Goal: Task Accomplishment & Management: Manage account settings

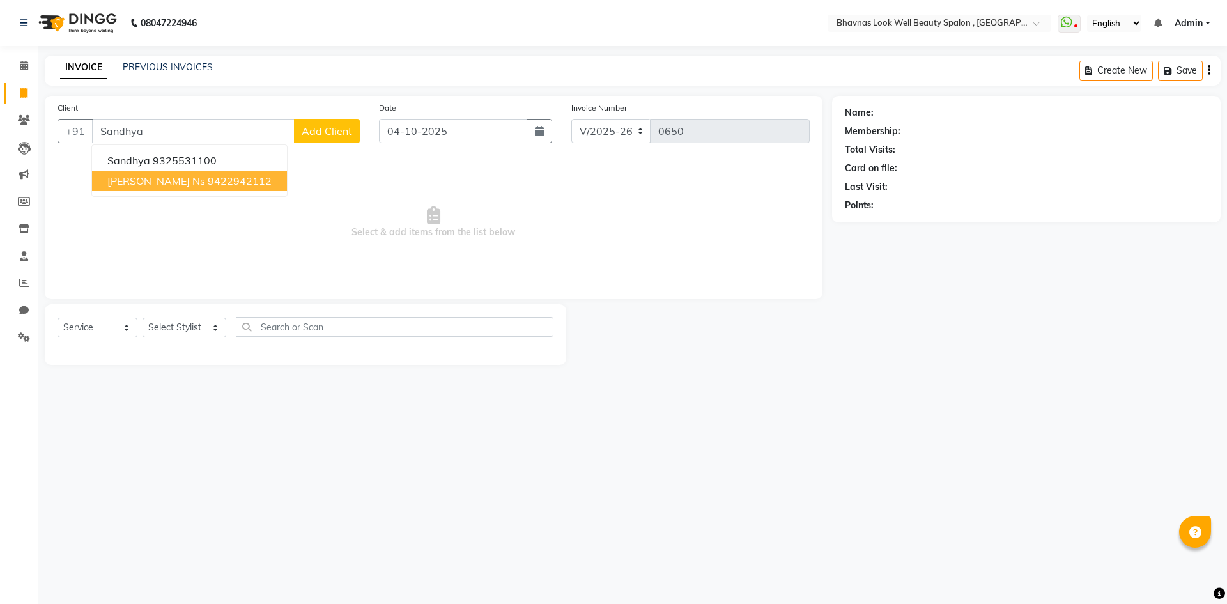
select select "6251"
select select "service"
drag, startPoint x: 206, startPoint y: 139, endPoint x: 0, endPoint y: 135, distance: 206.5
click at [0, 135] on app-home "08047224946 Select Location × Bhavnas Look Well Beauty Spalon , Market Yard Wha…" at bounding box center [613, 192] width 1227 height 384
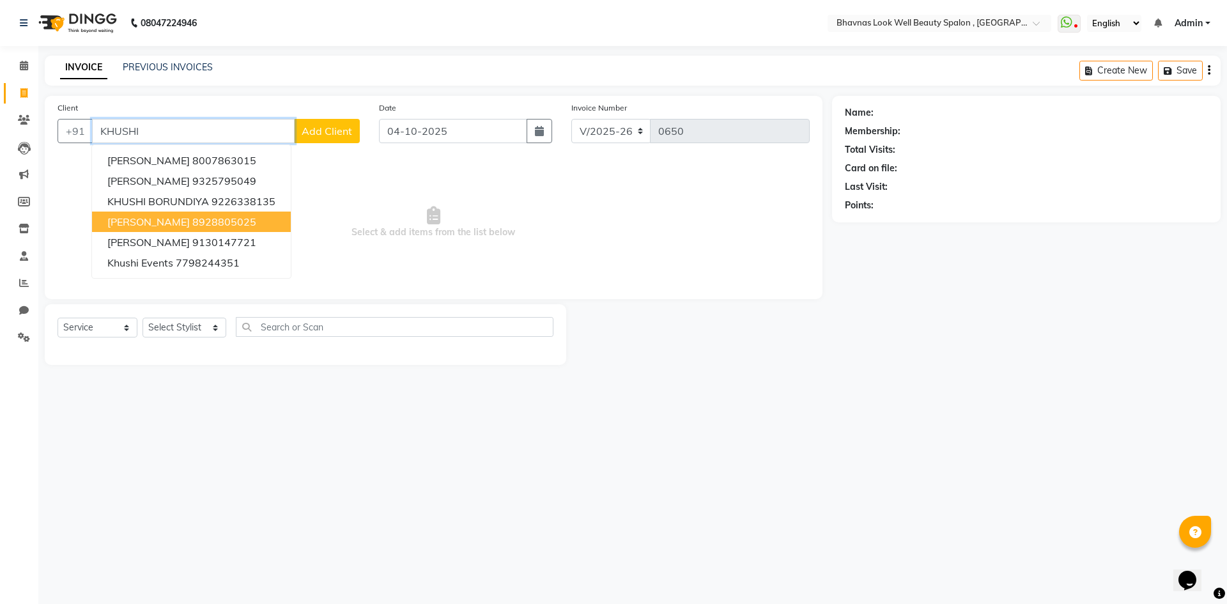
click at [153, 224] on span "[PERSON_NAME]" at bounding box center [148, 221] width 82 height 13
type input "8928805025"
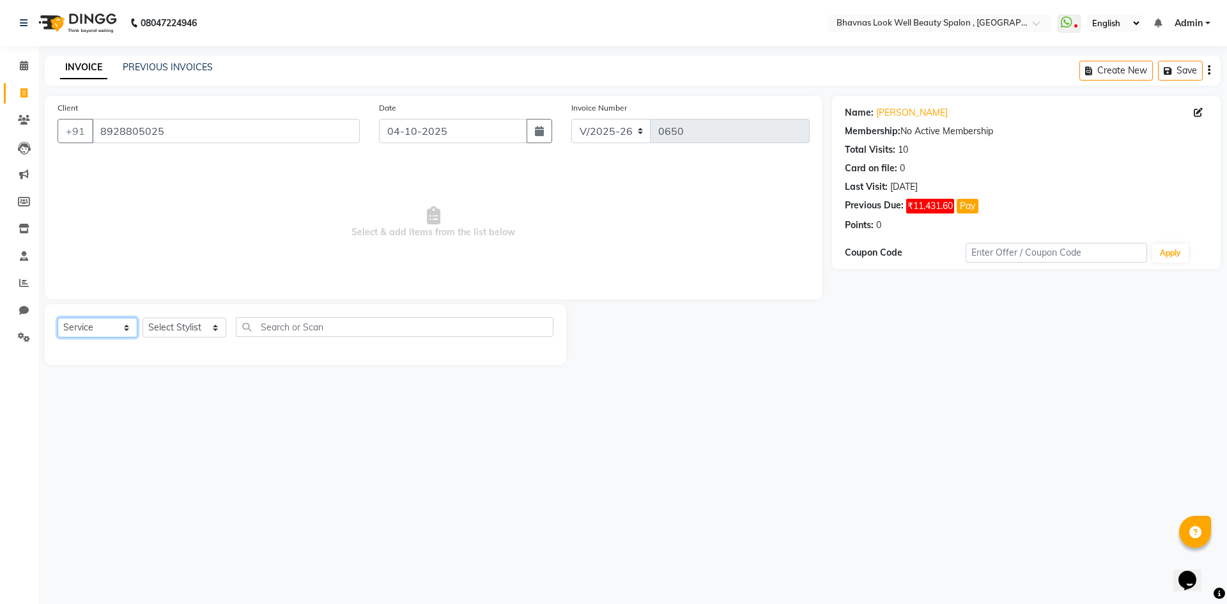
click at [91, 326] on select "Select Service Product Membership Package Voucher Prepaid Gift Card" at bounding box center [98, 328] width 80 height 20
click at [186, 327] on select "Select Stylist [PERSON_NAME] [PERSON_NAME] ANMAL [PERSON_NAME] JYOTI [PERSON_NA…" at bounding box center [185, 328] width 84 height 20
select select "46639"
click at [143, 318] on select "Select Stylist [PERSON_NAME] [PERSON_NAME] ANMAL [PERSON_NAME] JYOTI [PERSON_NA…" at bounding box center [185, 328] width 84 height 20
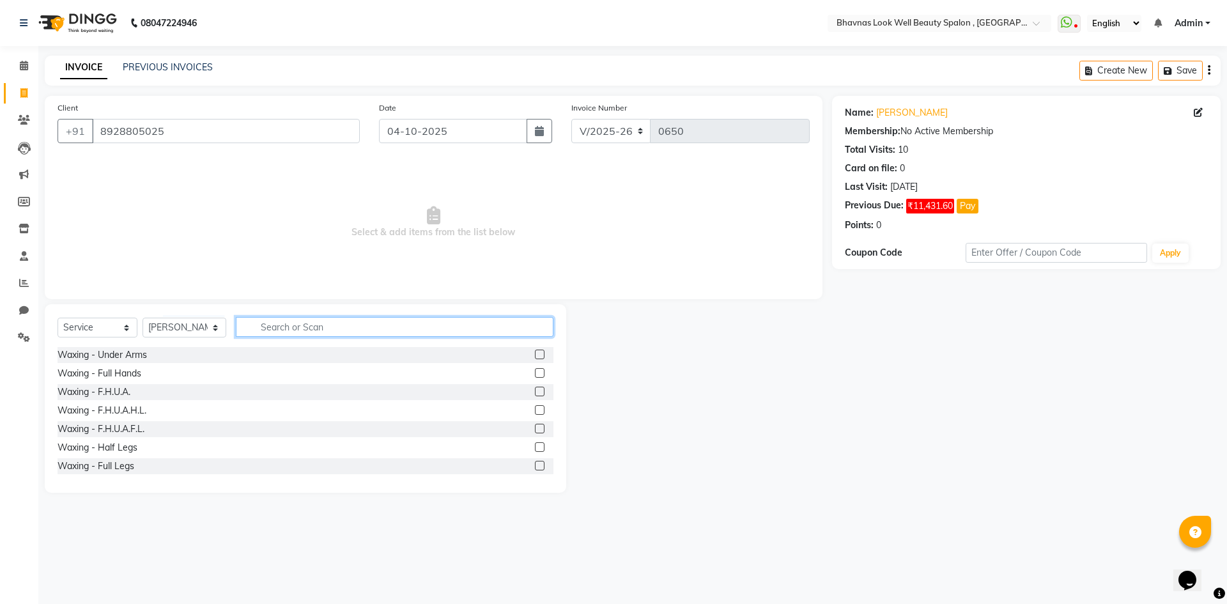
click at [275, 328] on input "text" at bounding box center [395, 327] width 318 height 20
type input "S T"
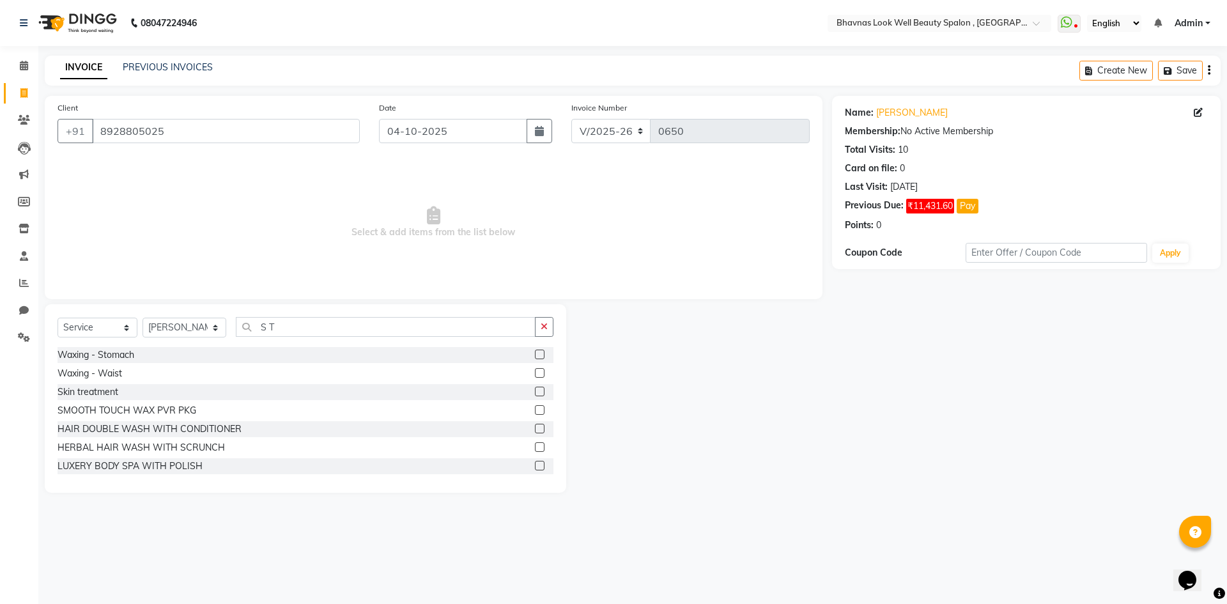
click at [535, 397] on div at bounding box center [539, 393] width 8 height 13
click at [535, 393] on label at bounding box center [540, 392] width 10 height 10
click at [535, 393] on input "checkbox" at bounding box center [539, 392] width 8 height 8
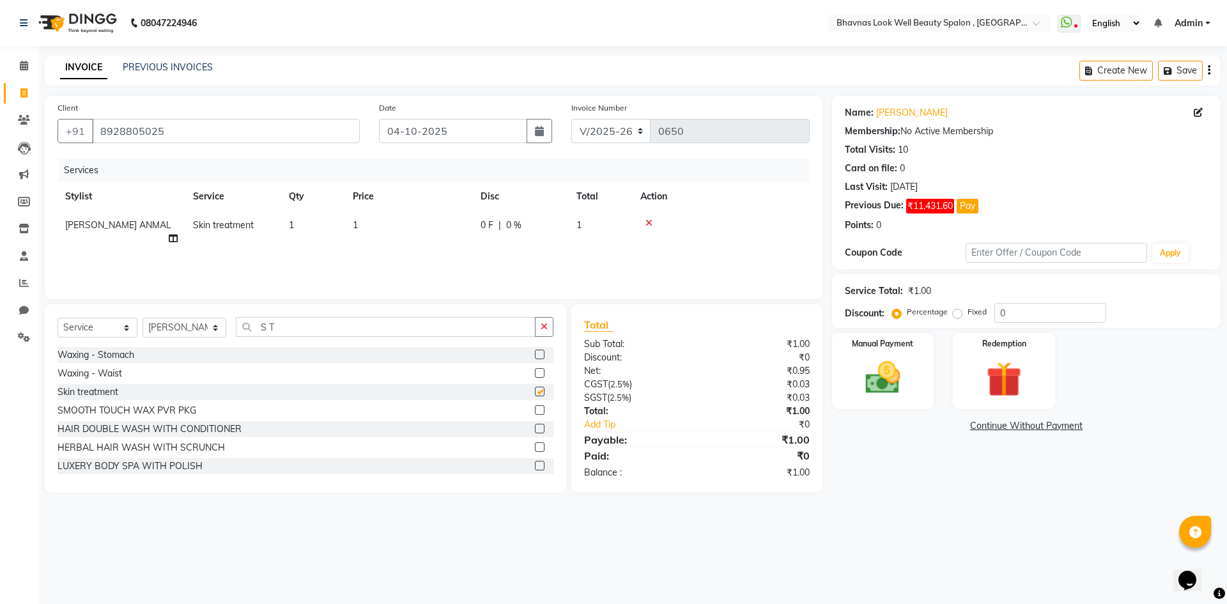
checkbox input "false"
drag, startPoint x: 275, startPoint y: 326, endPoint x: 199, endPoint y: 350, distance: 79.0
click at [199, 350] on div "Select Service Product Membership Package Voucher Prepaid Gift Card Select Styl…" at bounding box center [306, 398] width 522 height 189
click at [356, 220] on span "1" at bounding box center [355, 225] width 5 height 12
select select "46639"
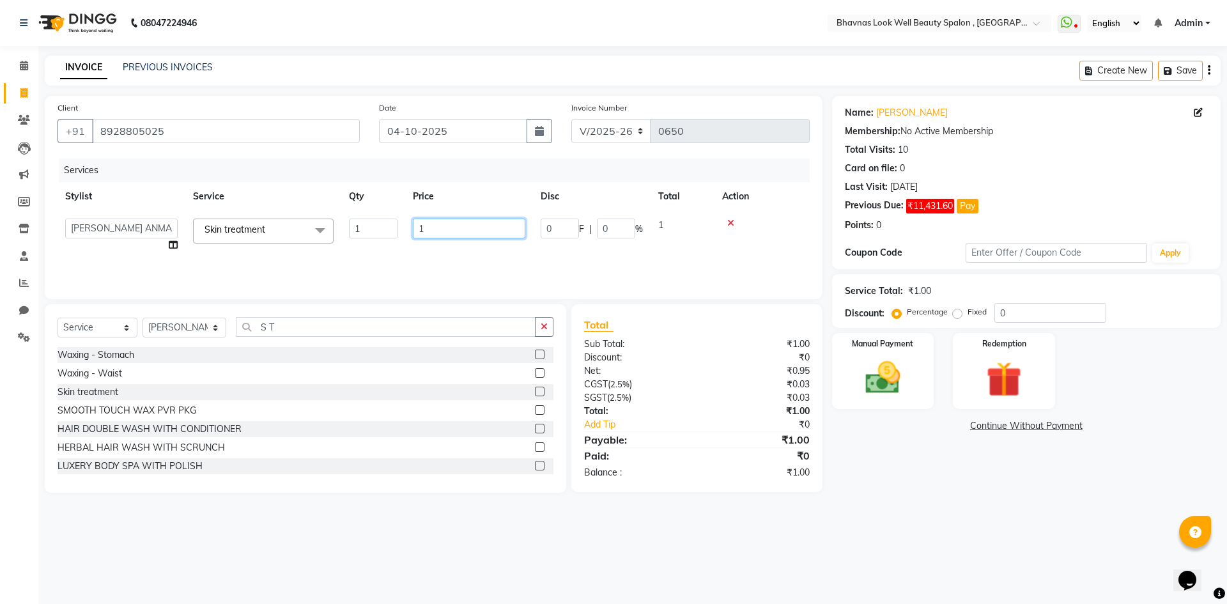
click at [438, 219] on input "1" at bounding box center [469, 229] width 112 height 20
type input "5000"
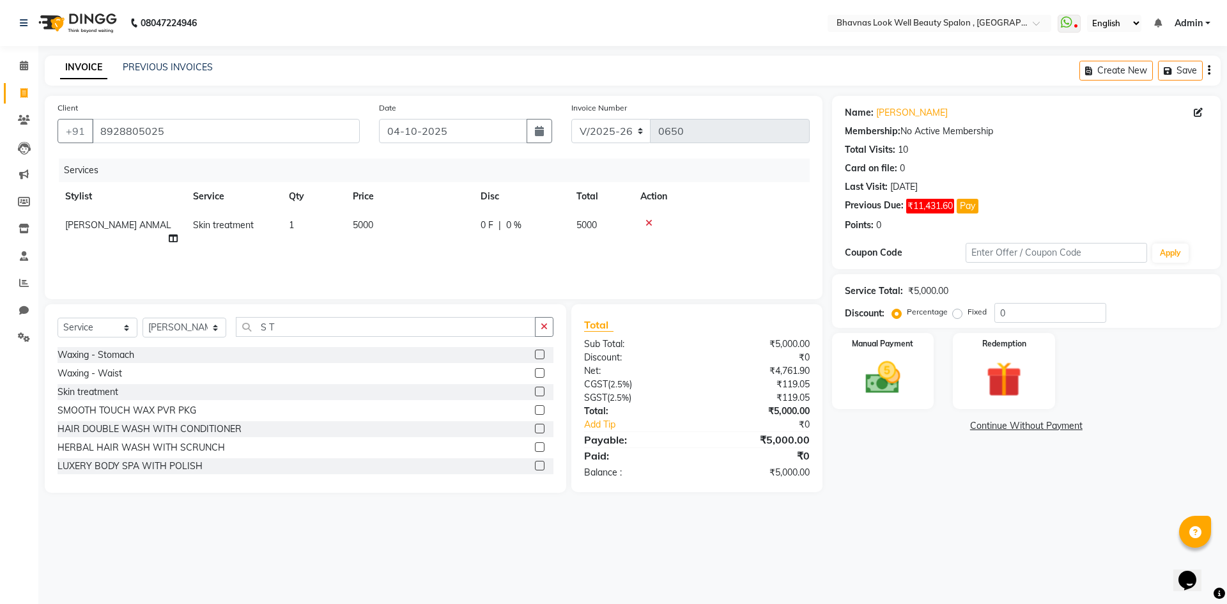
click at [521, 260] on div "Services Stylist Service Qty Price Disc Total Action [PERSON_NAME] ANMAL Skin t…" at bounding box center [434, 223] width 752 height 128
click at [422, 240] on div "Services Stylist Service Qty Price Disc Total Action [PERSON_NAME] ANMAL Skin t…" at bounding box center [434, 223] width 752 height 128
click at [515, 237] on td "0 F | 0 %" at bounding box center [521, 232] width 96 height 42
select select "46639"
drag, startPoint x: 496, startPoint y: 252, endPoint x: 458, endPoint y: 261, distance: 38.8
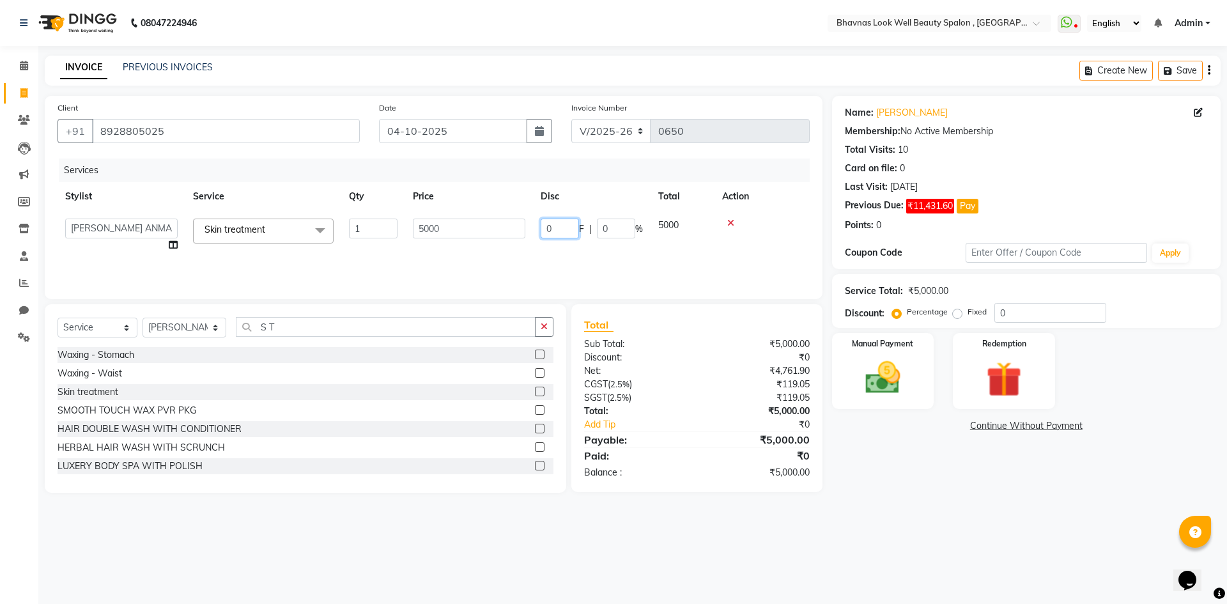
click at [458, 261] on div "Services Stylist Service Qty Price Disc Total Action [PERSON_NAME] [PERSON_NAME…" at bounding box center [434, 223] width 752 height 128
type input "1000"
click at [485, 270] on div "Services Stylist Service Qty Price Disc Total Action [PERSON_NAME] [PERSON_NAME…" at bounding box center [434, 223] width 752 height 128
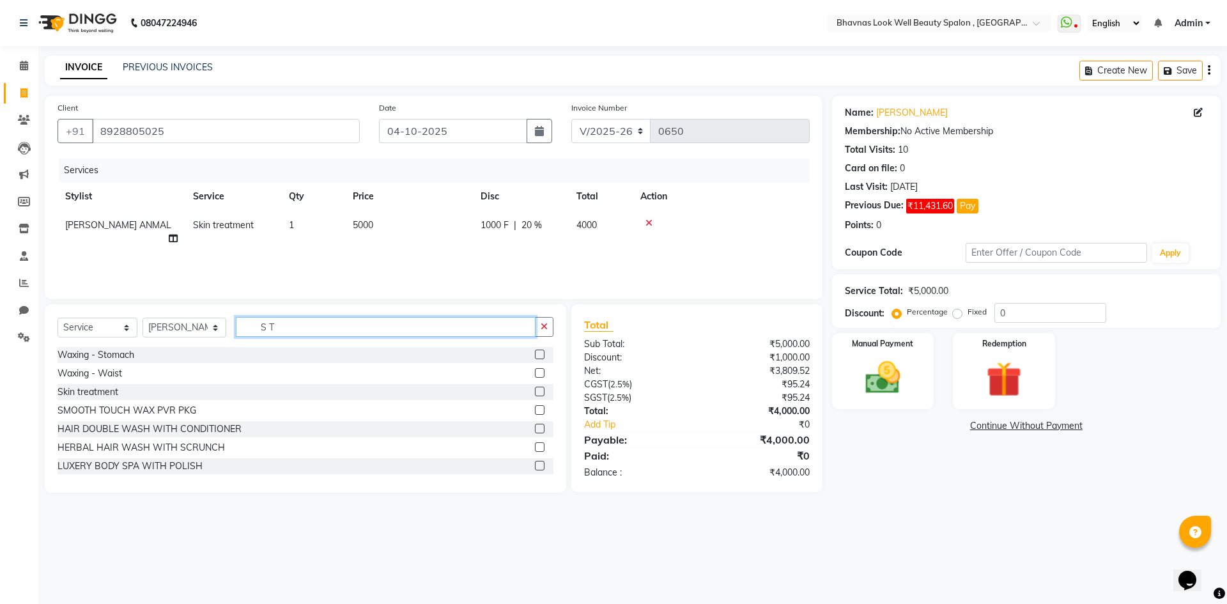
drag, startPoint x: 304, startPoint y: 331, endPoint x: 155, endPoint y: 336, distance: 149.0
click at [155, 336] on div "Select Service Product Membership Package Voucher Prepaid Gift Card Select Styl…" at bounding box center [306, 332] width 496 height 30
type input "HAIR S"
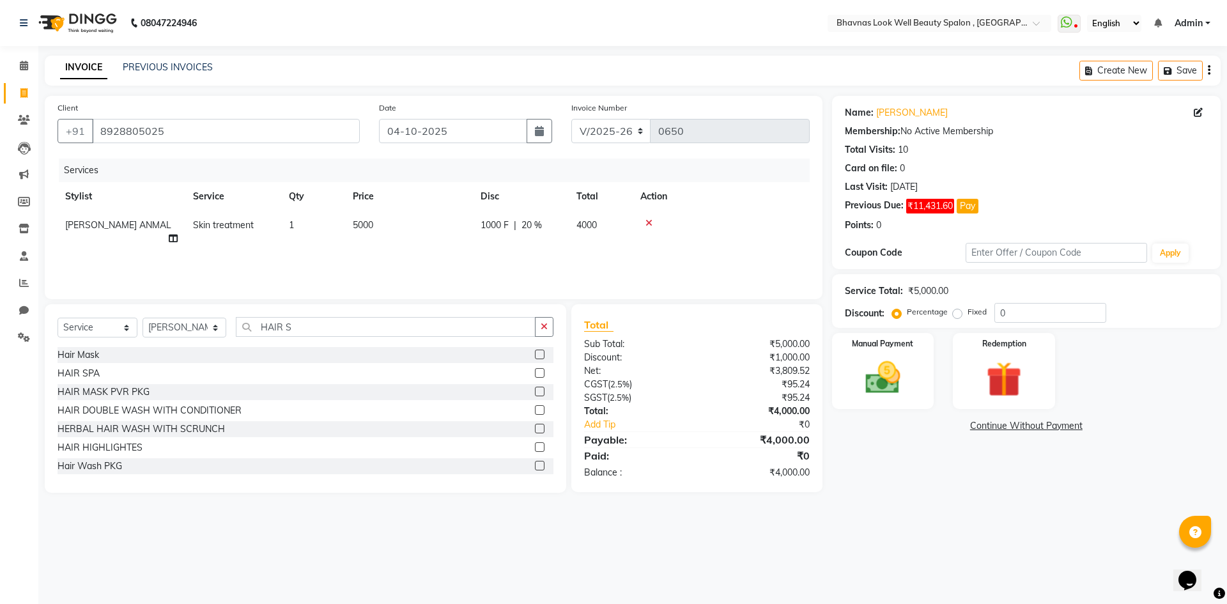
click at [535, 370] on label at bounding box center [540, 373] width 10 height 10
click at [535, 370] on input "checkbox" at bounding box center [539, 373] width 8 height 8
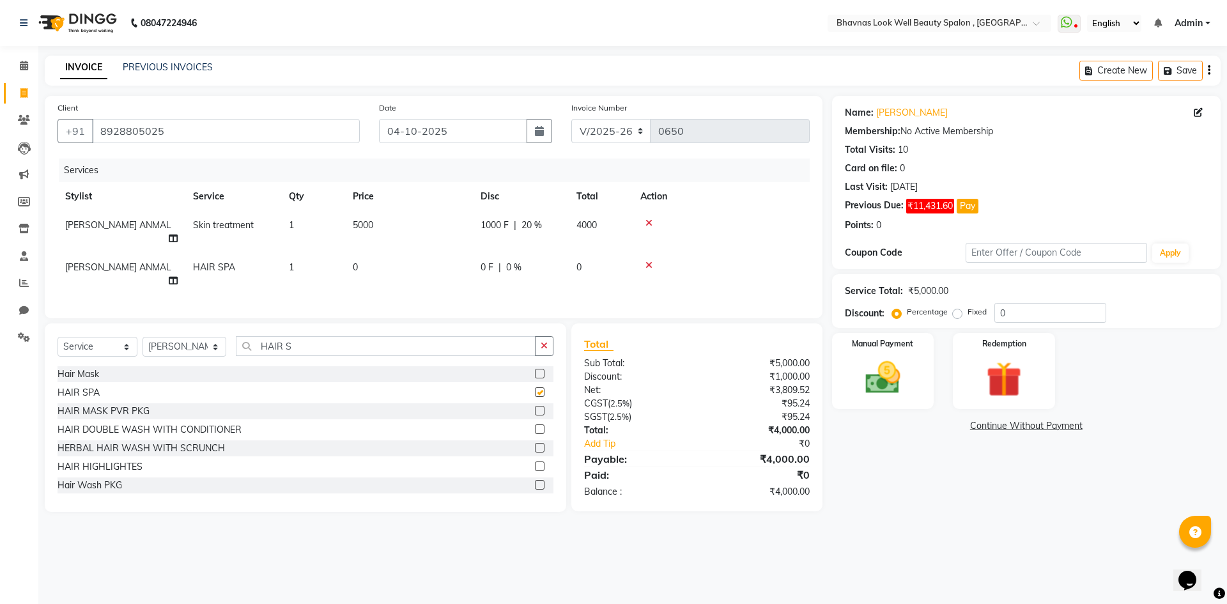
checkbox input "false"
click at [366, 255] on td "0" at bounding box center [409, 274] width 128 height 42
select select "46639"
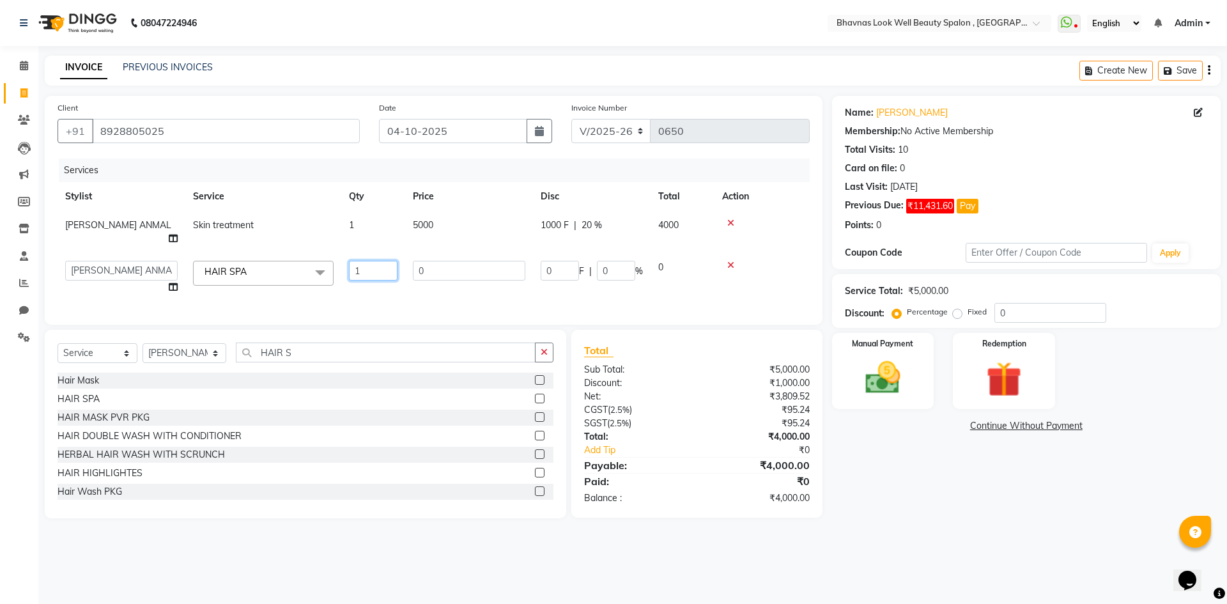
drag, startPoint x: 366, startPoint y: 255, endPoint x: 346, endPoint y: 260, distance: 20.3
click at [346, 260] on td "1" at bounding box center [373, 277] width 64 height 49
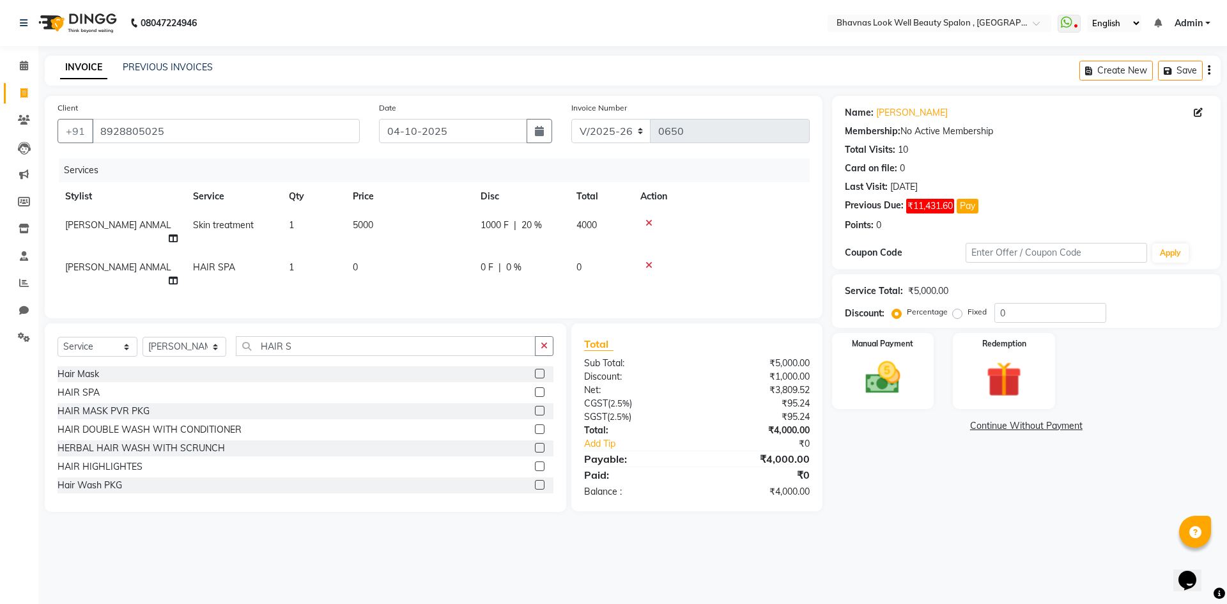
drag, startPoint x: 472, startPoint y: 256, endPoint x: 376, endPoint y: 263, distance: 95.5
click at [377, 263] on td "0" at bounding box center [409, 274] width 128 height 42
select select "46639"
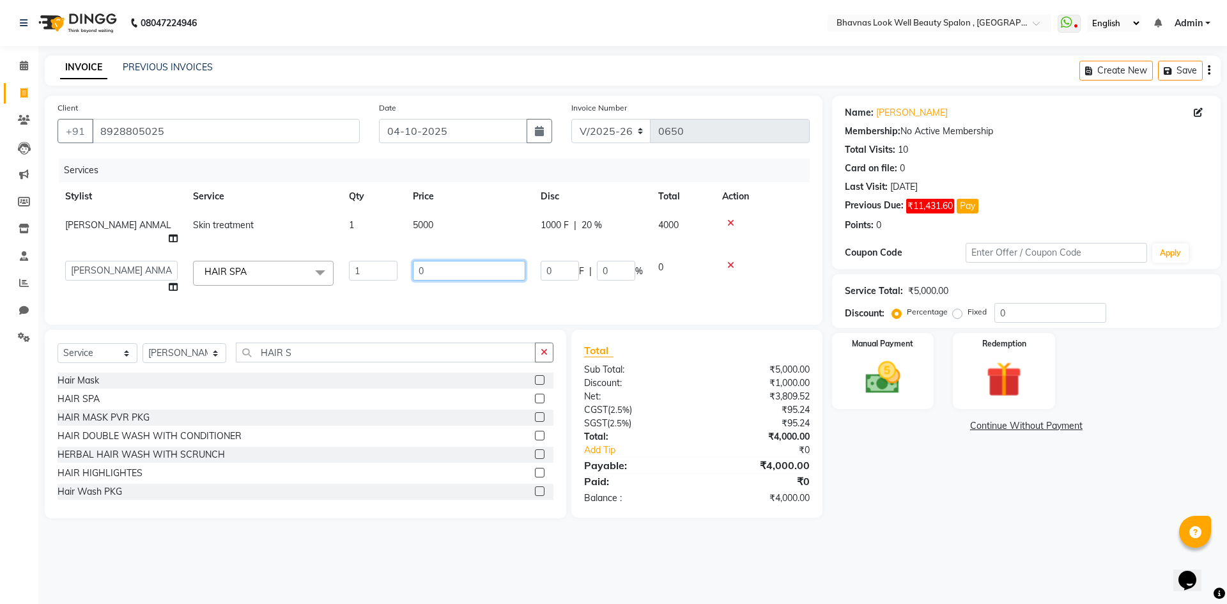
drag, startPoint x: 448, startPoint y: 249, endPoint x: 397, endPoint y: 258, distance: 51.9
click at [397, 258] on tr "[PERSON_NAME] [PERSON_NAME] ANMAL [PERSON_NAME] JYOTI [PERSON_NAME] [PERSON_NAM…" at bounding box center [434, 277] width 752 height 49
type input "3000"
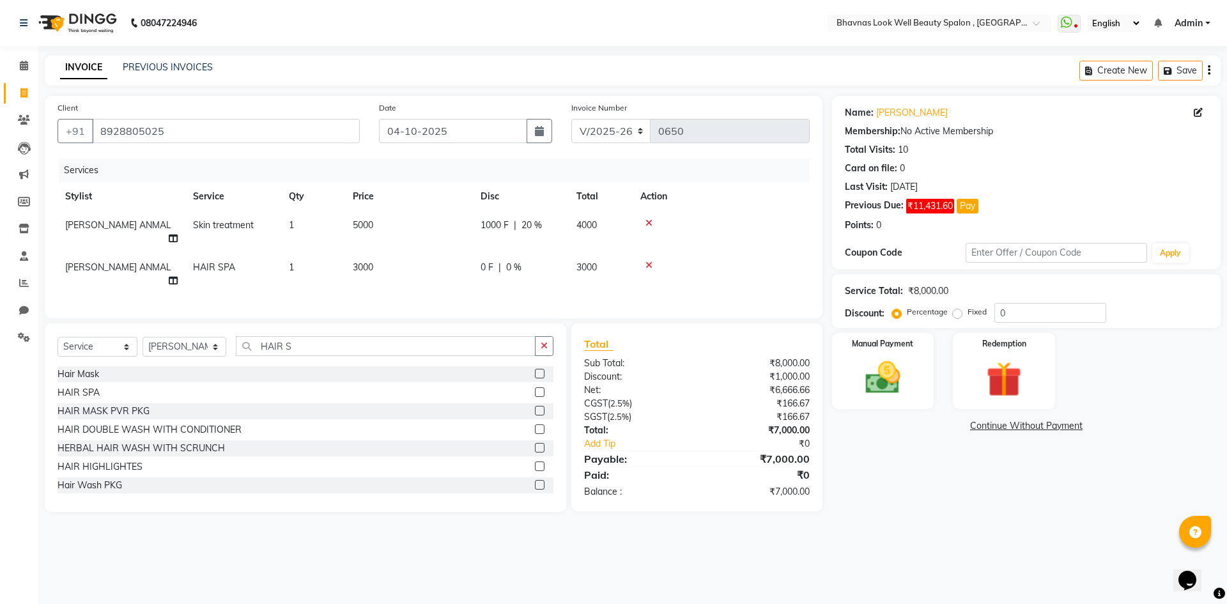
click at [607, 265] on td "3000" at bounding box center [601, 274] width 64 height 42
select select "46639"
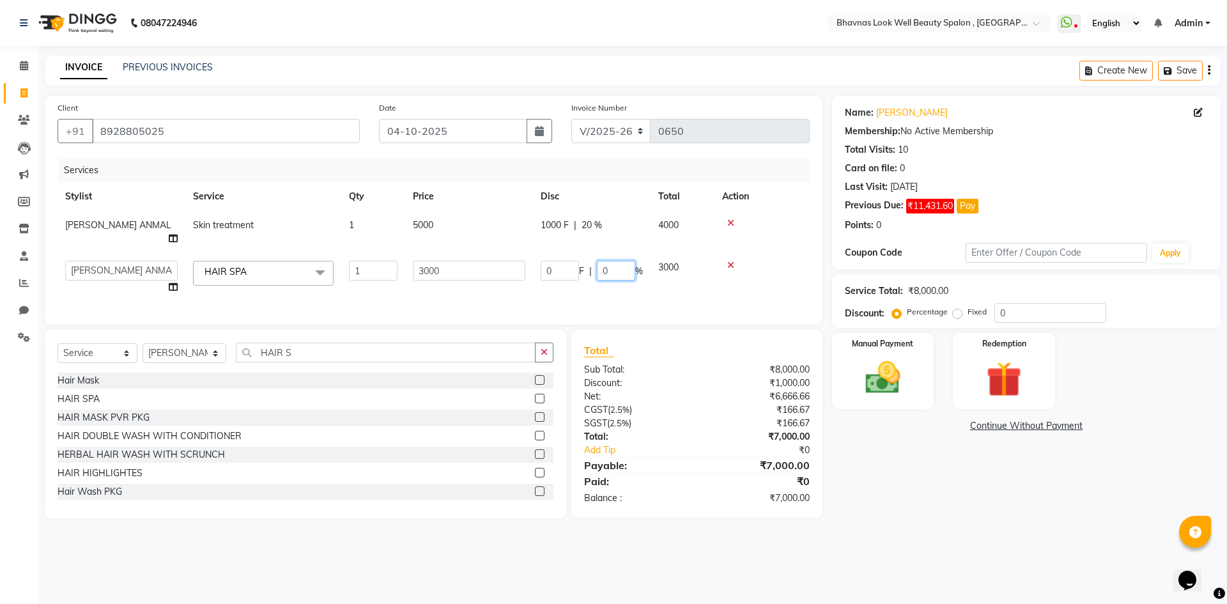
click at [609, 261] on input "0" at bounding box center [616, 271] width 38 height 20
type input "10"
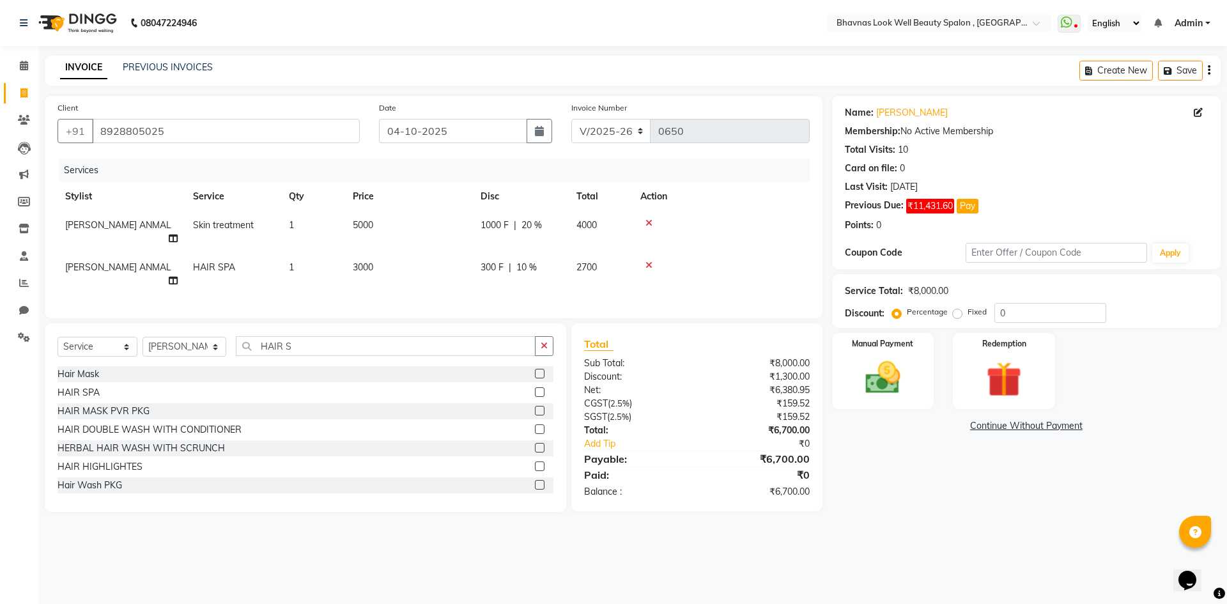
click at [653, 272] on div "Services Stylist Service Qty Price Disc Total Action [PERSON_NAME] ANMAL Skin t…" at bounding box center [434, 232] width 752 height 147
click at [913, 369] on img at bounding box center [882, 378] width 59 height 42
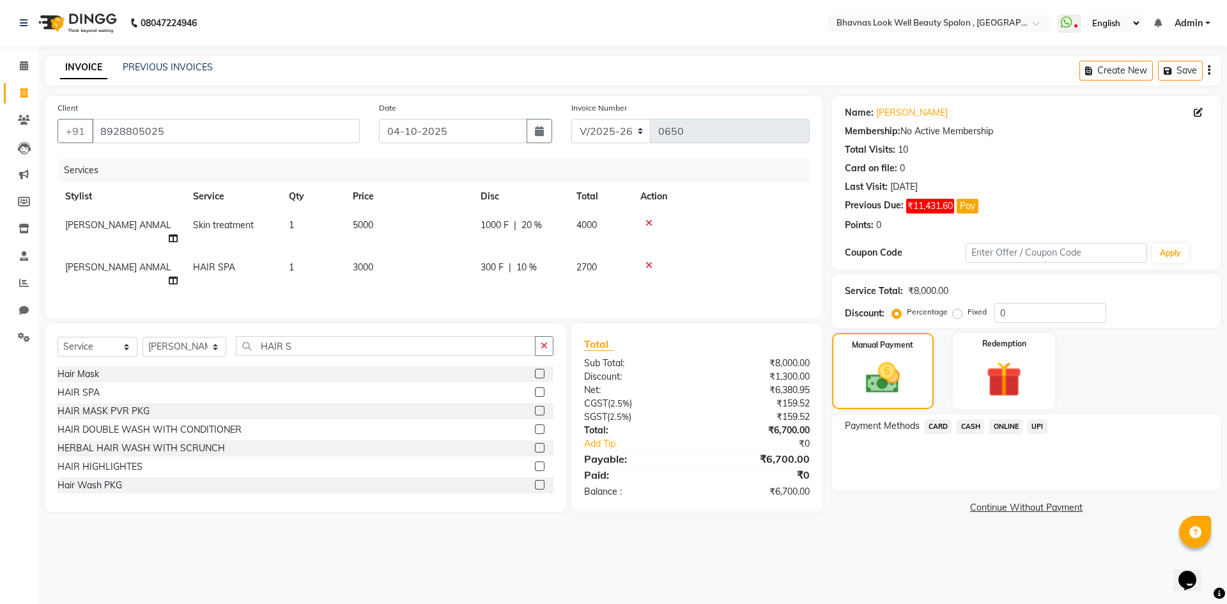
click at [975, 426] on span "CASH" at bounding box center [970, 426] width 27 height 15
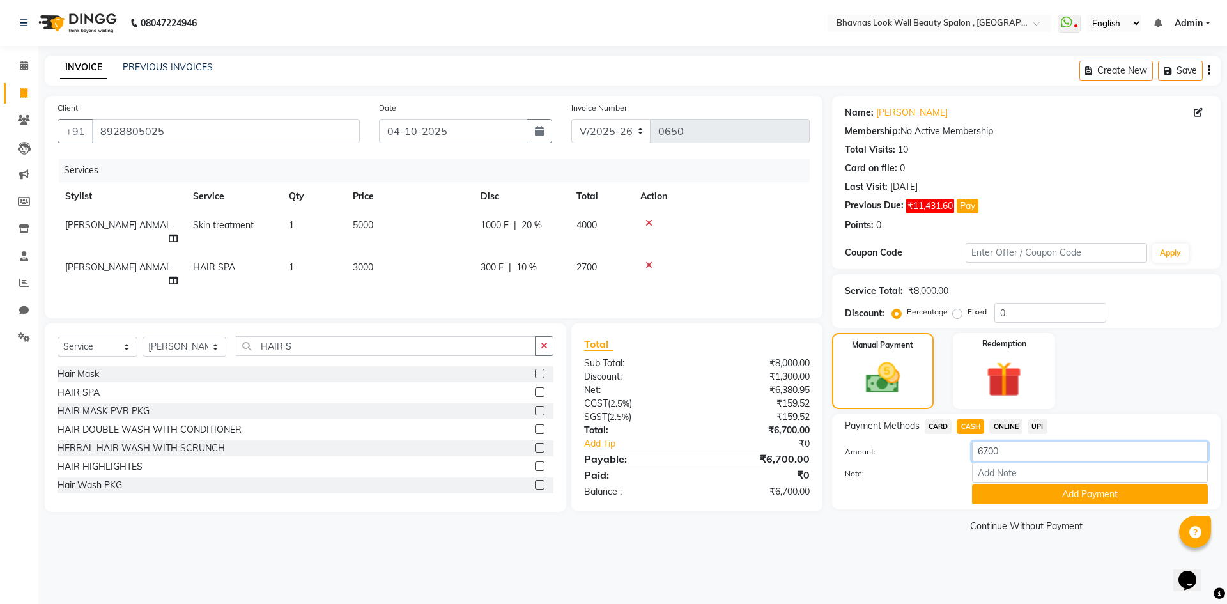
drag, startPoint x: 1005, startPoint y: 454, endPoint x: 824, endPoint y: 453, distance: 181.5
click at [825, 453] on div "Client [PHONE_NUMBER] Date [DATE] Invoice Number V/2025 V/[PHONE_NUMBER] Servic…" at bounding box center [632, 316] width 1195 height 440
type input "4000"
click at [1037, 461] on div "Amount: 4000" at bounding box center [1026, 453] width 382 height 22
click at [1037, 469] on input "Note:" at bounding box center [1090, 473] width 236 height 20
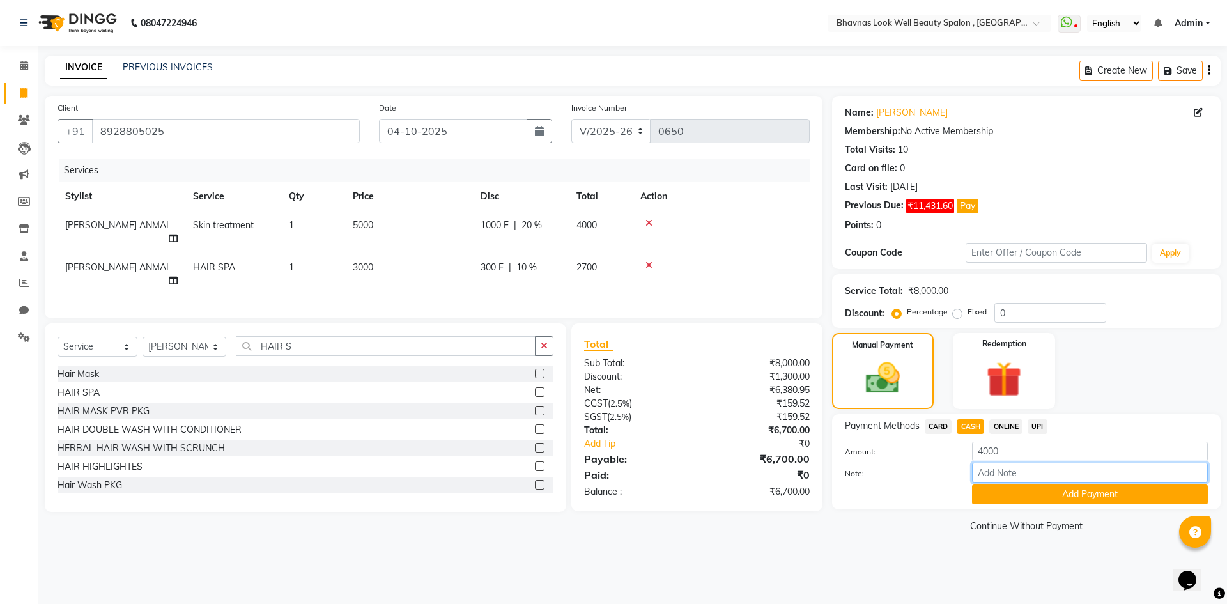
type input "Package"
click at [1076, 502] on button "Add Payment" at bounding box center [1090, 495] width 236 height 20
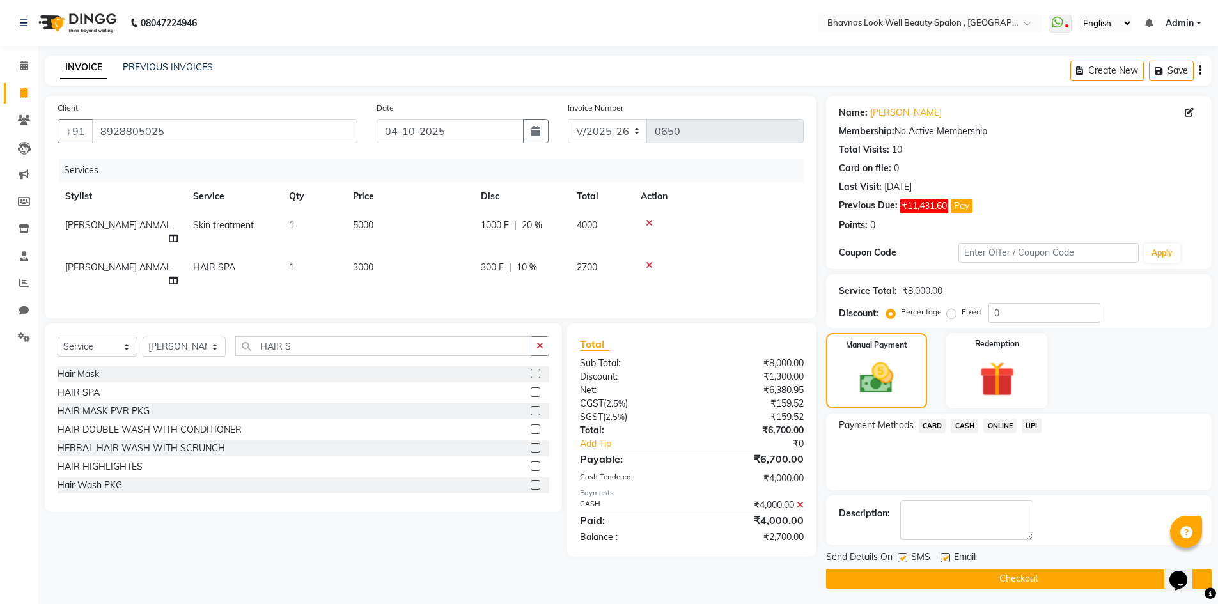
click at [967, 429] on span "CASH" at bounding box center [963, 426] width 27 height 15
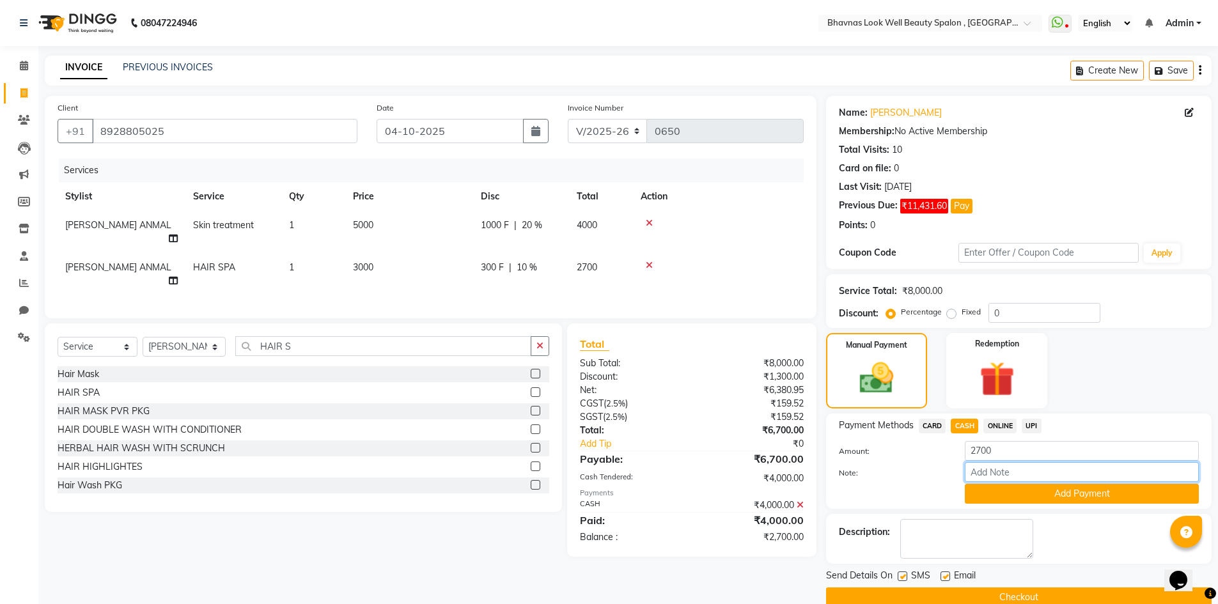
click at [1002, 467] on input "Note:" at bounding box center [1082, 472] width 234 height 20
type input "Services"
click at [994, 495] on button "Add Payment" at bounding box center [1082, 494] width 234 height 20
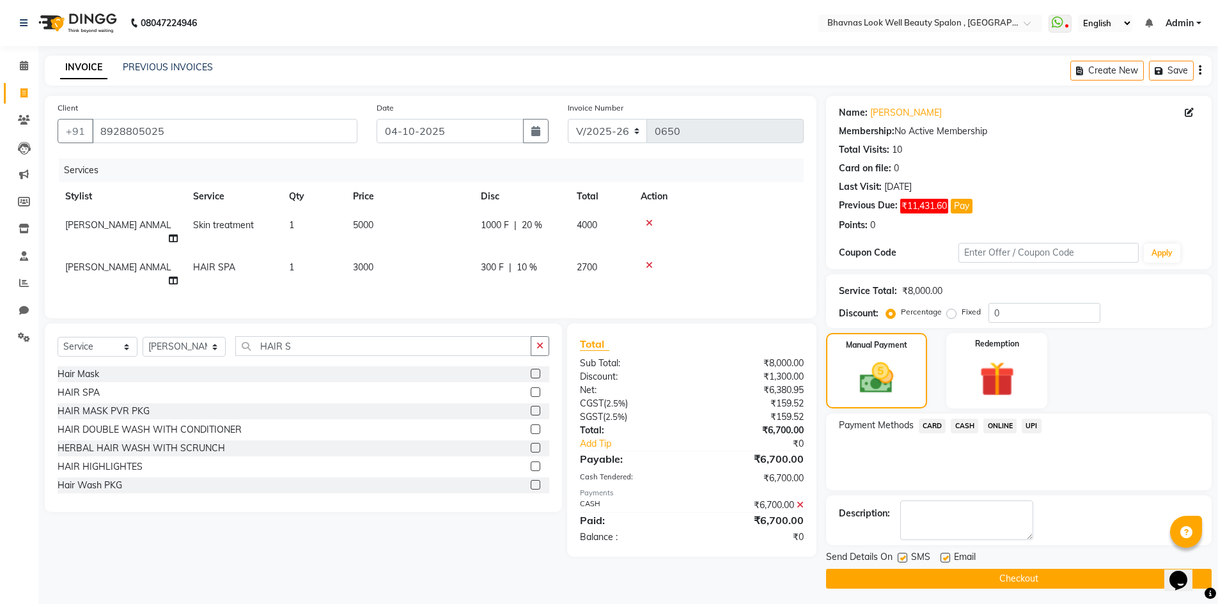
click at [940, 557] on label at bounding box center [945, 558] width 10 height 10
click at [940, 557] on input "checkbox" at bounding box center [944, 558] width 8 height 8
checkbox input "false"
click at [966, 577] on button "Checkout" at bounding box center [1018, 579] width 385 height 20
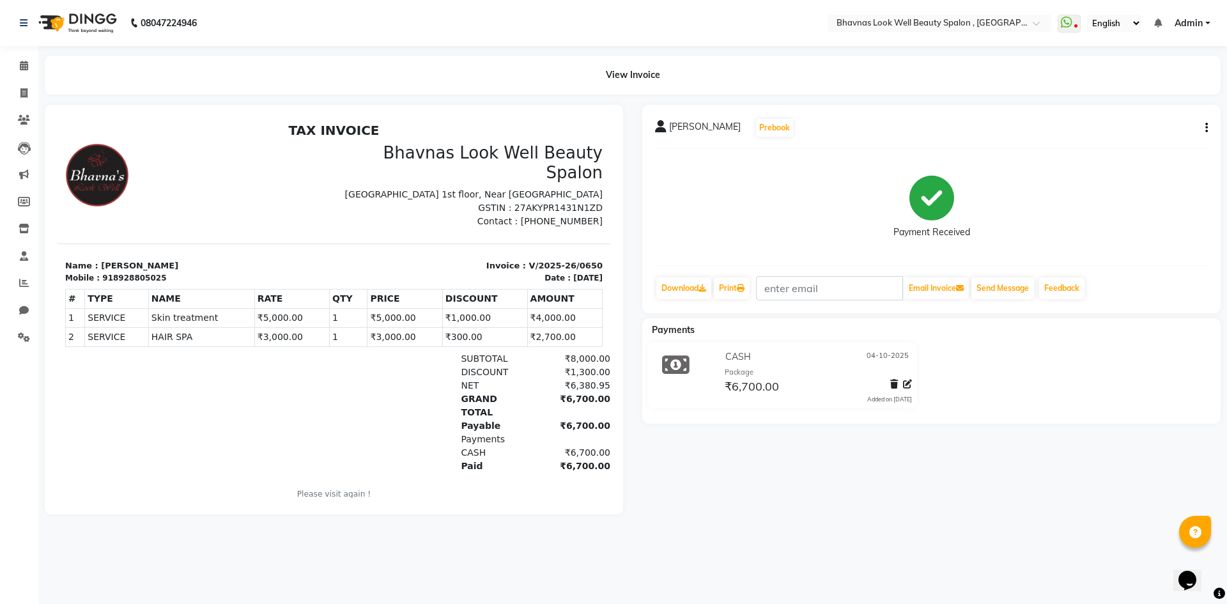
click at [36, 92] on div "View Invoice" at bounding box center [632, 75] width 1195 height 39
click at [30, 99] on span at bounding box center [24, 93] width 22 height 15
select select "service"
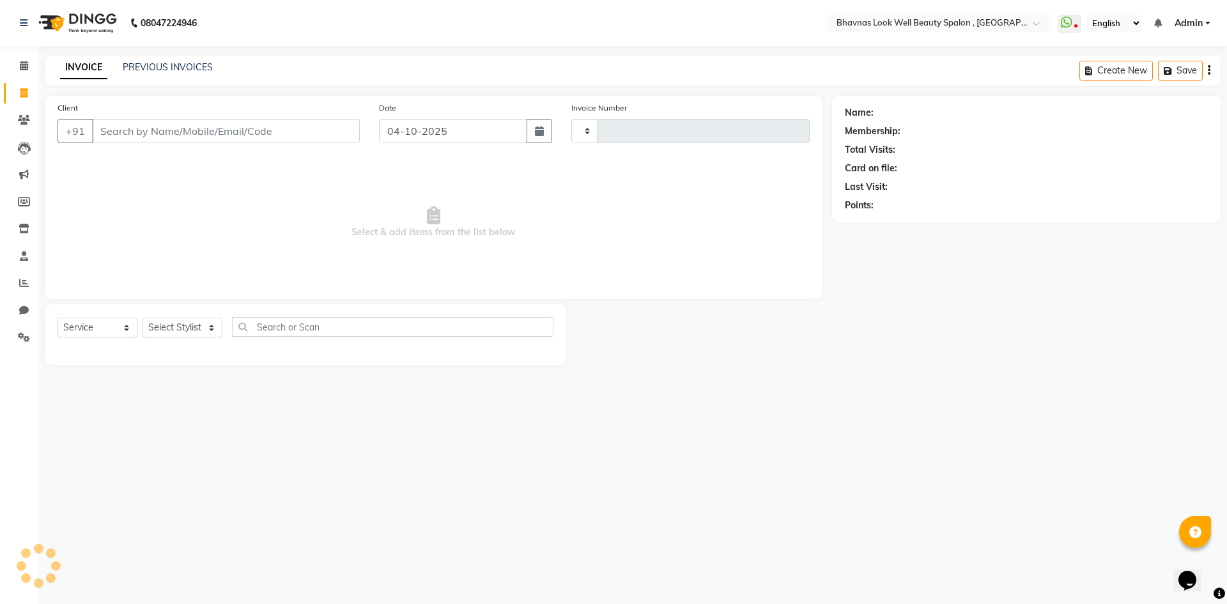
type input "0651"
select select "6251"
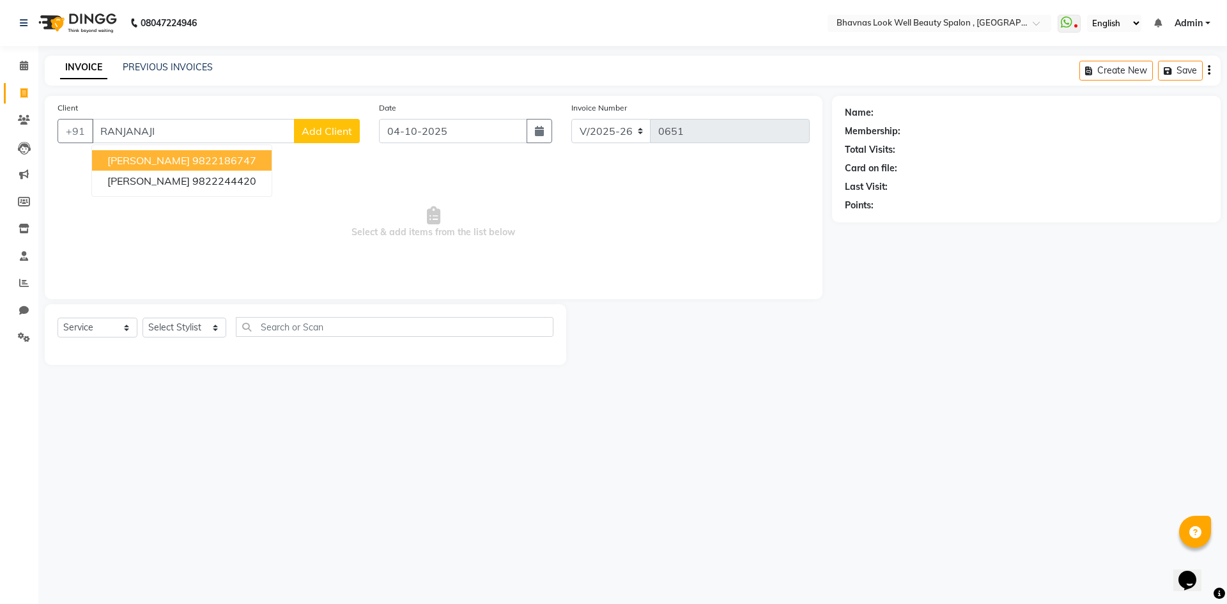
click at [187, 159] on button "[PERSON_NAME] 9822186747" at bounding box center [182, 160] width 180 height 20
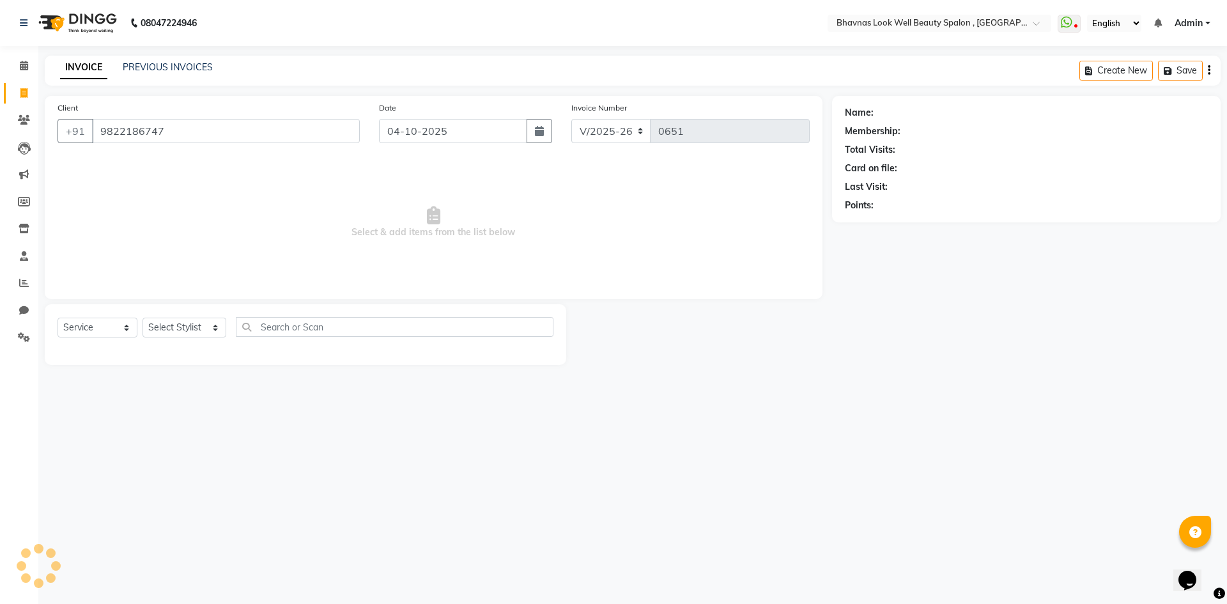
type input "9822186747"
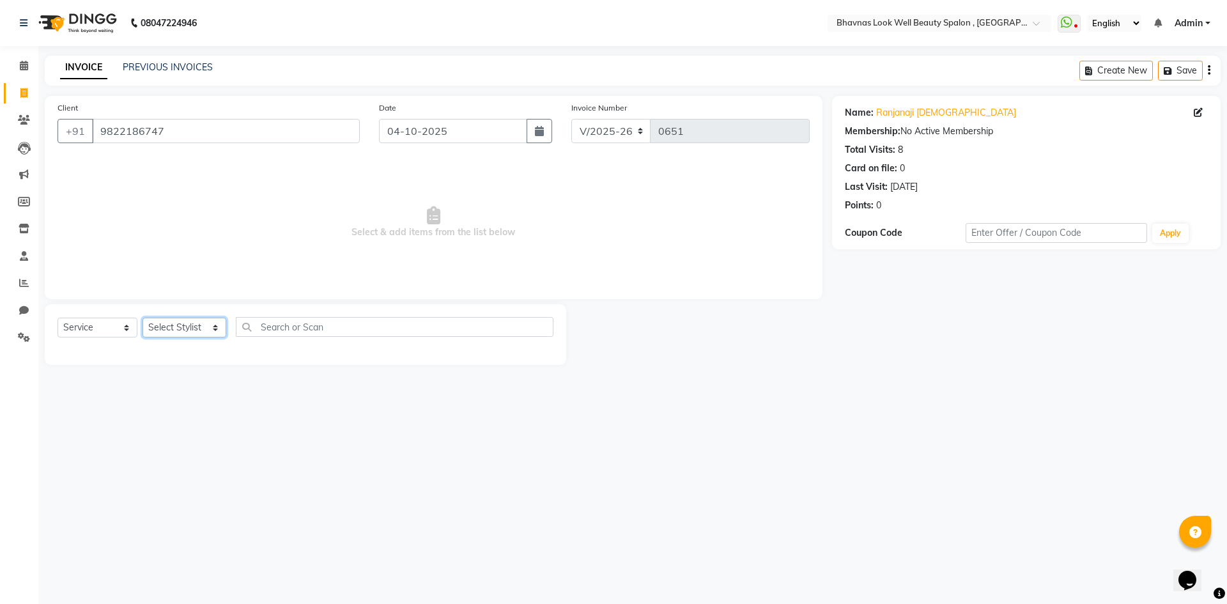
click at [155, 323] on select "Select Stylist [PERSON_NAME] [PERSON_NAME] ANMAL [PERSON_NAME] JYOTI [PERSON_NA…" at bounding box center [185, 328] width 84 height 20
select select "46639"
click at [143, 318] on select "Select Stylist [PERSON_NAME] [PERSON_NAME] ANMAL [PERSON_NAME] JYOTI [PERSON_NA…" at bounding box center [185, 328] width 84 height 20
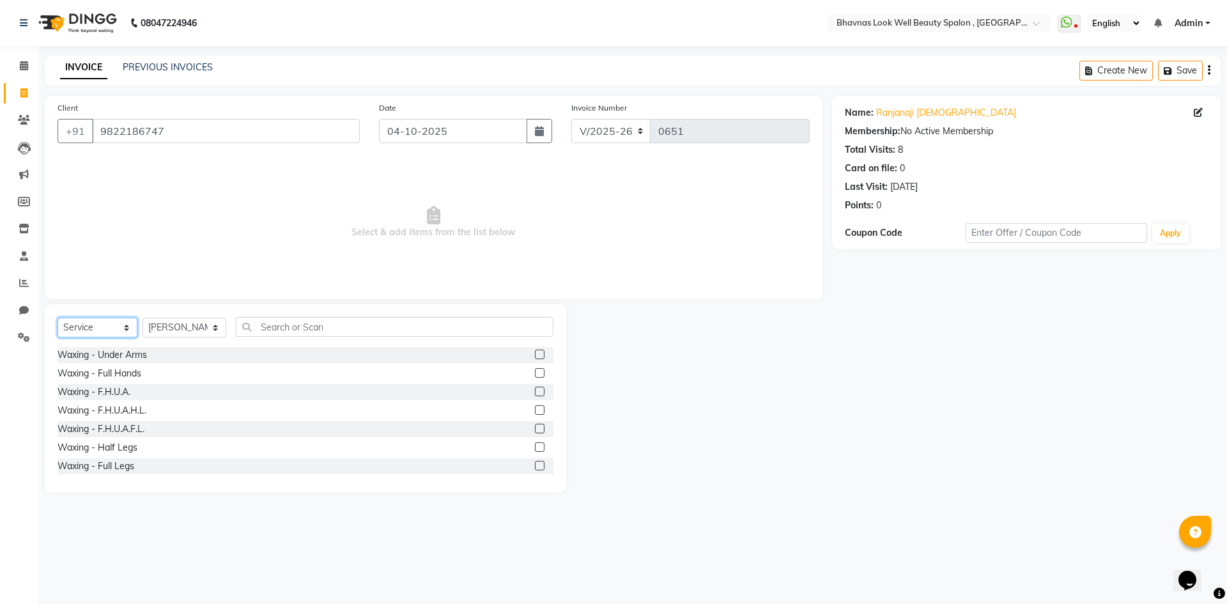
click at [105, 324] on select "Select Service Product Membership Package Voucher Prepaid Gift Card" at bounding box center [98, 328] width 80 height 20
select select "product"
click at [58, 318] on select "Select Service Product Membership Package Voucher Prepaid Gift Card" at bounding box center [98, 328] width 80 height 20
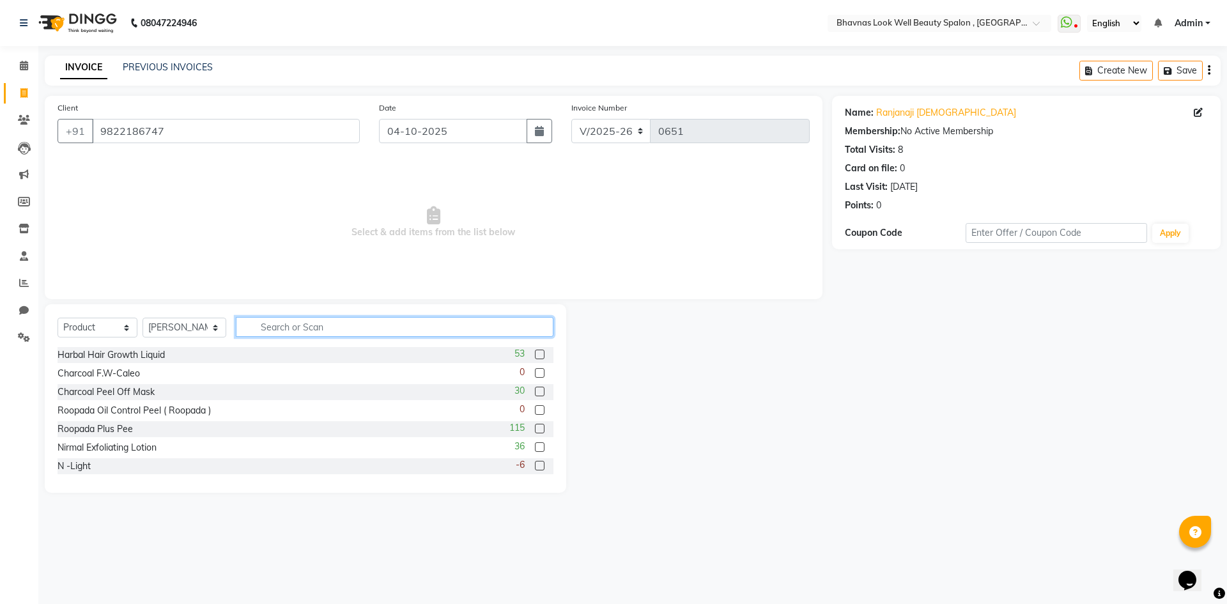
click at [369, 324] on input "text" at bounding box center [395, 327] width 318 height 20
type input "MK"
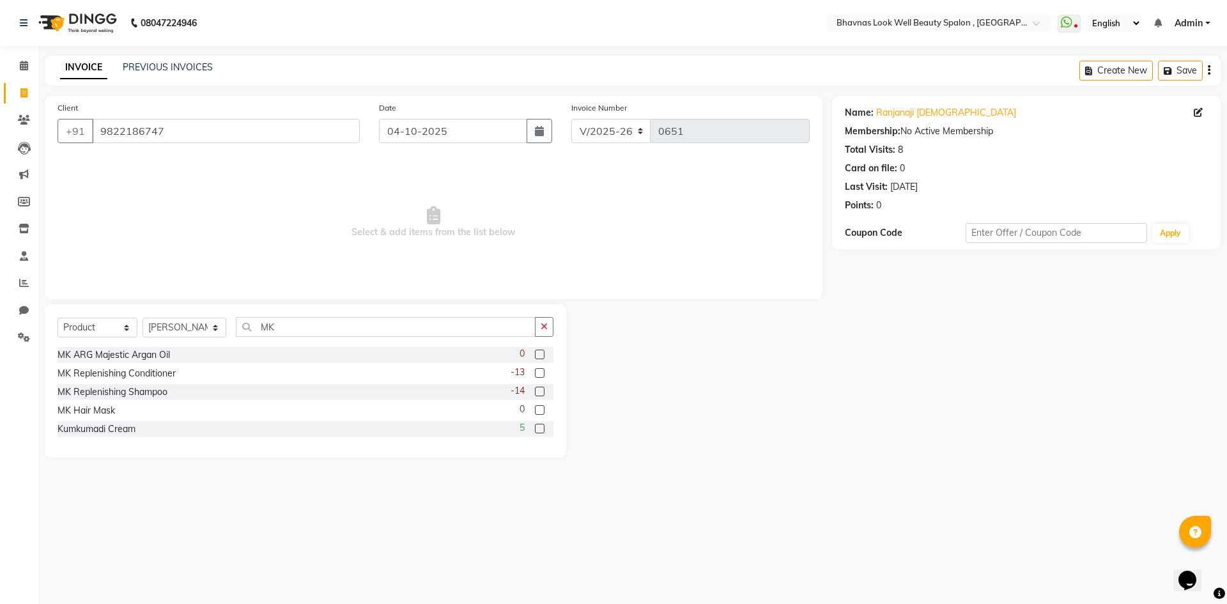
click at [543, 388] on label at bounding box center [540, 392] width 10 height 10
click at [543, 388] on input "checkbox" at bounding box center [539, 392] width 8 height 8
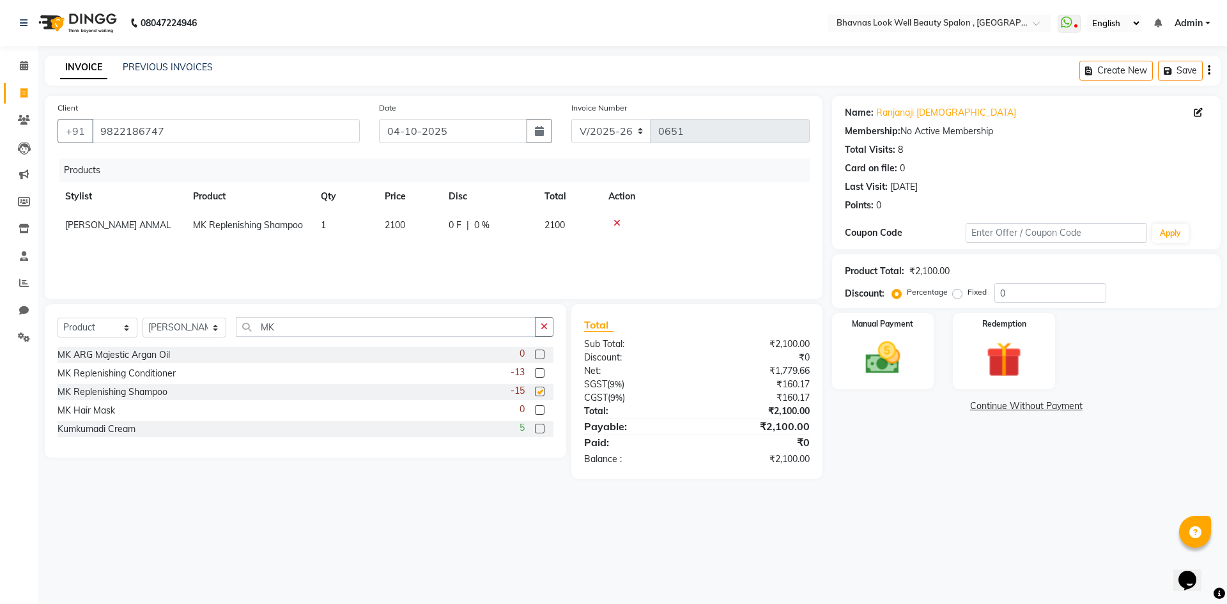
checkbox input "false"
click at [486, 232] on td "0 F | 0 %" at bounding box center [489, 225] width 96 height 29
select select "46639"
click at [534, 228] on input "0" at bounding box center [524, 229] width 38 height 20
type input "10"
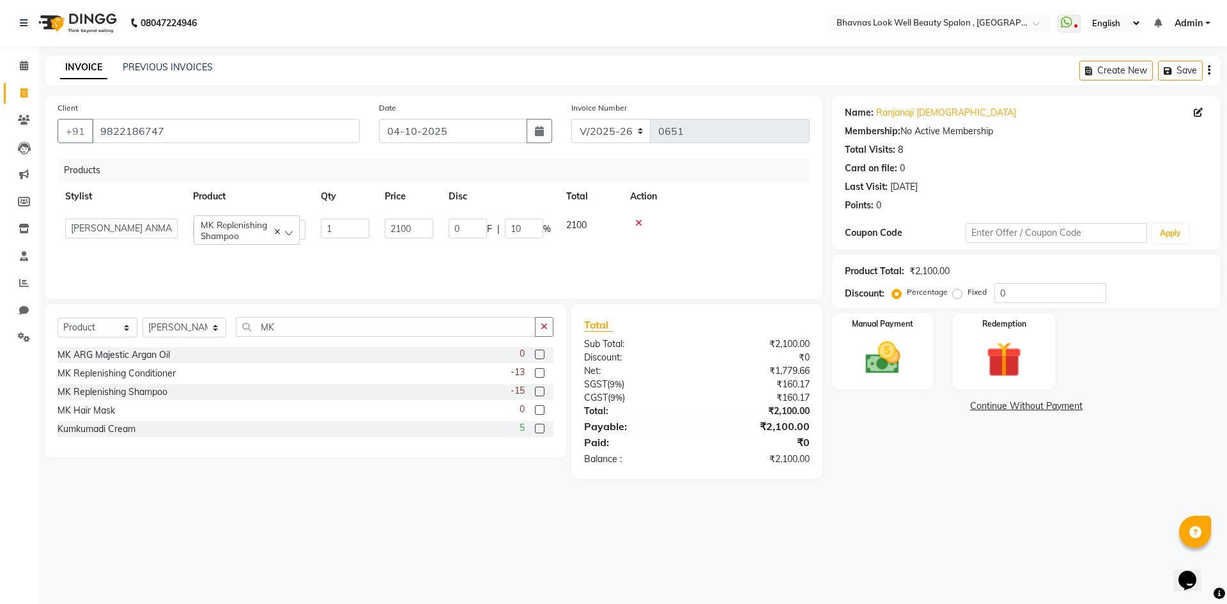
click at [602, 242] on div "Products Stylist Product Qty Price Disc Total Action [PERSON_NAME] [PERSON_NAME…" at bounding box center [434, 223] width 752 height 128
click at [506, 229] on div "210 F | 10 %" at bounding box center [489, 225] width 81 height 13
select select "46639"
drag, startPoint x: 541, startPoint y: 229, endPoint x: 451, endPoint y: 231, distance: 89.5
click at [451, 231] on div "210 F | 10 %" at bounding box center [500, 229] width 102 height 20
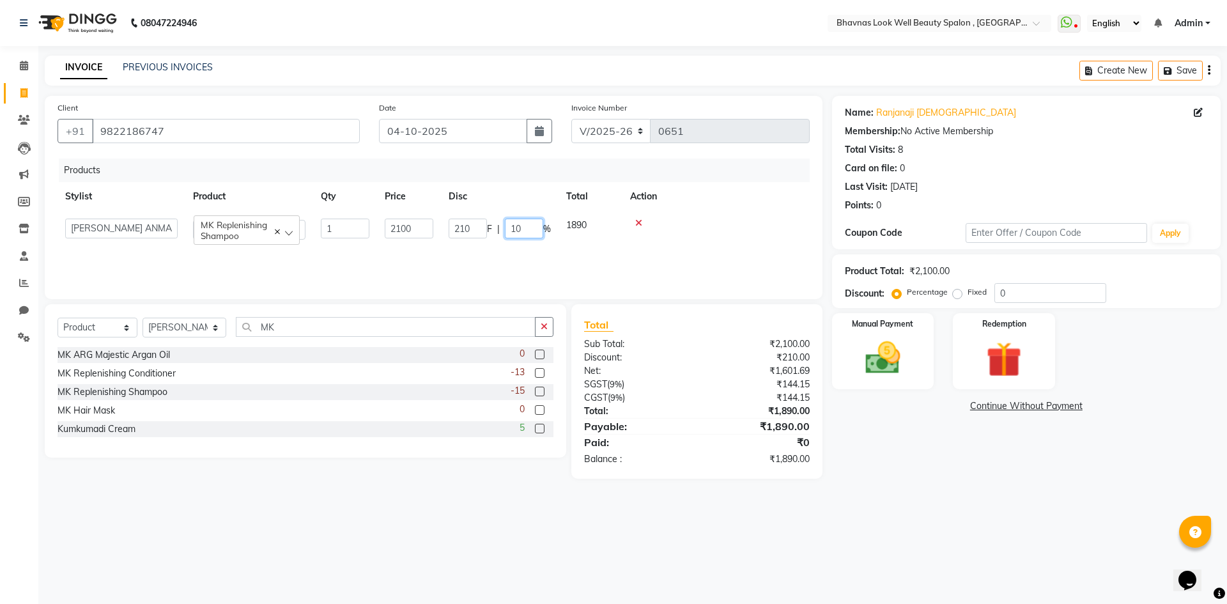
type input "8"
click at [729, 221] on div at bounding box center [706, 223] width 194 height 9
click at [911, 362] on img at bounding box center [882, 358] width 59 height 42
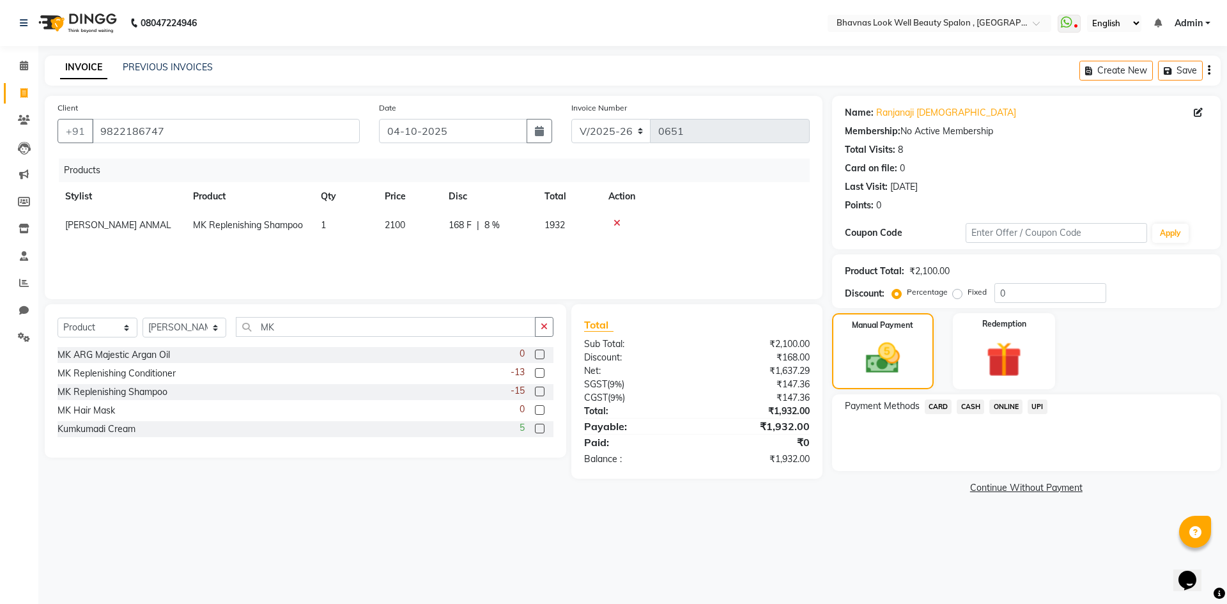
click at [981, 407] on span "CASH" at bounding box center [970, 406] width 27 height 15
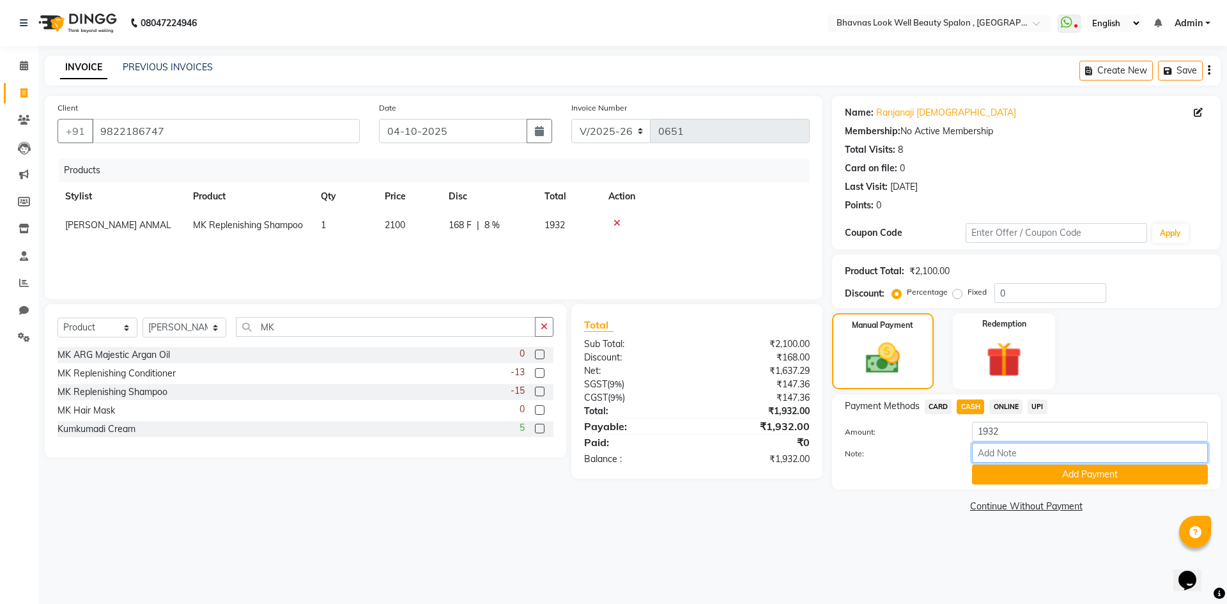
click at [993, 454] on input "Note:" at bounding box center [1090, 453] width 236 height 20
type input "PRODUCT"
click at [1055, 474] on button "Add Payment" at bounding box center [1090, 475] width 236 height 20
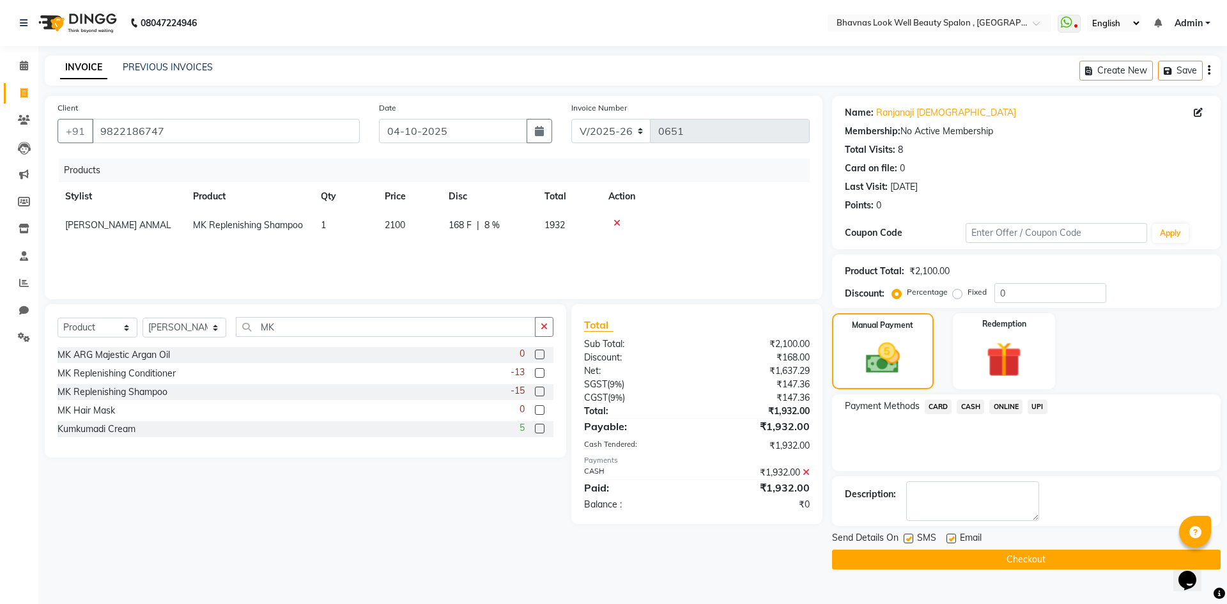
click at [949, 536] on label at bounding box center [952, 539] width 10 height 10
click at [949, 536] on input "checkbox" at bounding box center [951, 539] width 8 height 8
checkbox input "false"
click at [993, 559] on button "Checkout" at bounding box center [1026, 560] width 389 height 20
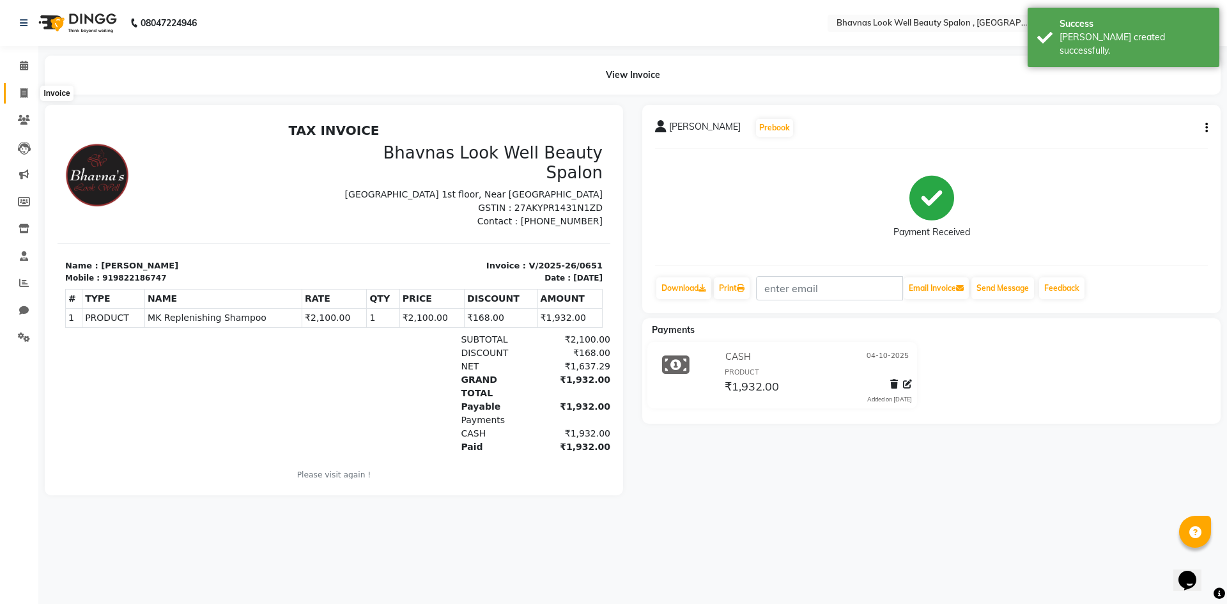
click at [20, 90] on icon at bounding box center [23, 93] width 7 height 10
select select "service"
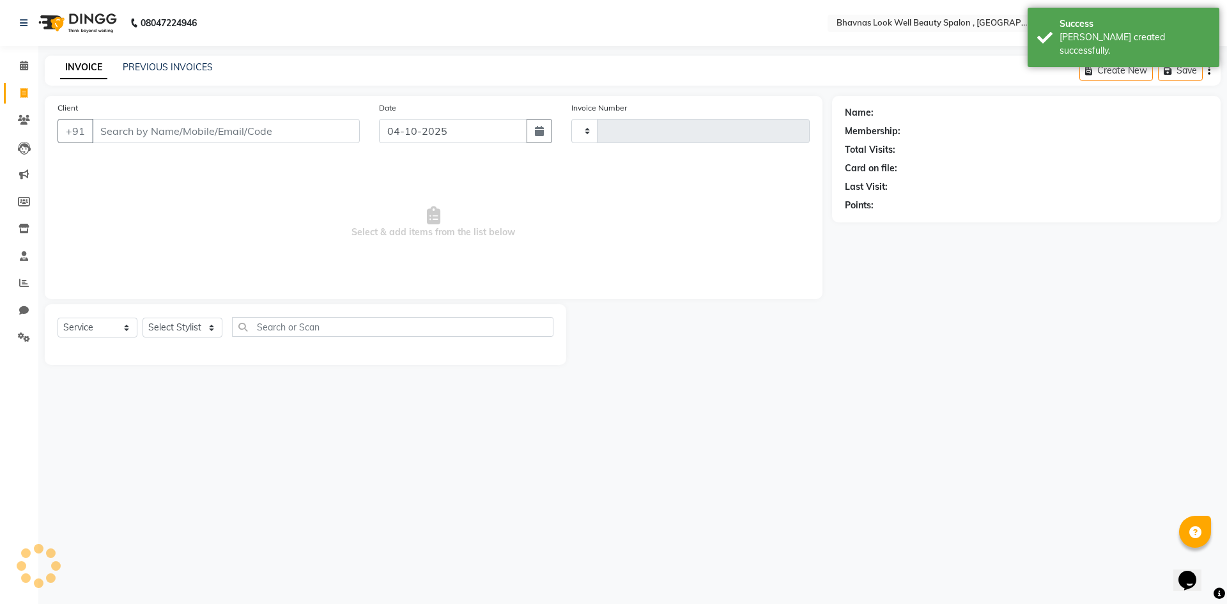
type input "0652"
select select "6251"
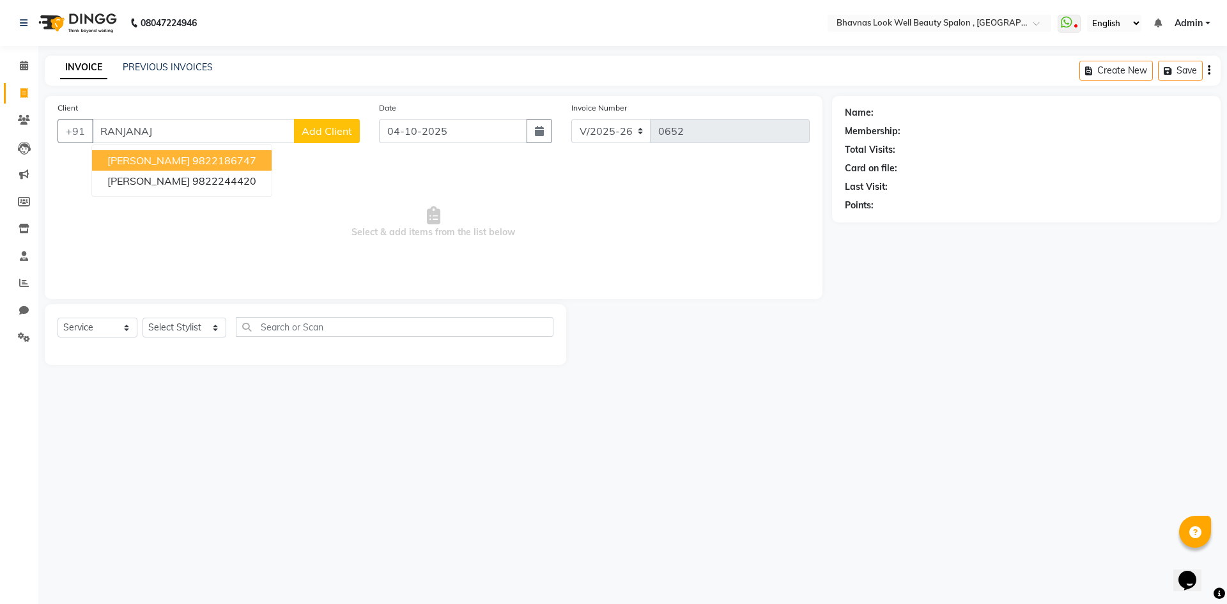
click at [145, 164] on span "[PERSON_NAME]" at bounding box center [148, 160] width 82 height 13
type input "9822186747"
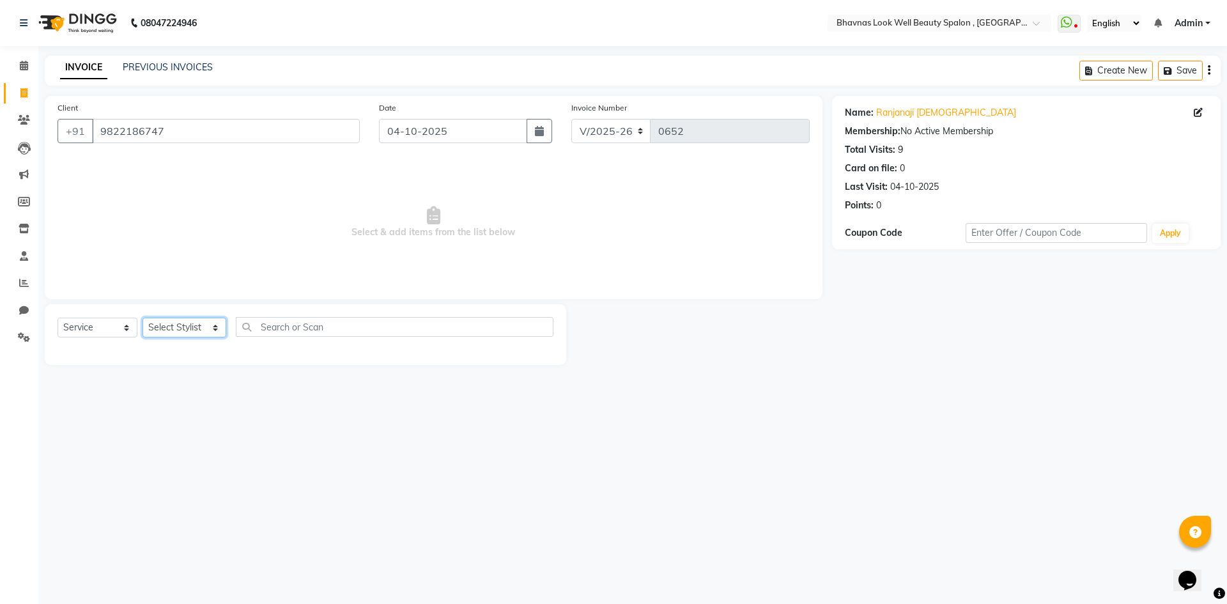
click at [168, 331] on select "Select Stylist [PERSON_NAME] [PERSON_NAME] ANMAL [PERSON_NAME] JYOTI [PERSON_NA…" at bounding box center [185, 328] width 84 height 20
select select "46639"
click at [143, 318] on select "Select Stylist [PERSON_NAME] [PERSON_NAME] ANMAL [PERSON_NAME] JYOTI [PERSON_NA…" at bounding box center [185, 328] width 84 height 20
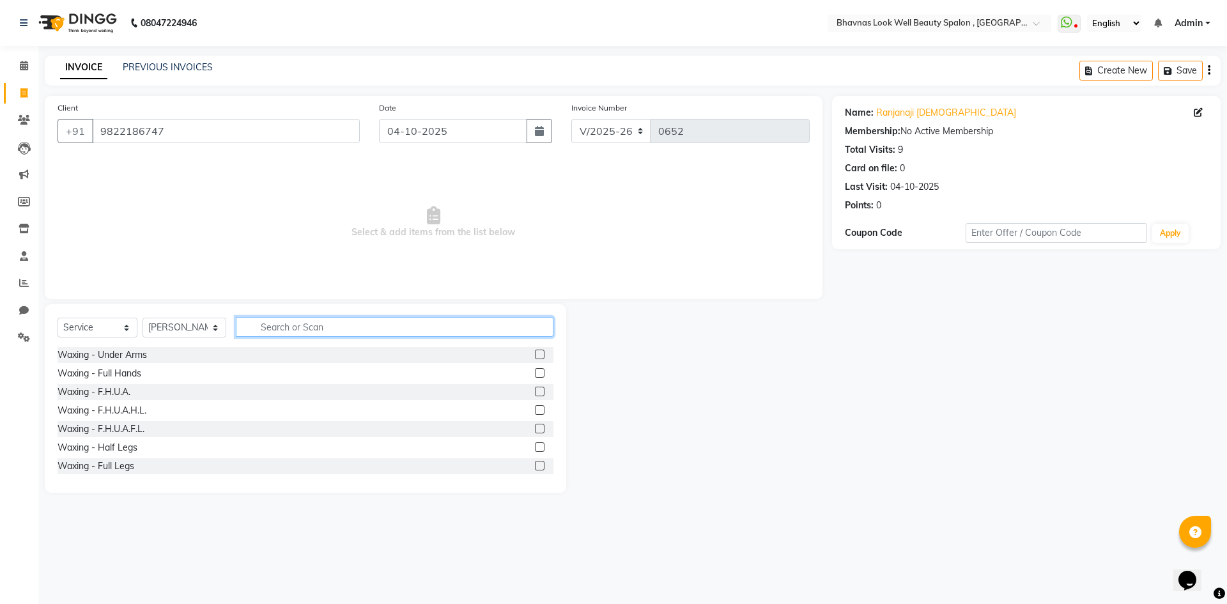
click at [300, 332] on input "text" at bounding box center [395, 327] width 318 height 20
type input "H T"
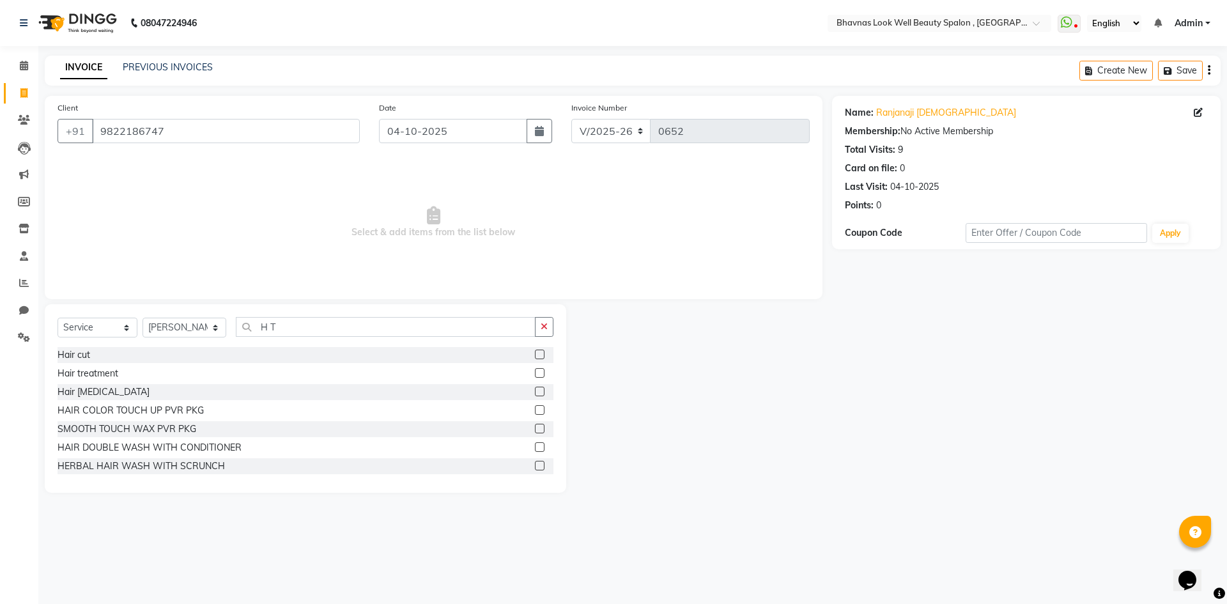
click at [535, 374] on label at bounding box center [540, 373] width 10 height 10
click at [535, 374] on input "checkbox" at bounding box center [539, 373] width 8 height 8
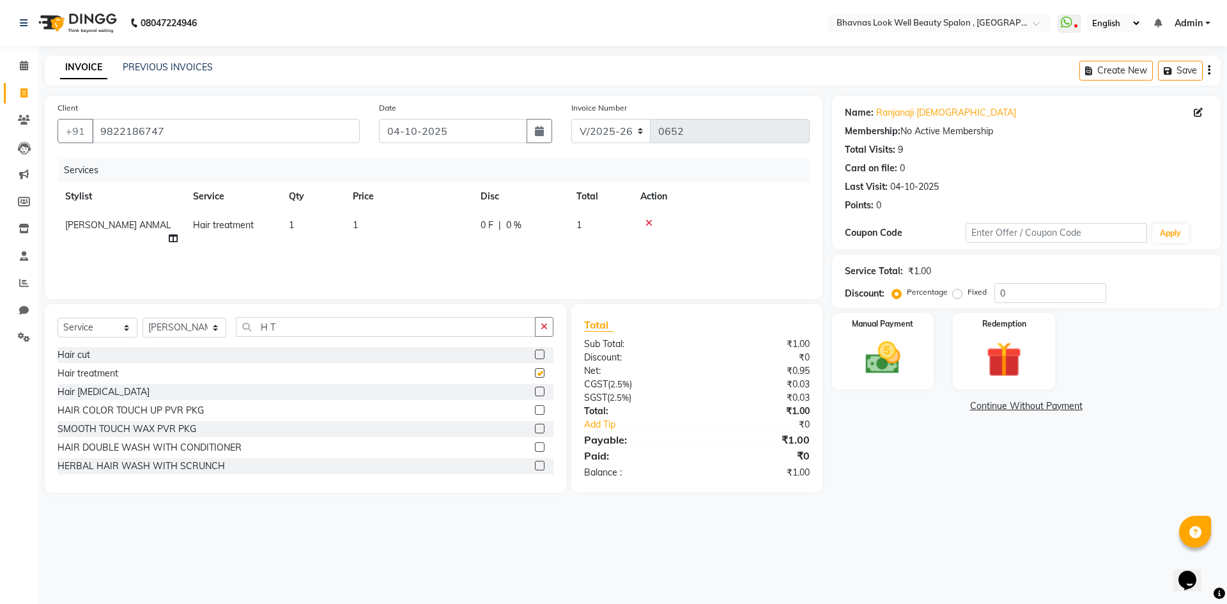
checkbox input "false"
click at [387, 234] on td "1" at bounding box center [409, 232] width 128 height 42
select select "46639"
drag, startPoint x: 436, startPoint y: 226, endPoint x: 388, endPoint y: 229, distance: 48.0
click at [389, 229] on tr "[PERSON_NAME] [PERSON_NAME] ANMAL [PERSON_NAME] JYOTI [PERSON_NAME] [PERSON_NAM…" at bounding box center [434, 235] width 752 height 49
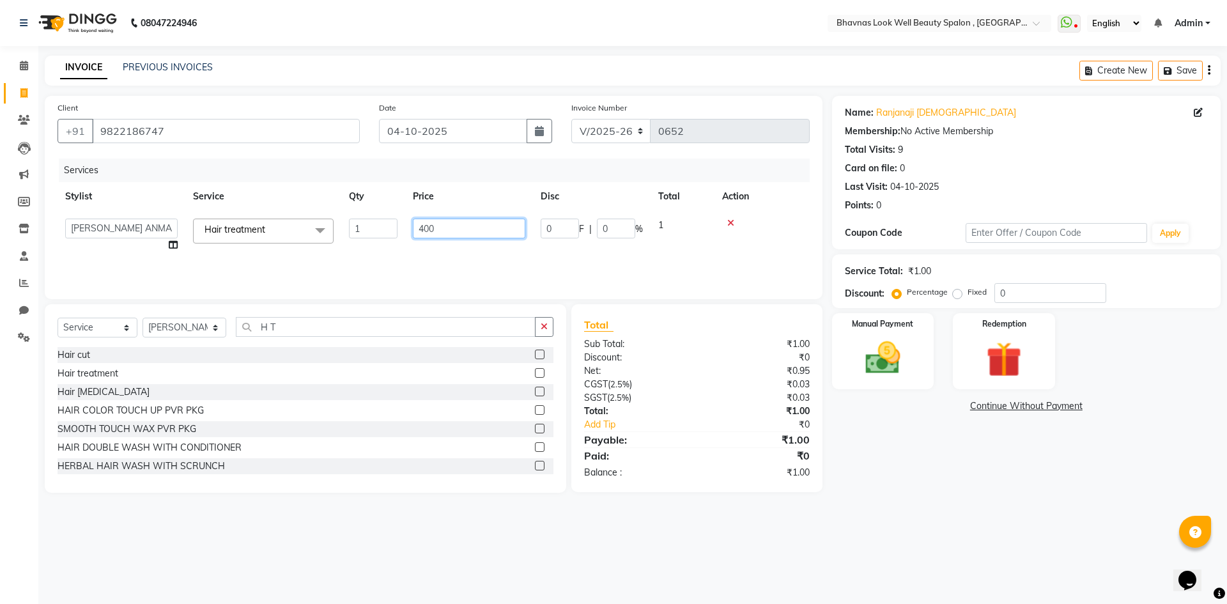
type input "4000"
click at [543, 269] on div "Services Stylist Service Qty Price Disc Total Action [PERSON_NAME] [PERSON_NAME…" at bounding box center [434, 223] width 752 height 128
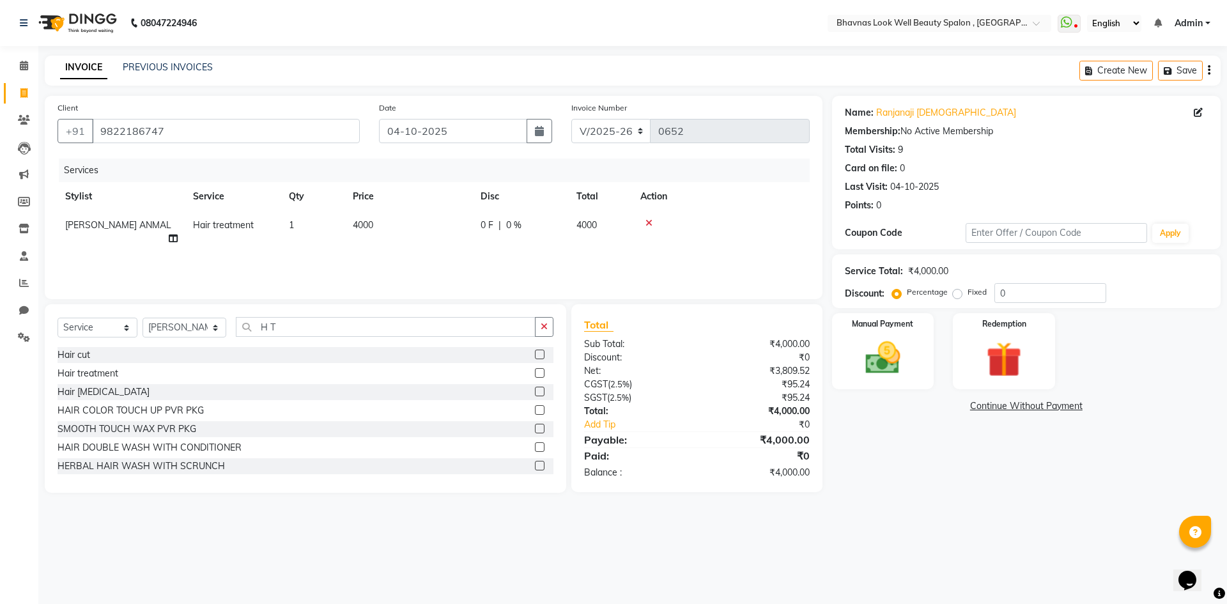
click at [481, 239] on td "0 F | 0 %" at bounding box center [521, 232] width 96 height 42
select select "46639"
drag, startPoint x: 557, startPoint y: 230, endPoint x: 525, endPoint y: 235, distance: 32.3
click at [525, 235] on tr "[PERSON_NAME] [PERSON_NAME] ANMAL [PERSON_NAME] JYOTI [PERSON_NAME] [PERSON_NAM…" at bounding box center [434, 235] width 752 height 49
type input "800"
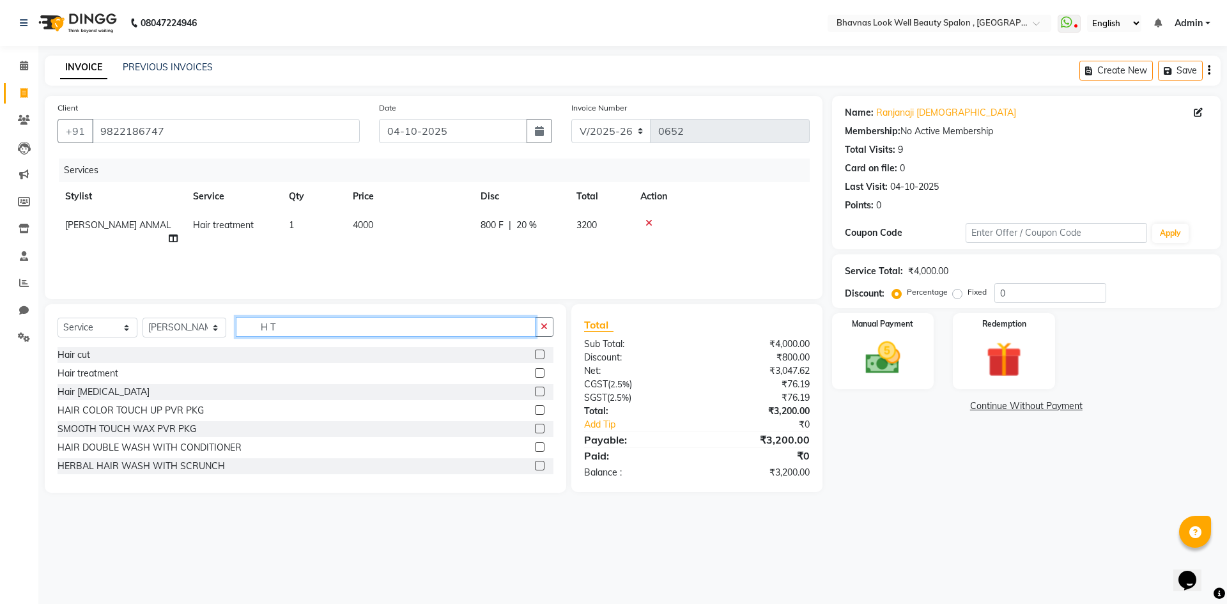
drag, startPoint x: 292, startPoint y: 335, endPoint x: 224, endPoint y: 336, distance: 68.4
click at [224, 336] on div "Select Service Product Membership Package Voucher Prepaid Gift Card Select Styl…" at bounding box center [306, 332] width 496 height 30
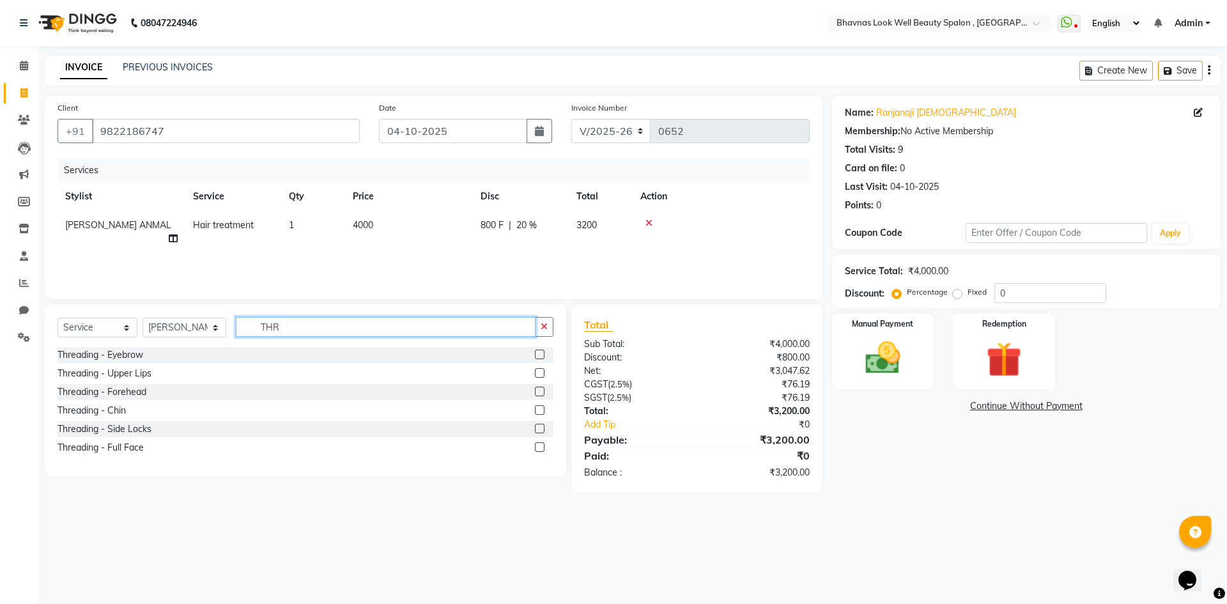
type input "THR"
click at [539, 373] on label at bounding box center [540, 373] width 10 height 10
click at [539, 373] on input "checkbox" at bounding box center [539, 373] width 8 height 8
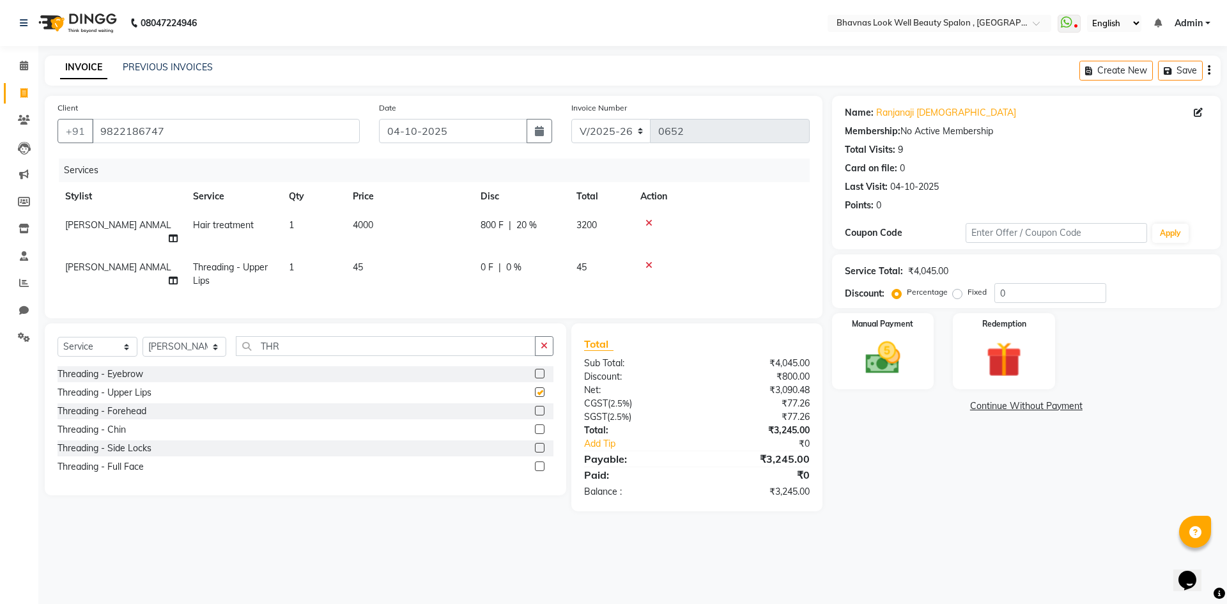
checkbox input "false"
click at [538, 406] on label at bounding box center [540, 411] width 10 height 10
click at [538, 407] on input "checkbox" at bounding box center [539, 411] width 8 height 8
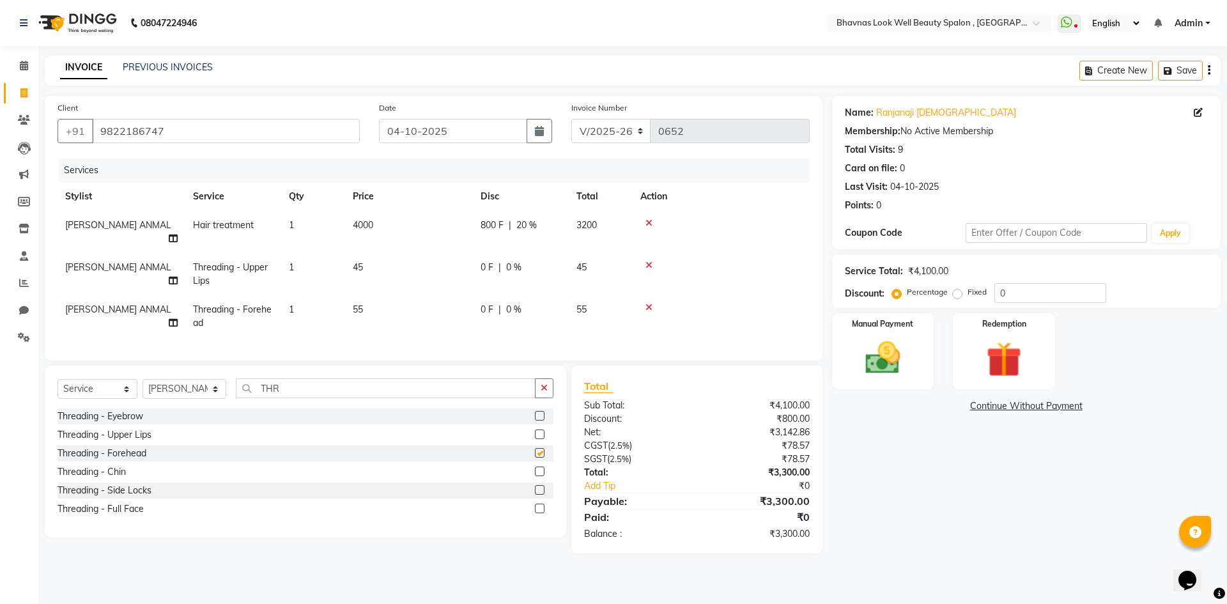
checkbox input "false"
click at [542, 470] on label at bounding box center [540, 472] width 10 height 10
click at [542, 470] on input "checkbox" at bounding box center [539, 472] width 8 height 8
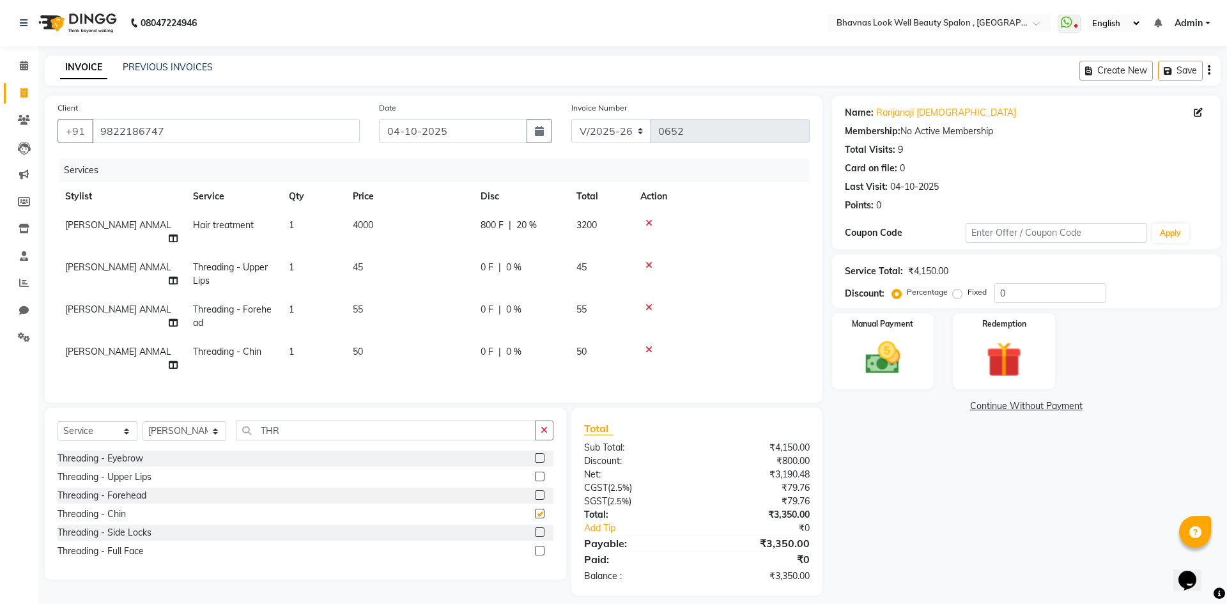
checkbox input "false"
click at [499, 261] on span "|" at bounding box center [500, 267] width 3 height 13
select select "46639"
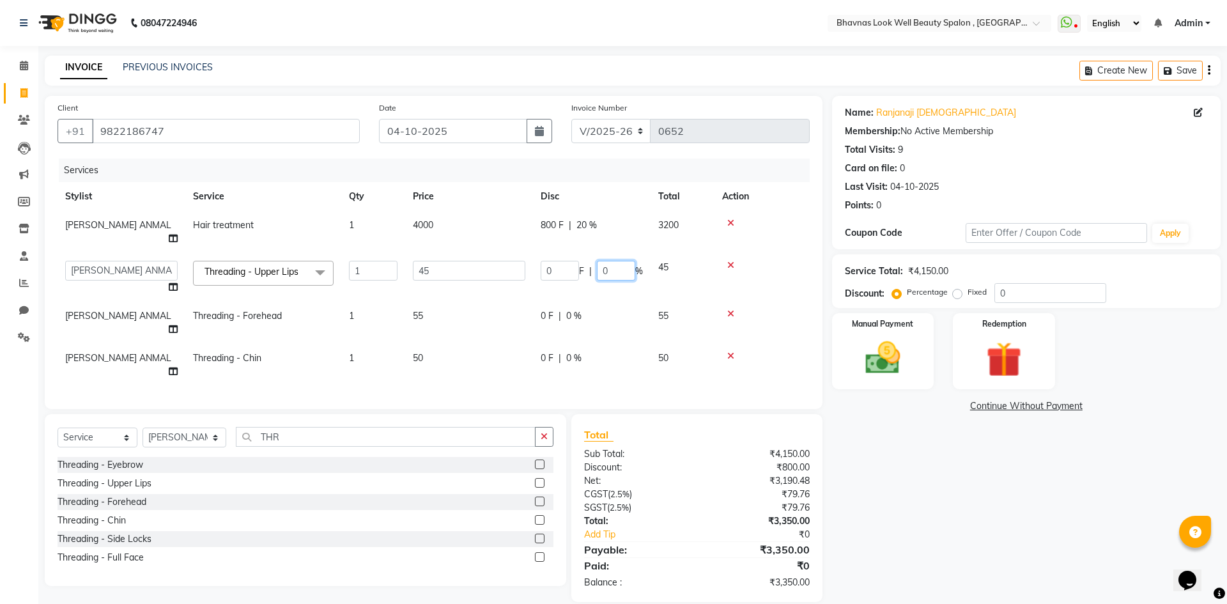
drag, startPoint x: 617, startPoint y: 257, endPoint x: 593, endPoint y: 261, distance: 24.7
click at [594, 261] on div "0 F | 0 %" at bounding box center [592, 271] width 102 height 20
type input "10"
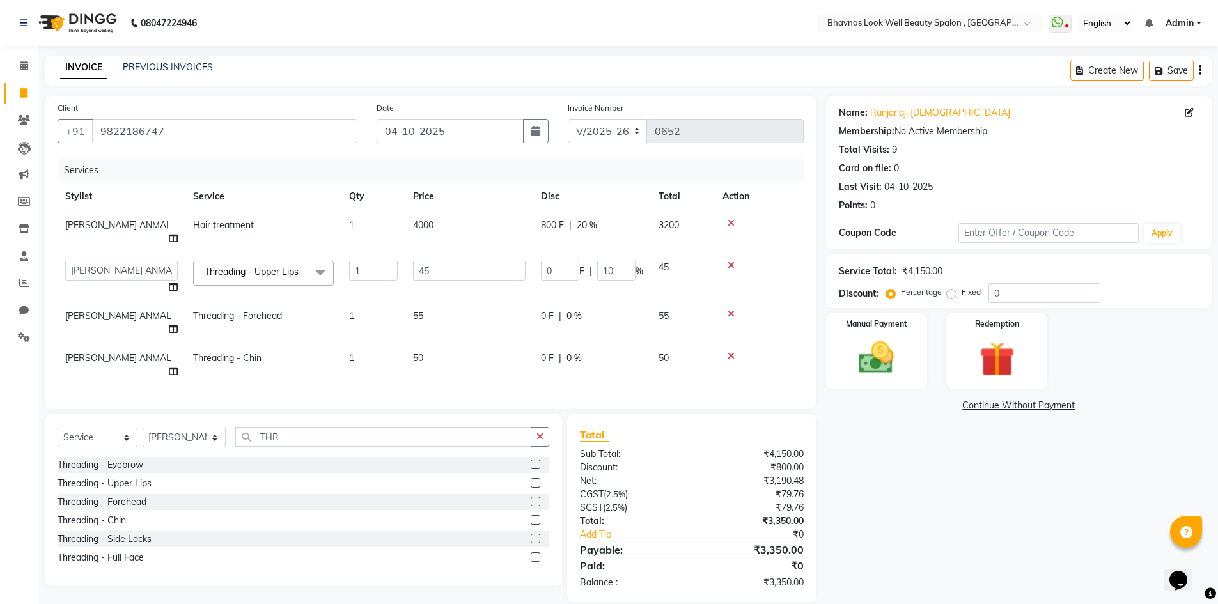
drag, startPoint x: 605, startPoint y: 302, endPoint x: 598, endPoint y: 306, distance: 8.0
click at [605, 303] on tr "[PERSON_NAME] ANMAL Threading - Forehead 1 55 0 F | 0 % 55" at bounding box center [431, 323] width 746 height 42
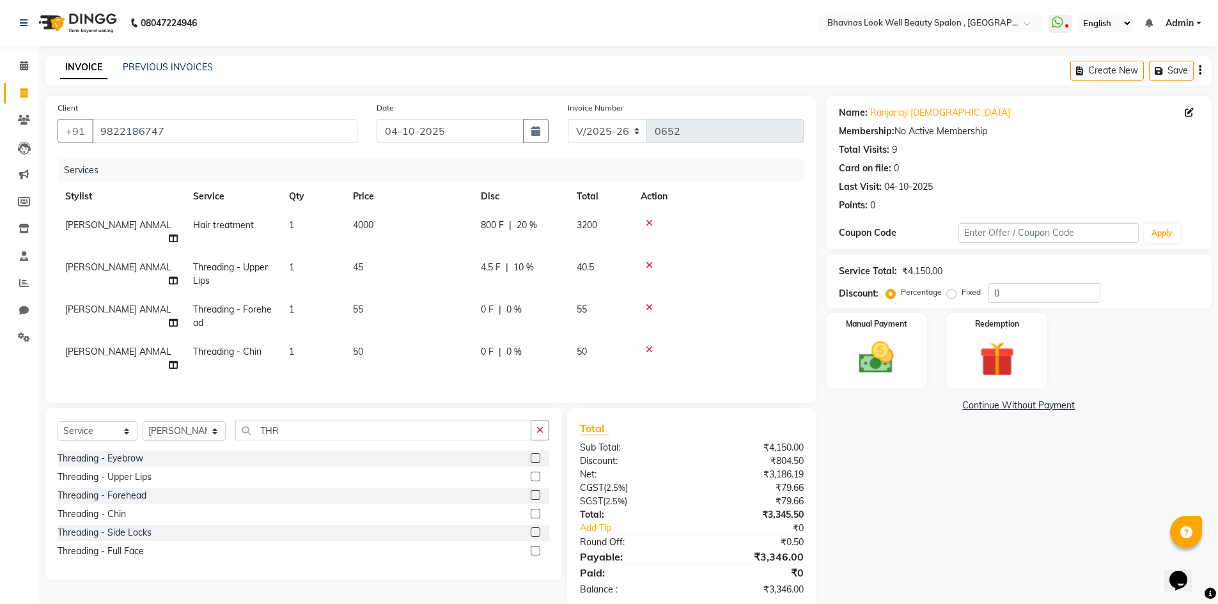
click at [517, 303] on span "0 %" at bounding box center [513, 309] width 15 height 13
select select "46639"
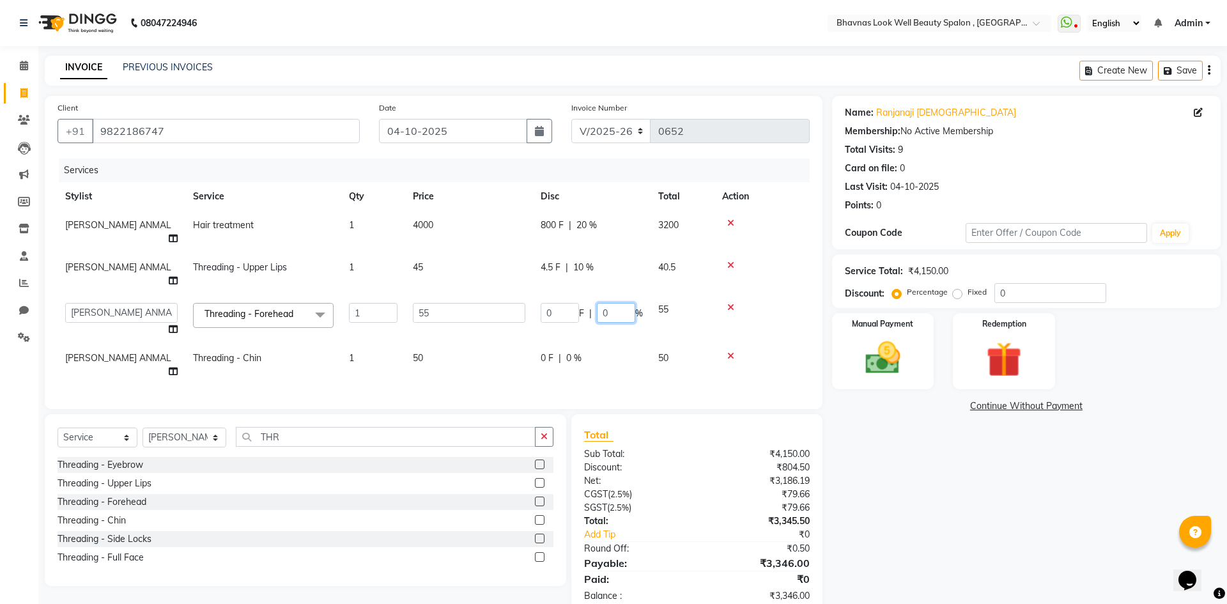
drag, startPoint x: 616, startPoint y: 283, endPoint x: 548, endPoint y: 290, distance: 67.5
click at [548, 303] on div "0 F | 0 %" at bounding box center [592, 313] width 102 height 20
type input "10"
click at [608, 313] on tr "[PERSON_NAME] [PERSON_NAME] ANMAL [PERSON_NAME] JYOTI [PERSON_NAME] [PERSON_NAM…" at bounding box center [434, 319] width 752 height 49
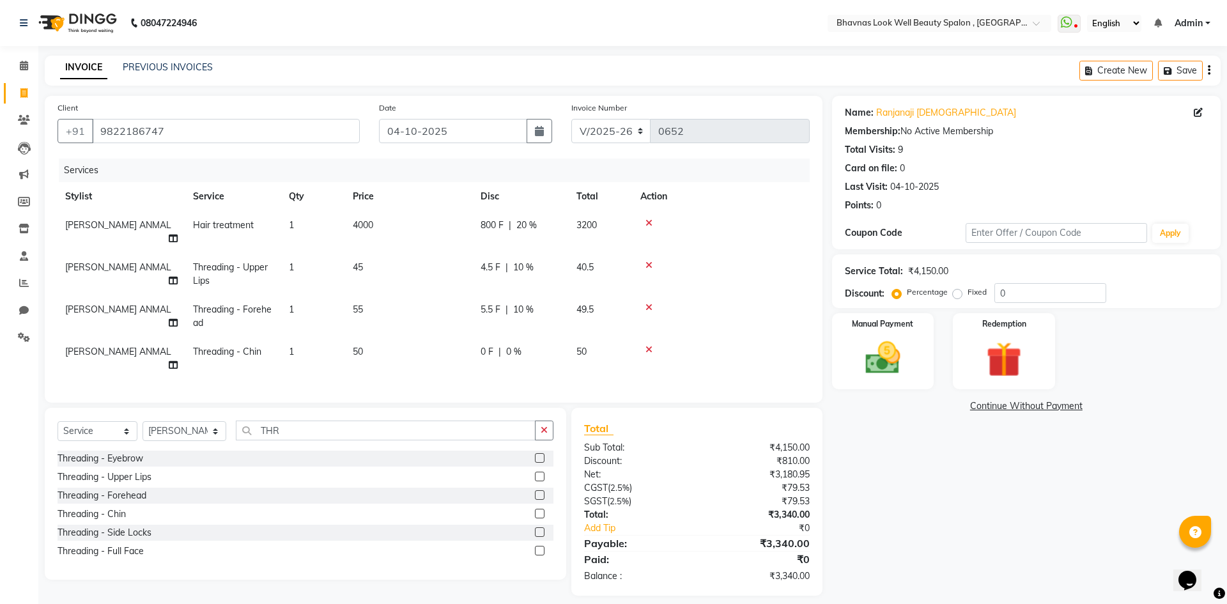
click at [514, 345] on span "0 %" at bounding box center [513, 351] width 15 height 13
select select "46639"
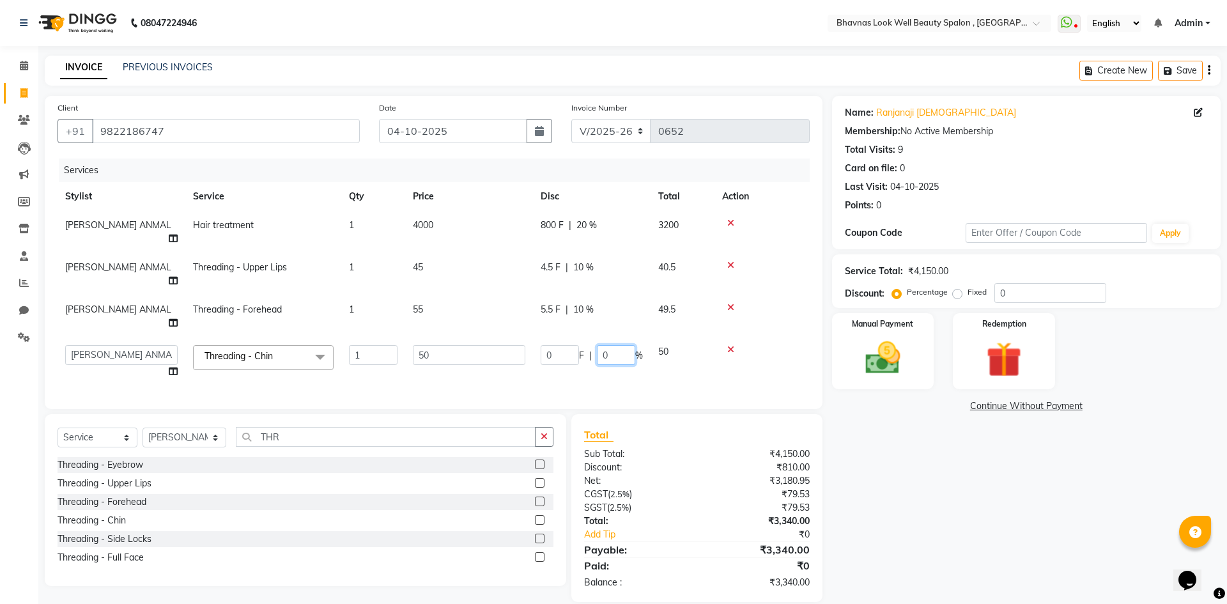
click at [601, 345] on input "0" at bounding box center [616, 355] width 38 height 20
drag, startPoint x: 623, startPoint y: 313, endPoint x: 598, endPoint y: 316, distance: 25.7
click at [598, 345] on input "0" at bounding box center [616, 355] width 38 height 20
type input "10"
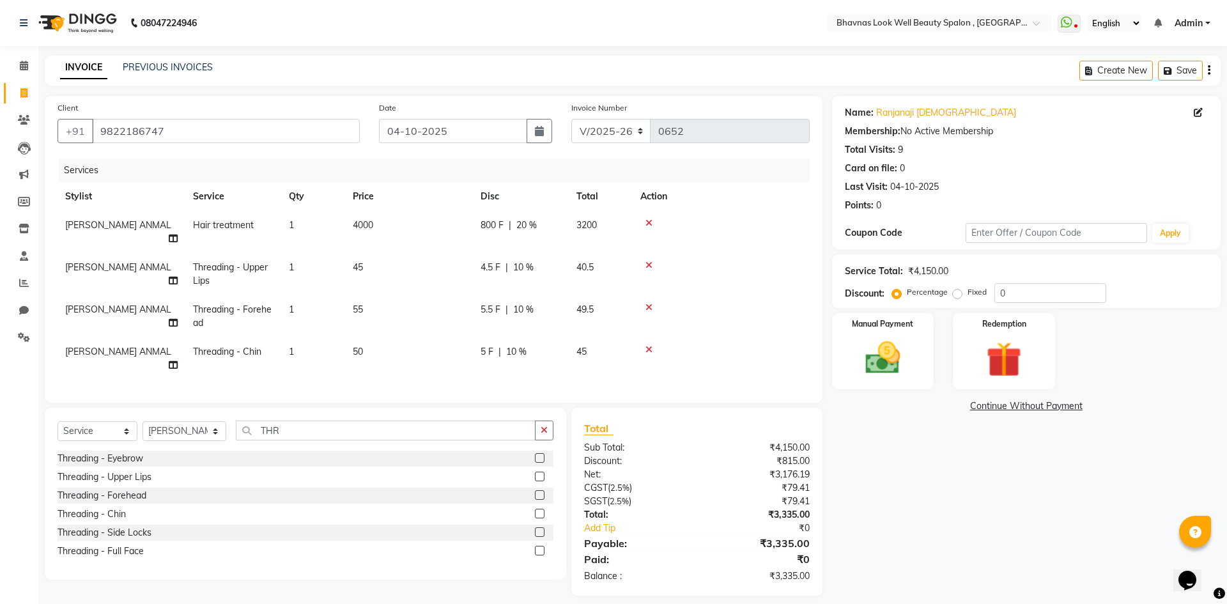
click at [941, 421] on div "Name: [PERSON_NAME][DEMOGRAPHIC_DATA] Membership: No Active Membership Total Vi…" at bounding box center [1031, 346] width 398 height 500
click at [904, 362] on img at bounding box center [882, 358] width 59 height 42
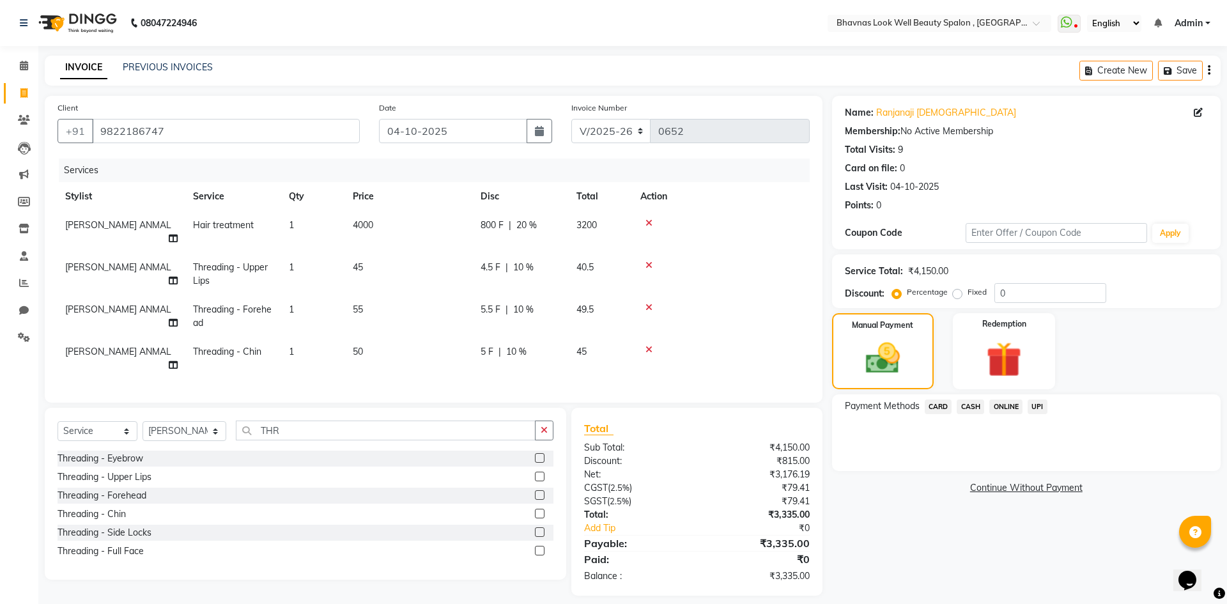
click at [975, 408] on span "CASH" at bounding box center [970, 406] width 27 height 15
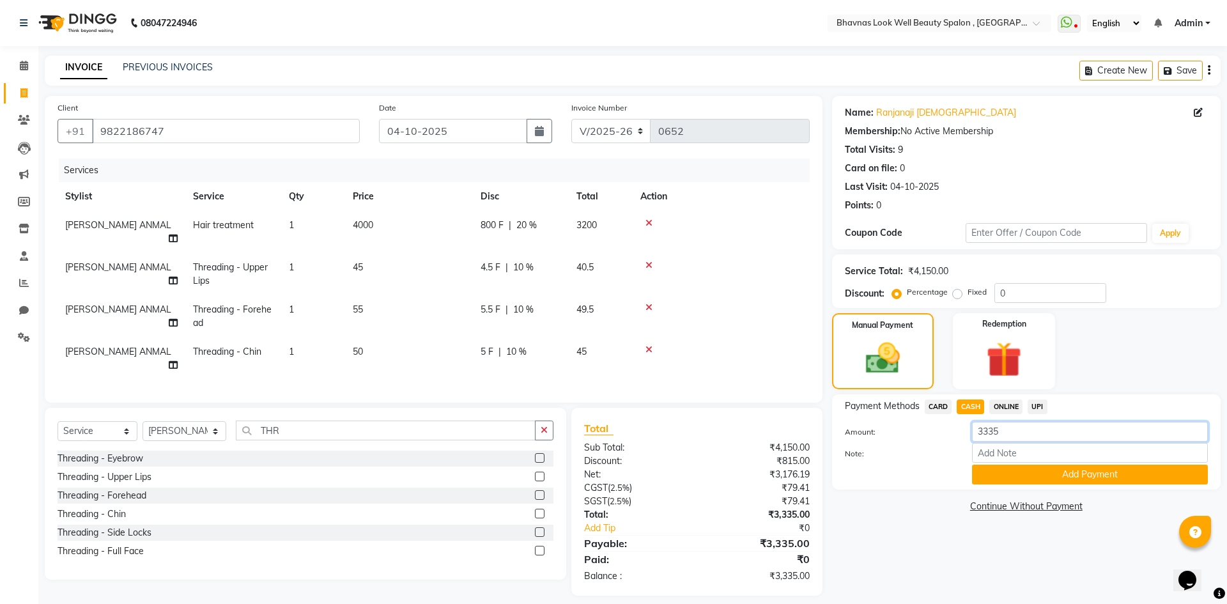
drag, startPoint x: 1006, startPoint y: 437, endPoint x: 949, endPoint y: 440, distance: 57.0
click at [949, 440] on div "Amount: 3335" at bounding box center [1026, 433] width 382 height 22
type input "3200"
click at [1058, 449] on input "Note:" at bounding box center [1090, 453] width 236 height 20
type input "Package"
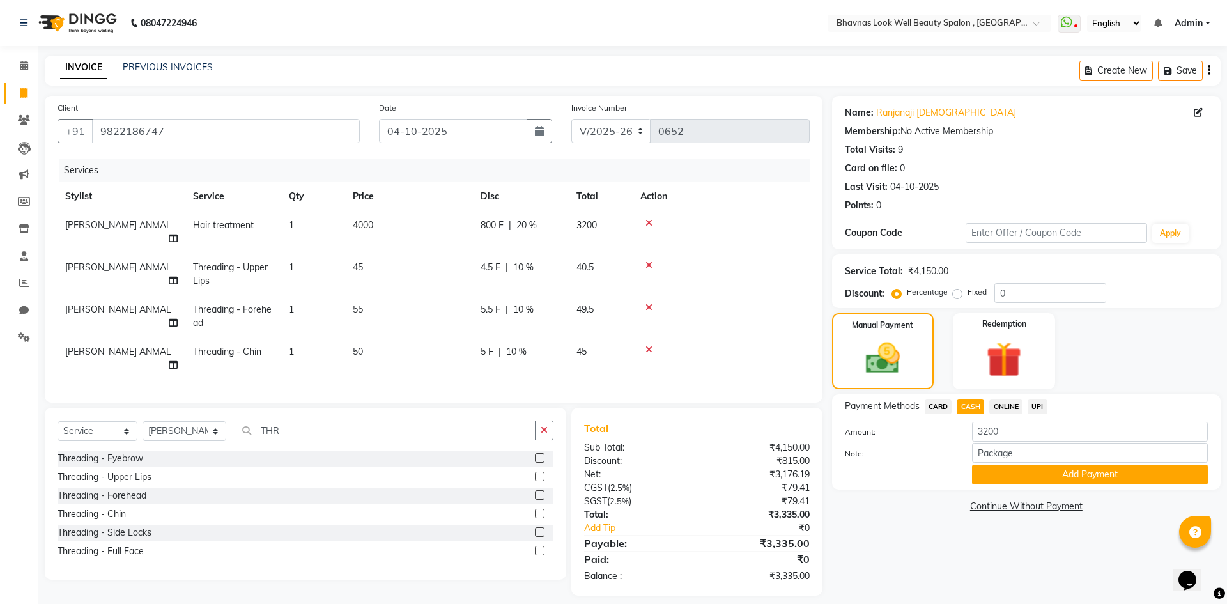
click at [1053, 488] on div "Payment Methods CARD CASH ONLINE UPI Amount: 3200 Note: Package Add Payment" at bounding box center [1026, 441] width 389 height 95
click at [1055, 483] on button "Add Payment" at bounding box center [1090, 475] width 236 height 20
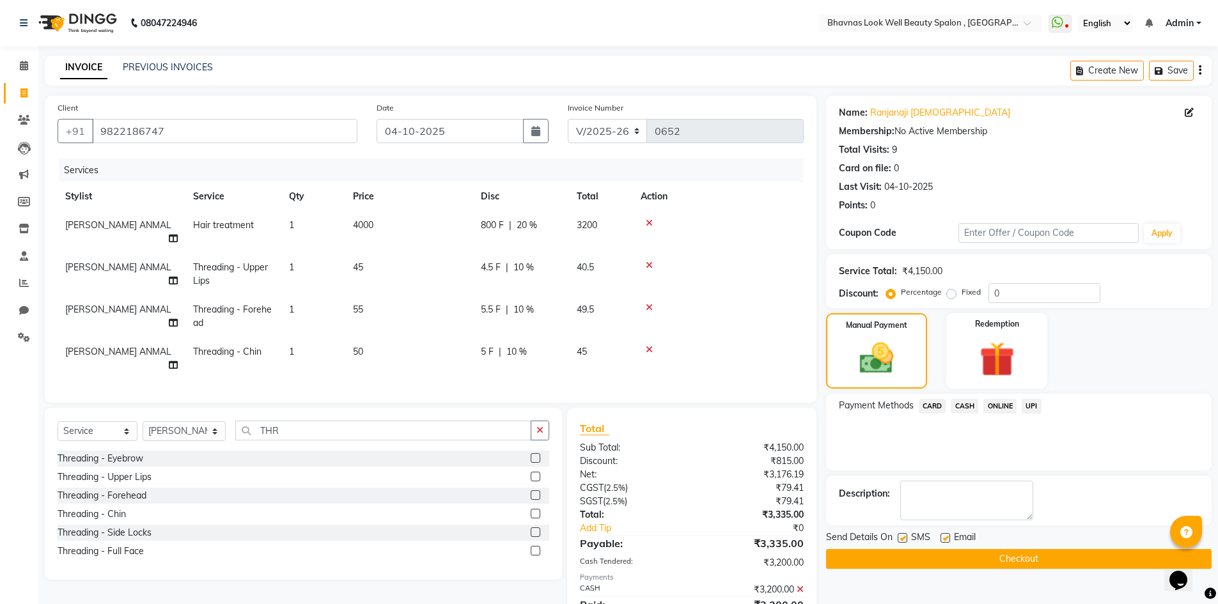
click at [936, 402] on span "CARD" at bounding box center [932, 406] width 27 height 15
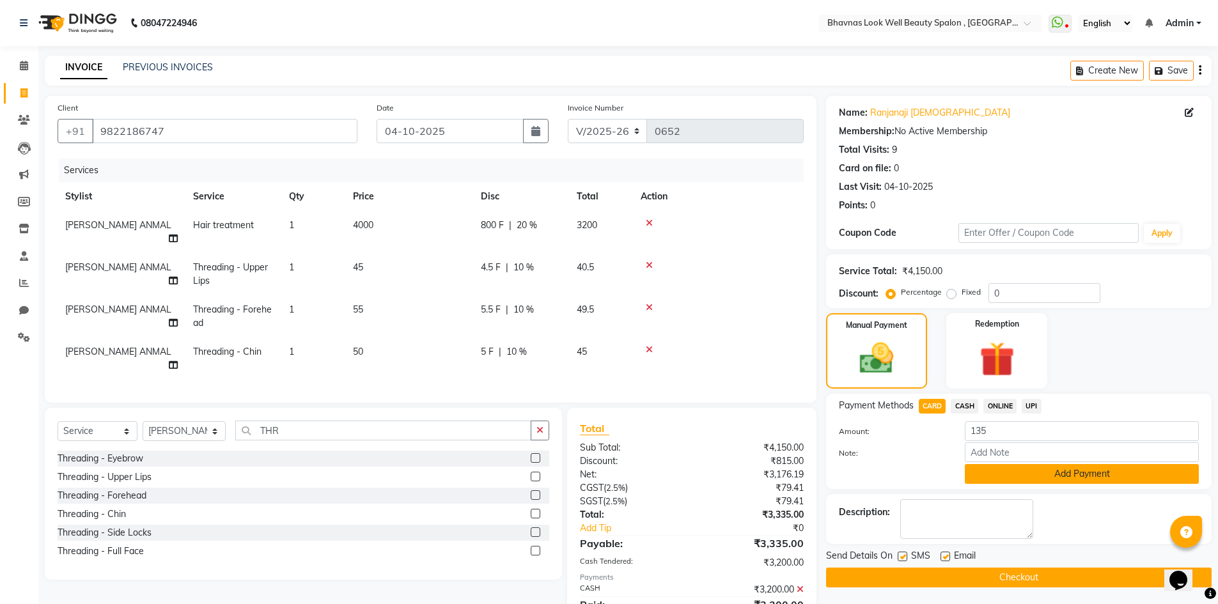
click at [1047, 472] on button "Add Payment" at bounding box center [1082, 474] width 234 height 20
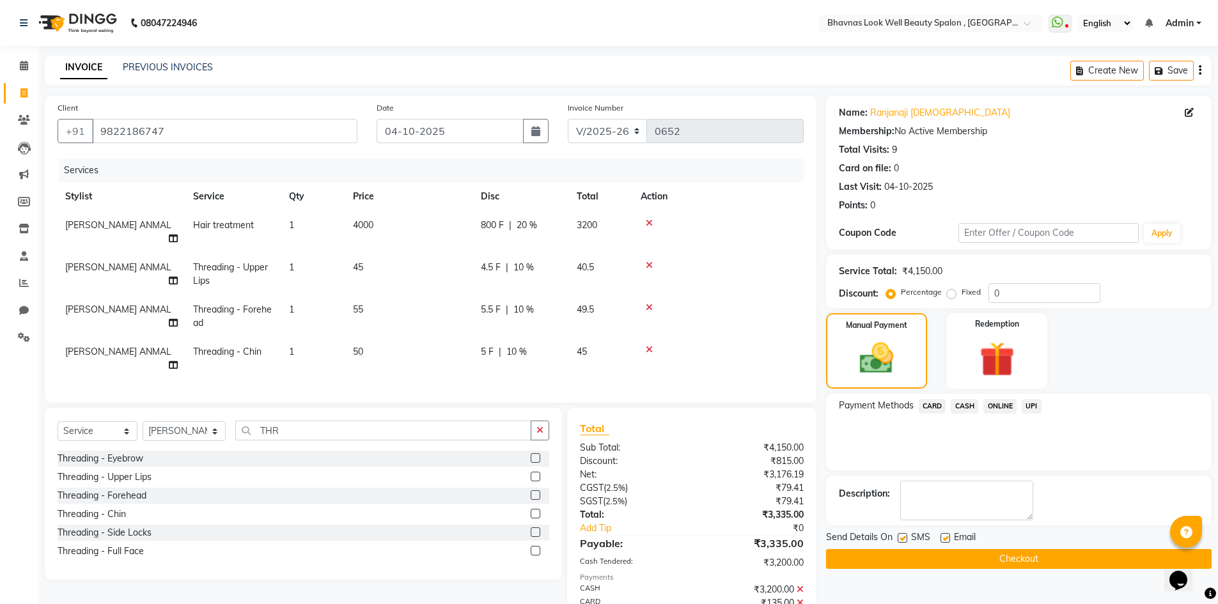
click at [947, 539] on label at bounding box center [945, 538] width 10 height 10
click at [947, 539] on input "checkbox" at bounding box center [944, 538] width 8 height 8
checkbox input "false"
click at [993, 562] on button "Checkout" at bounding box center [1018, 559] width 385 height 20
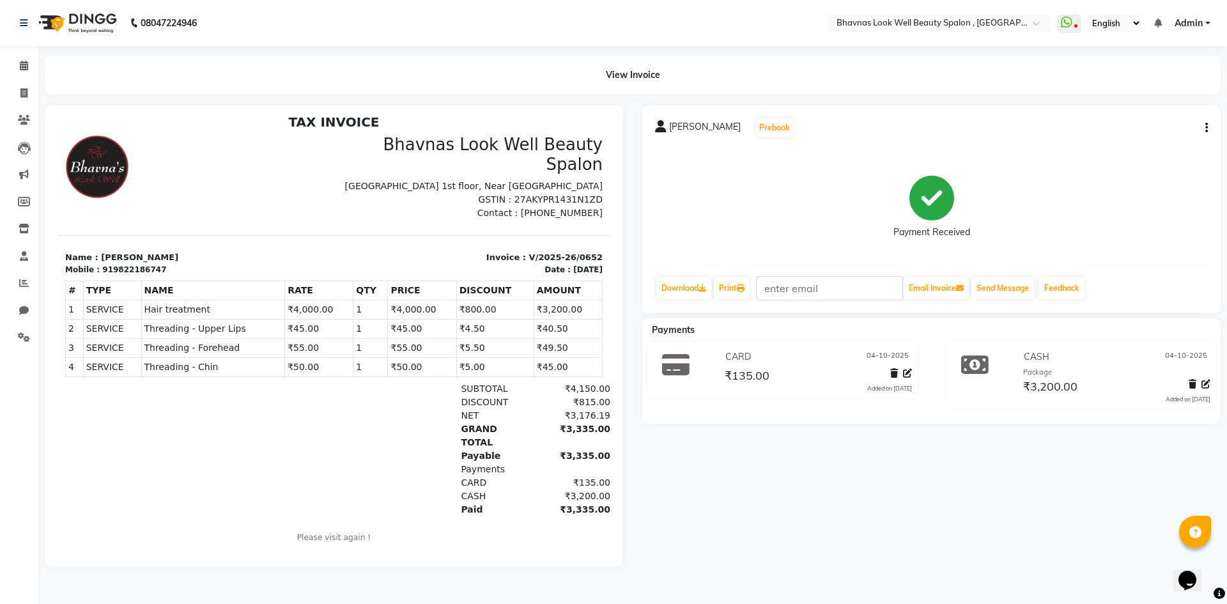
scroll to position [10, 0]
click at [892, 373] on icon at bounding box center [894, 373] width 8 height 9
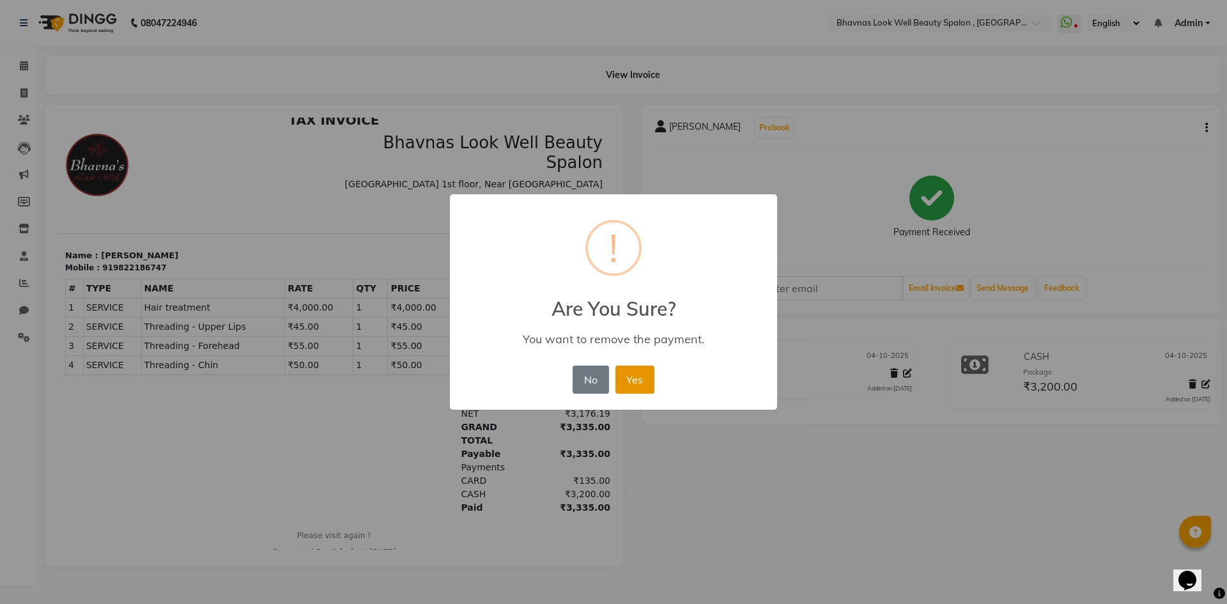
click at [643, 380] on button "Yes" at bounding box center [635, 380] width 39 height 28
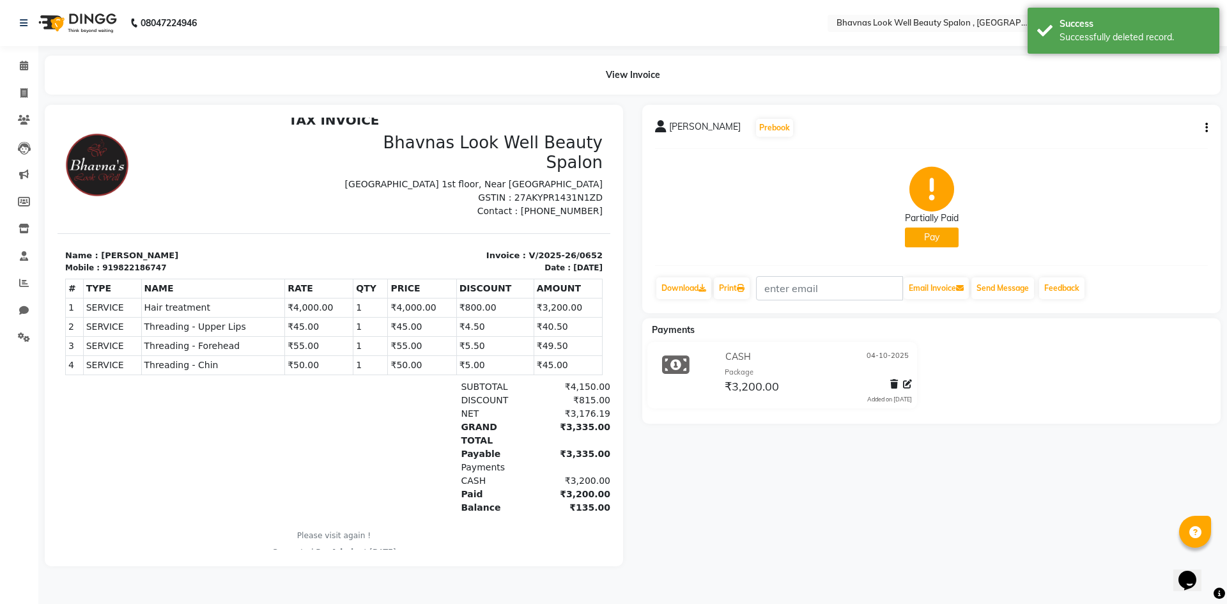
click at [950, 238] on button "Pay" at bounding box center [932, 238] width 54 height 20
select select "1"
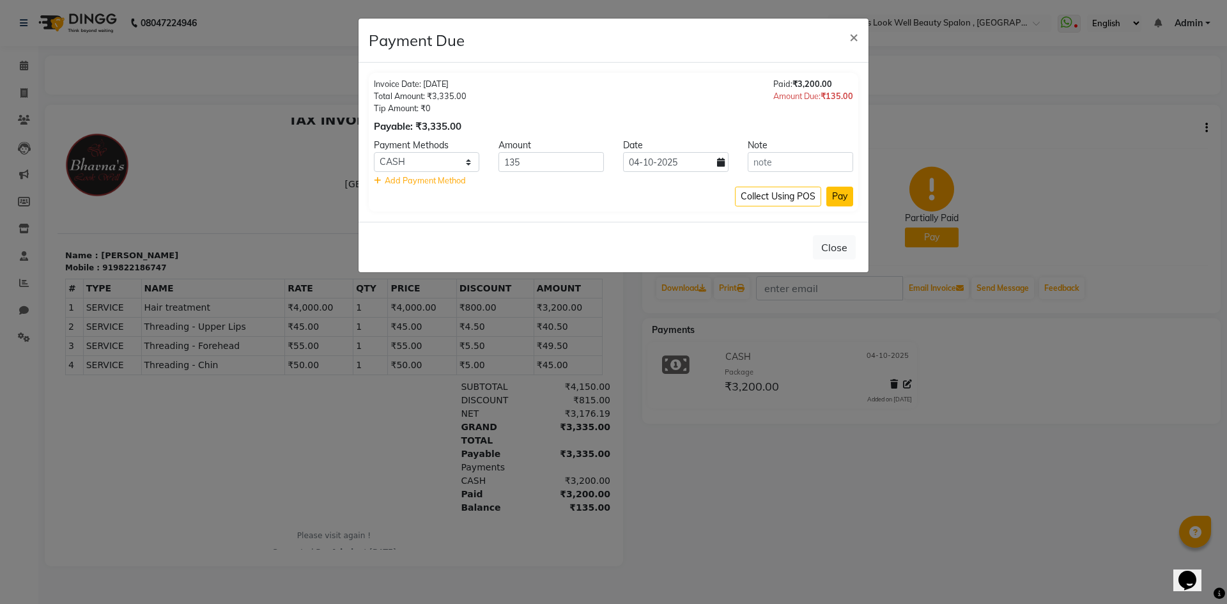
click at [843, 194] on button "Pay" at bounding box center [839, 197] width 27 height 20
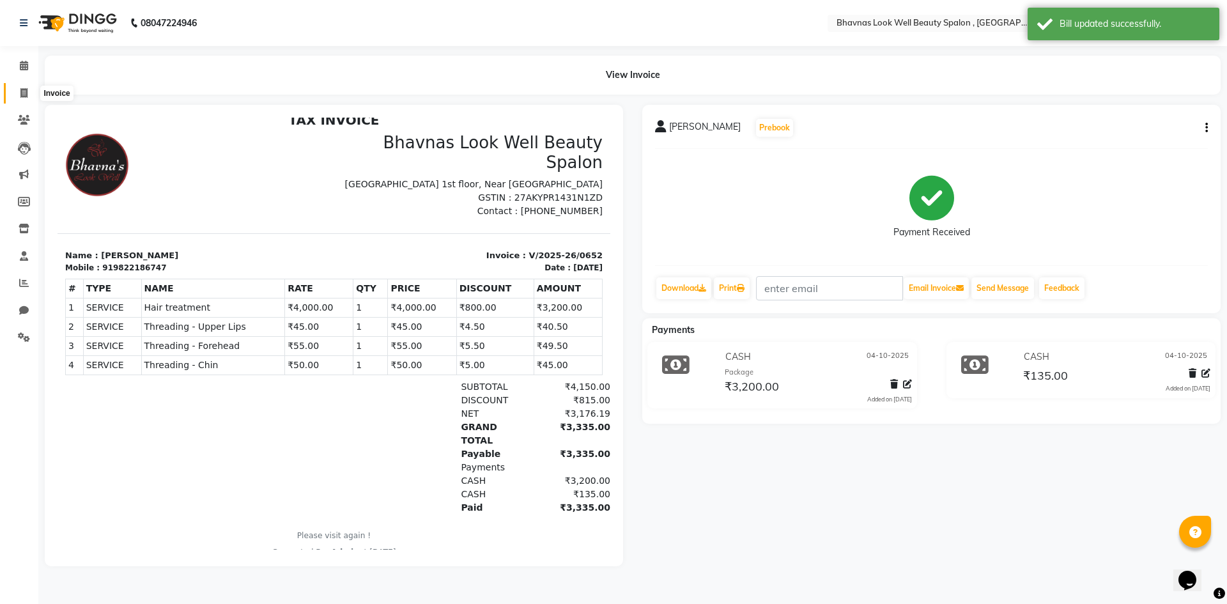
click at [27, 86] on span at bounding box center [24, 93] width 22 height 15
select select "6251"
select select "service"
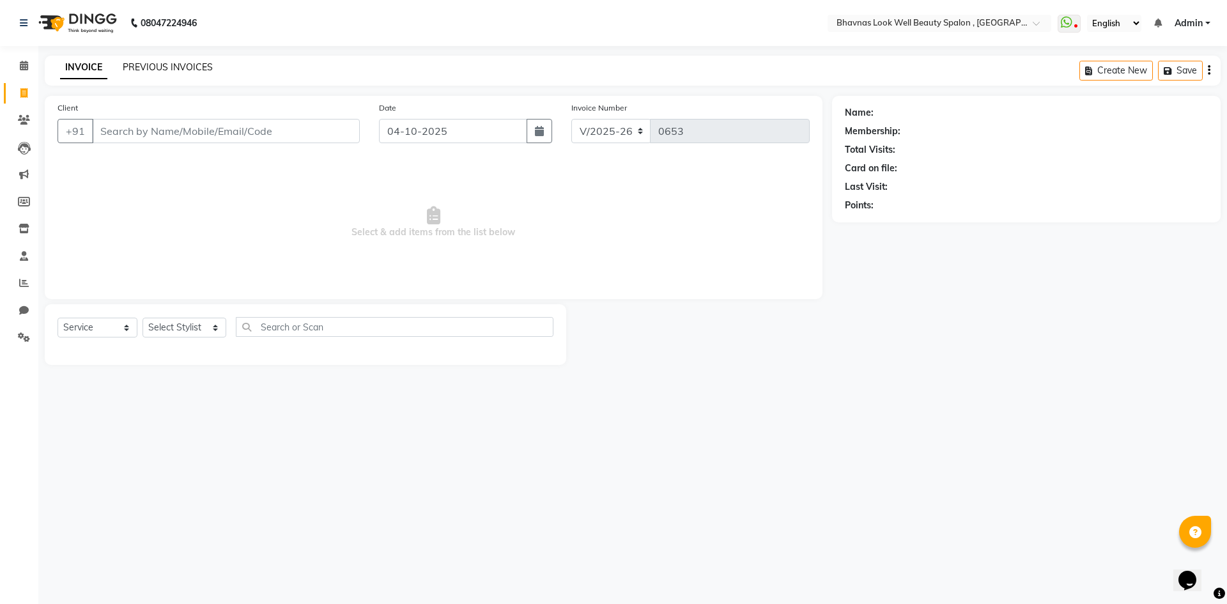
click at [130, 66] on link "PREVIOUS INVOICES" at bounding box center [168, 67] width 90 height 12
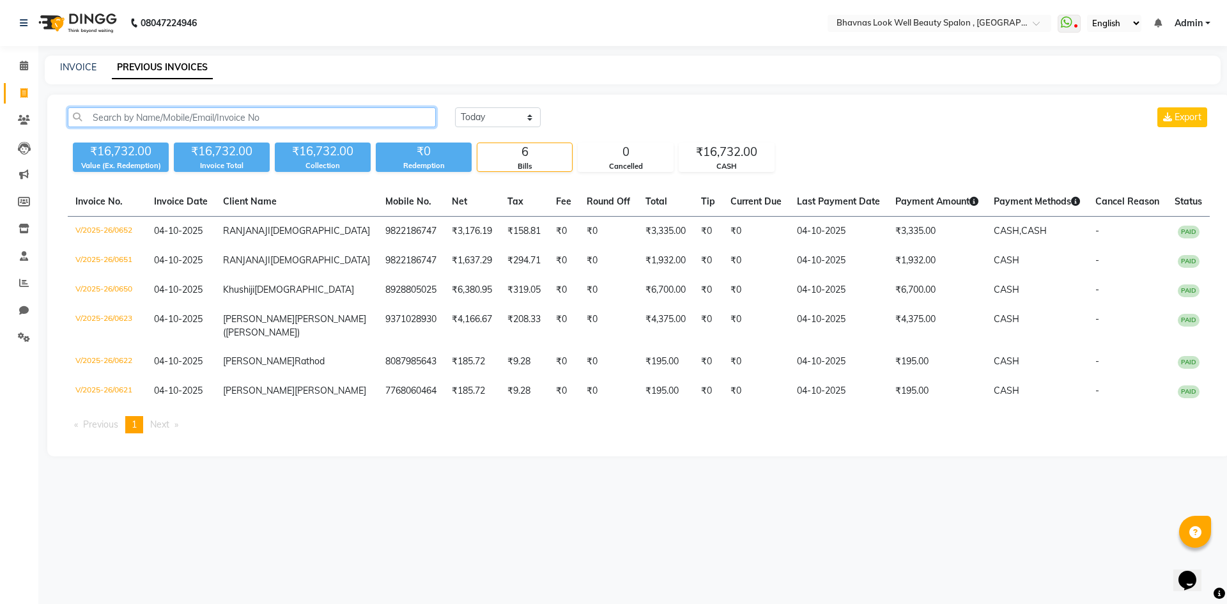
click at [120, 121] on input "text" at bounding box center [252, 117] width 368 height 20
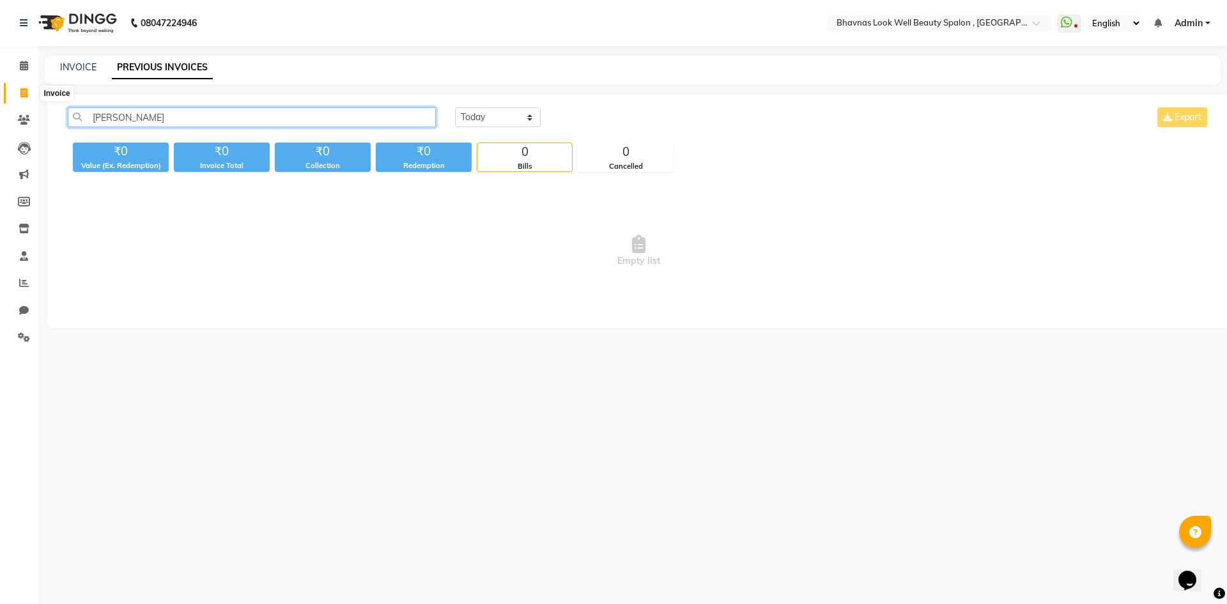
type input "[PERSON_NAME]"
click at [15, 86] on span at bounding box center [24, 93] width 22 height 15
select select "service"
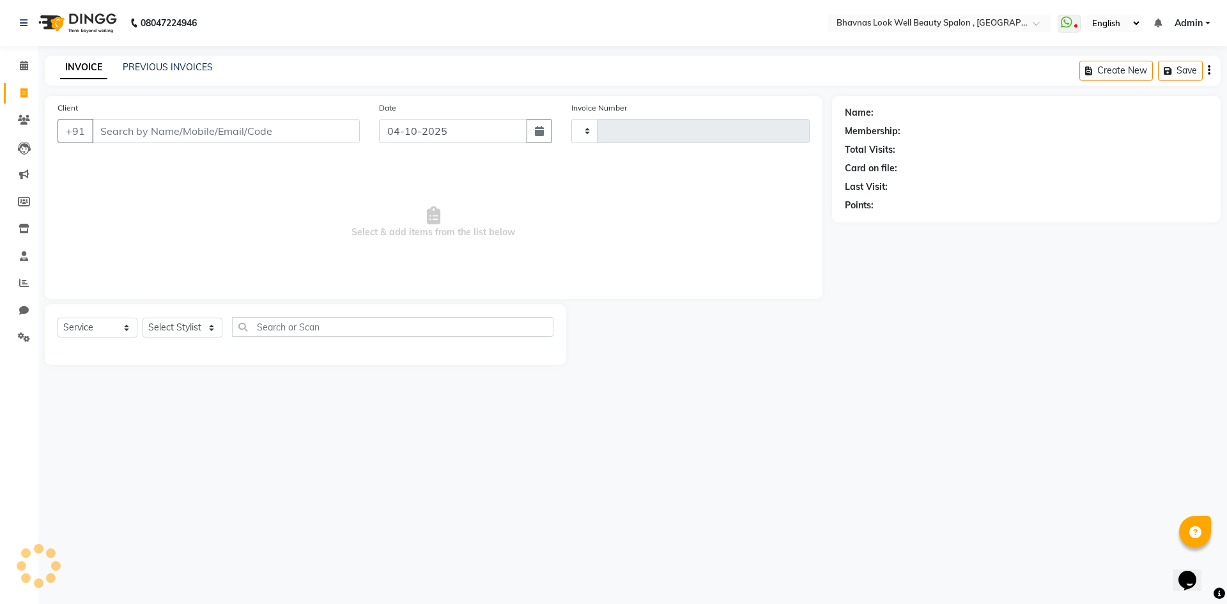
type input "0653"
select select "6251"
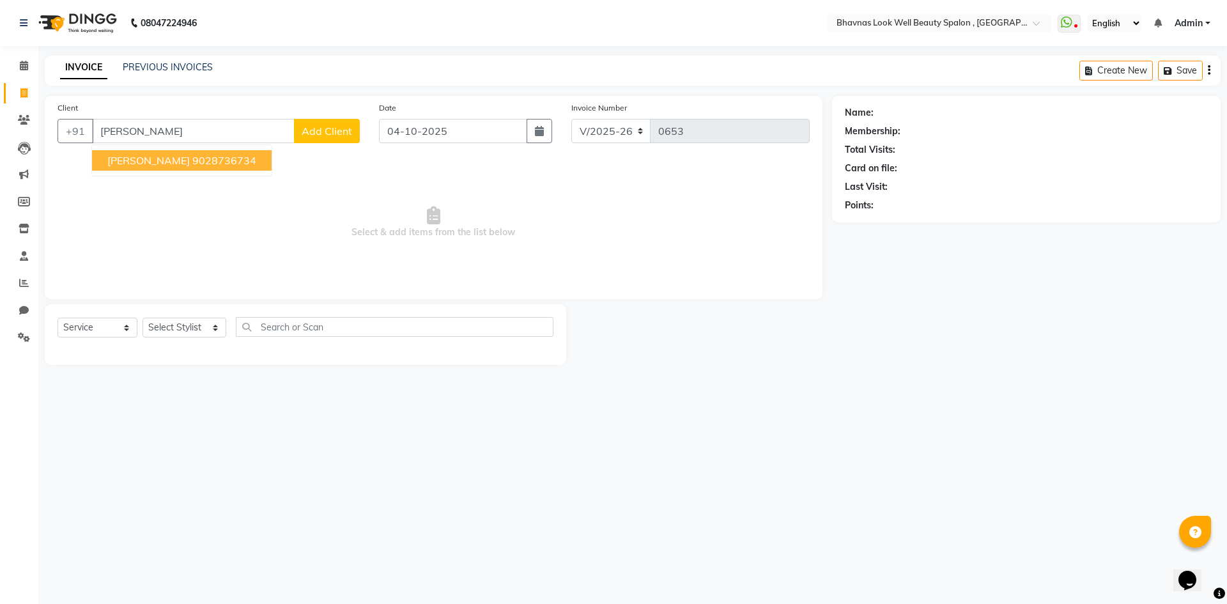
click at [193, 163] on ngb-highlight "9028736734" at bounding box center [224, 160] width 64 height 13
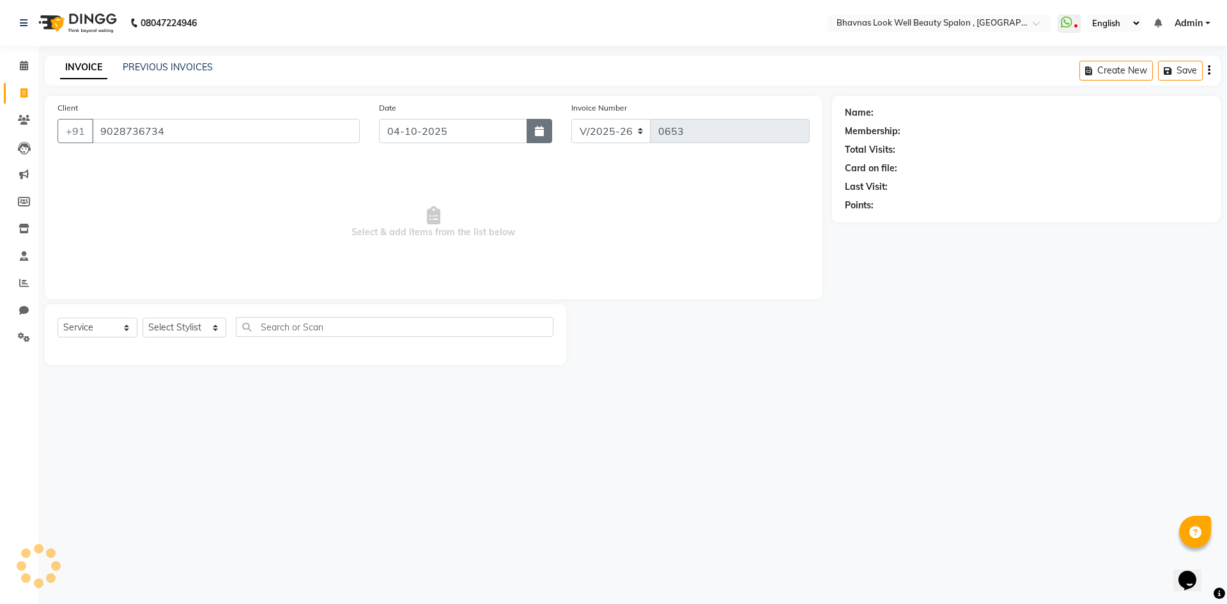
type input "9028736734"
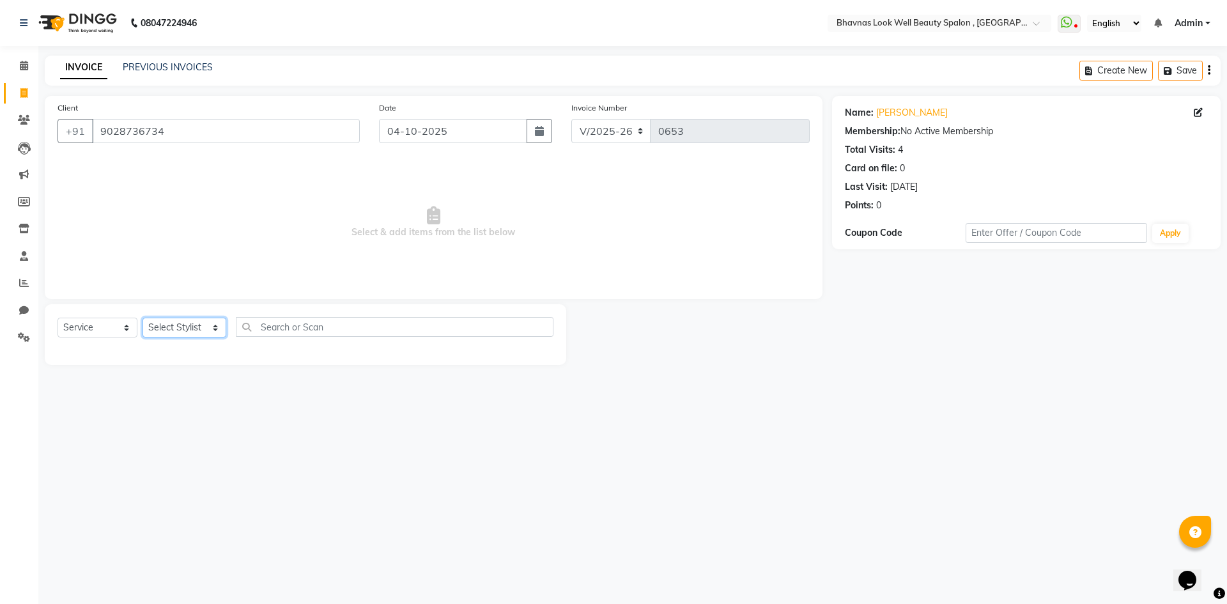
click at [169, 328] on select "Select Stylist [PERSON_NAME] [PERSON_NAME] ANMAL [PERSON_NAME] JYOTI [PERSON_NA…" at bounding box center [185, 328] width 84 height 20
select select "46640"
click at [143, 318] on select "Select Stylist [PERSON_NAME] [PERSON_NAME] ANMAL [PERSON_NAME] JYOTI [PERSON_NA…" at bounding box center [185, 328] width 84 height 20
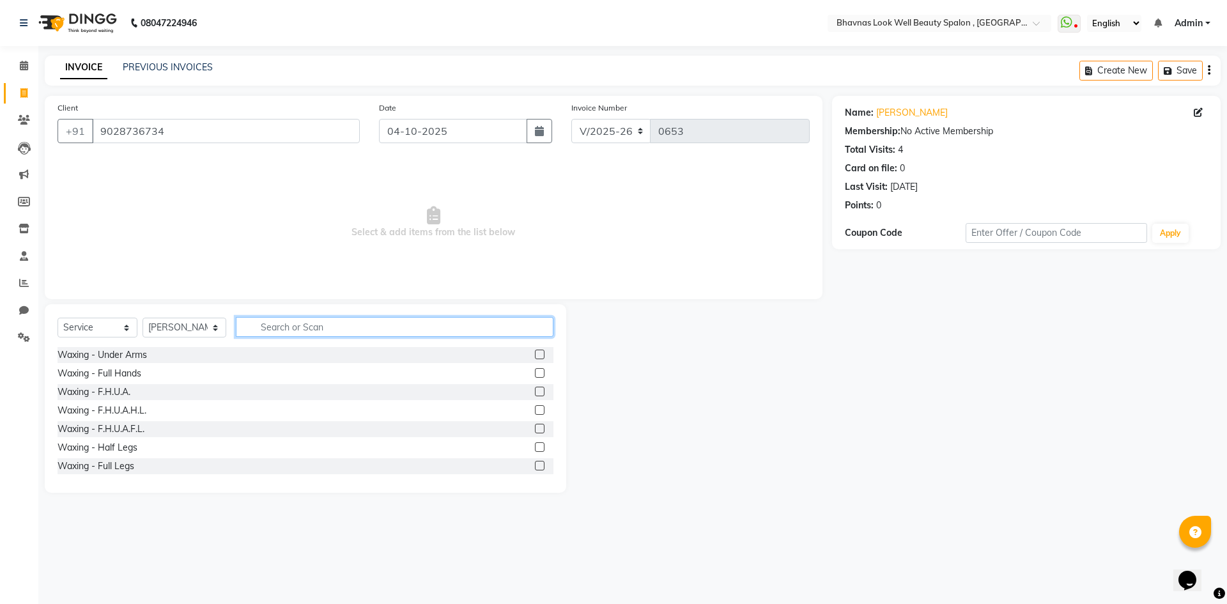
click at [307, 325] on input "text" at bounding box center [395, 327] width 318 height 20
type input "HAIR CO"
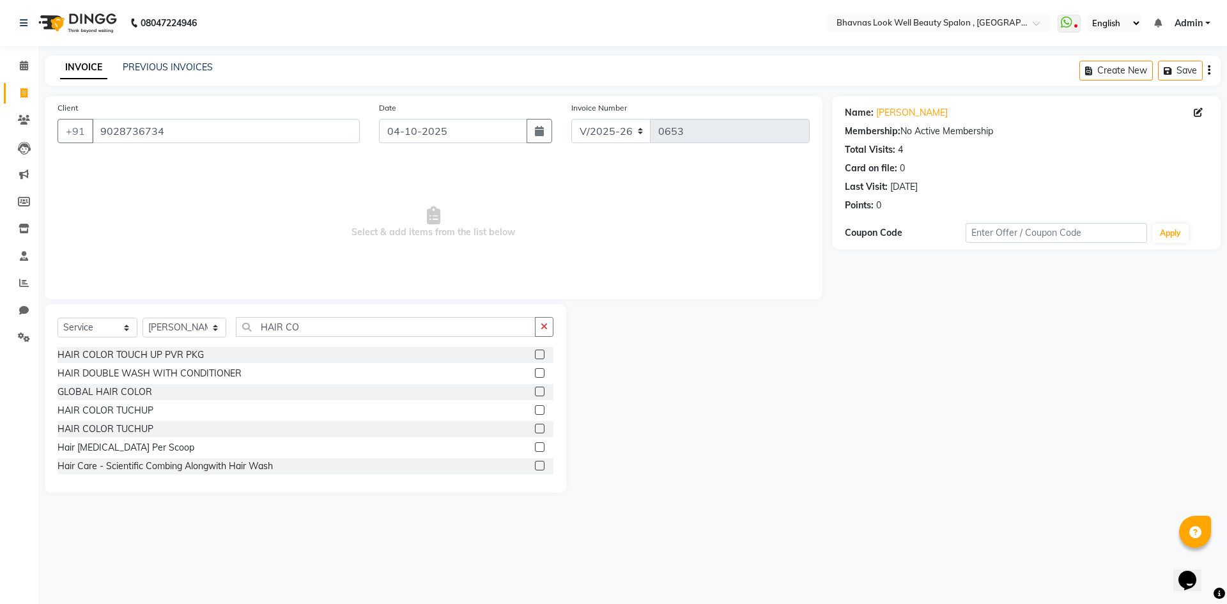
click at [535, 353] on label at bounding box center [540, 355] width 10 height 10
click at [535, 353] on input "checkbox" at bounding box center [539, 355] width 8 height 8
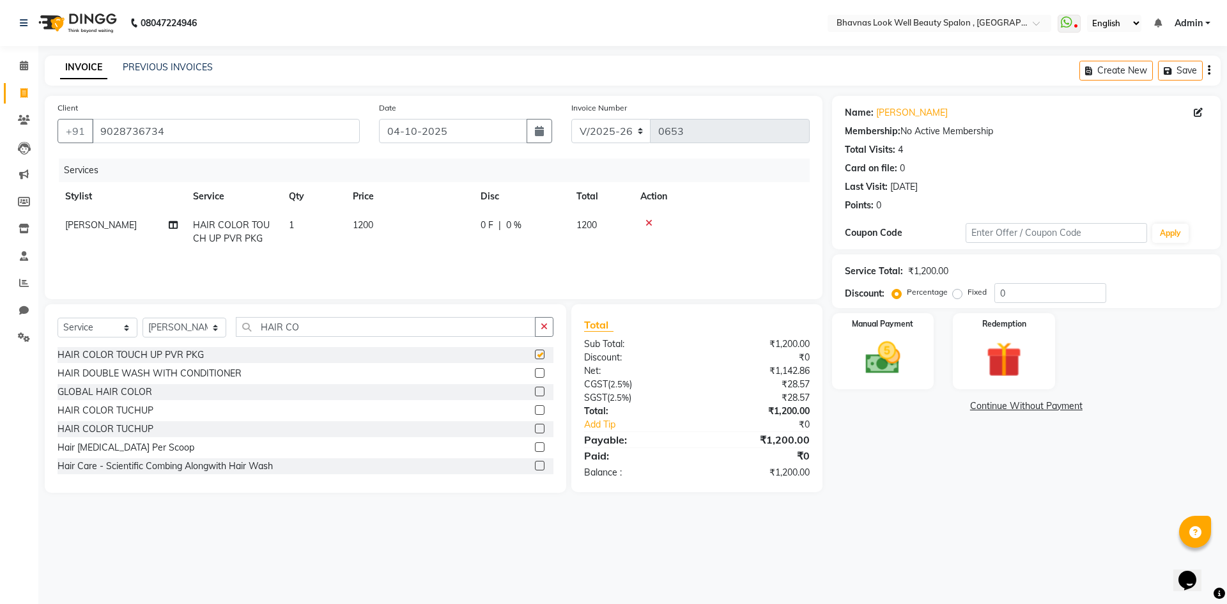
checkbox input "false"
click at [369, 228] on span "1200" at bounding box center [363, 225] width 20 height 12
select select "46640"
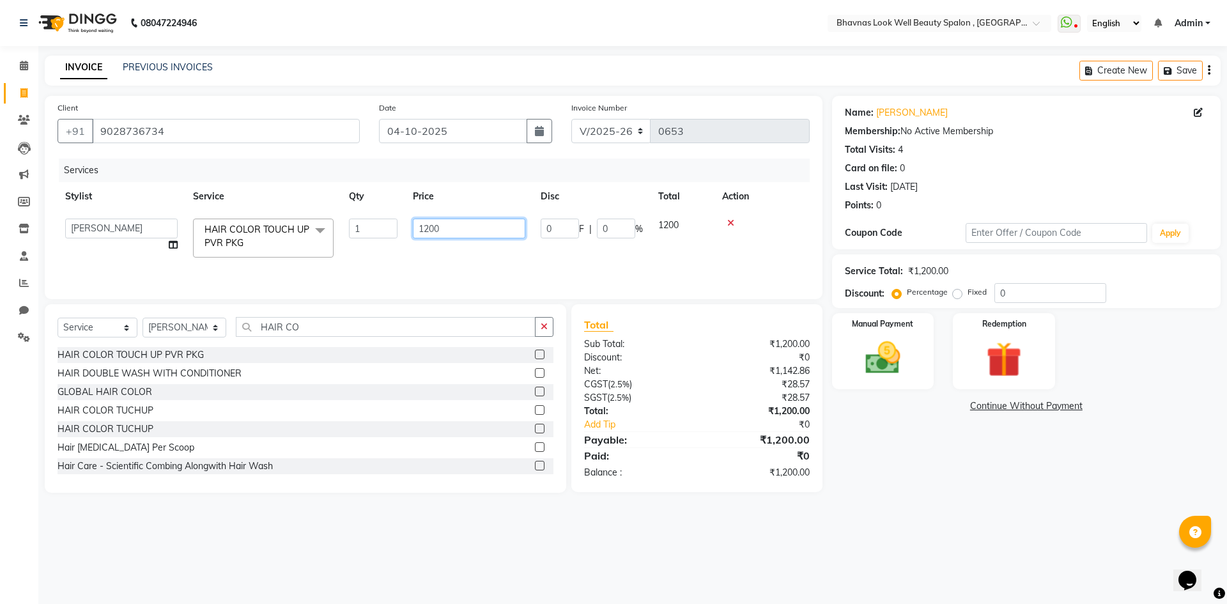
drag, startPoint x: 447, startPoint y: 226, endPoint x: 363, endPoint y: 233, distance: 84.1
click at [363, 233] on tr "[PERSON_NAME] [PERSON_NAME] ANMAL [PERSON_NAME] JYOTI [PERSON_NAME] CHANDPUR [P…" at bounding box center [434, 238] width 752 height 54
type input "1300"
click at [554, 252] on td "0 F | 0 %" at bounding box center [592, 238] width 118 height 54
select select "46640"
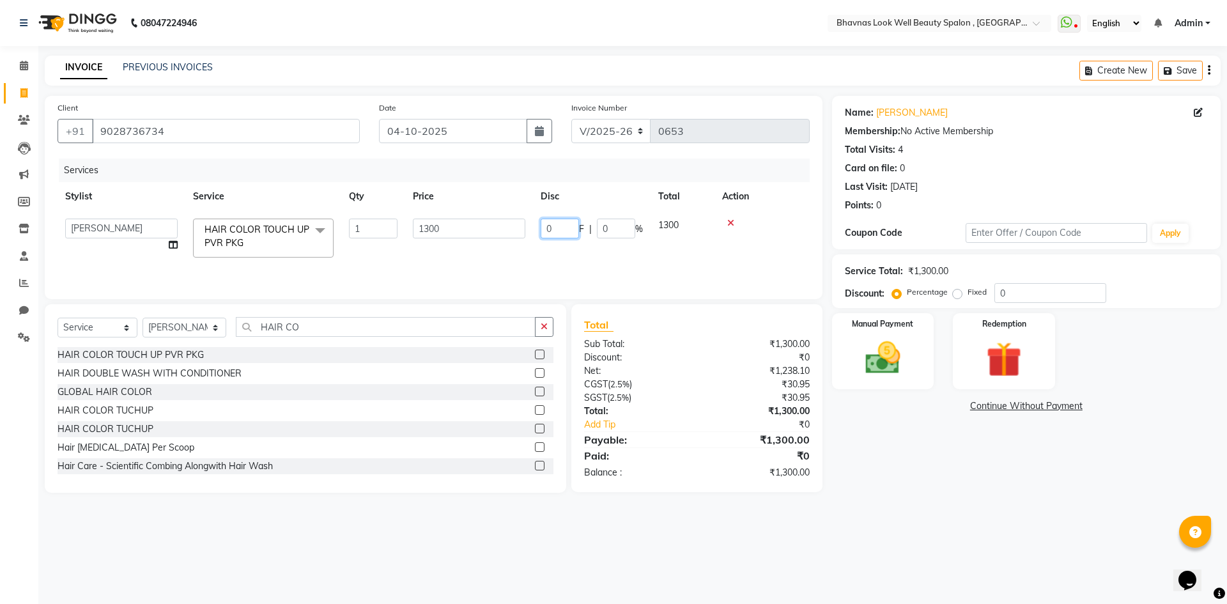
drag, startPoint x: 563, startPoint y: 228, endPoint x: 652, endPoint y: 245, distance: 90.6
click at [506, 232] on tr "[PERSON_NAME] [PERSON_NAME] ANMAL [PERSON_NAME] JYOTI [PERSON_NAME] CHANDPUR [P…" at bounding box center [434, 238] width 752 height 54
type input "325"
click at [653, 249] on tr "[PERSON_NAME] [PERSON_NAME] ANMAL [PERSON_NAME] JYOTI [PERSON_NAME] CHANDPUR [P…" at bounding box center [434, 238] width 752 height 54
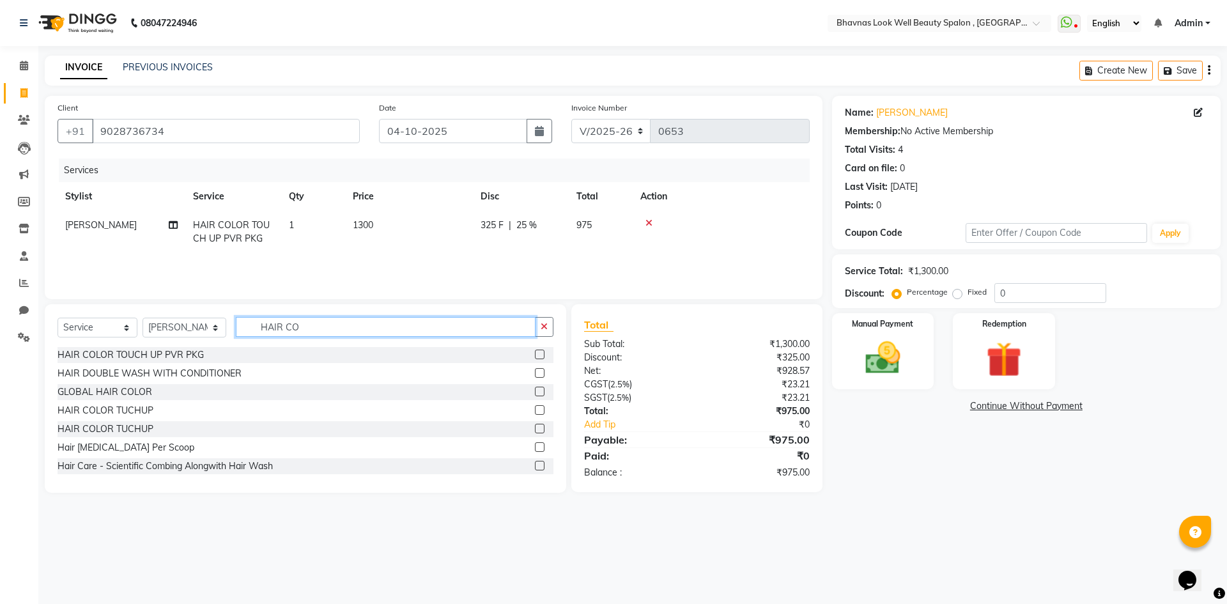
drag, startPoint x: 316, startPoint y: 334, endPoint x: 225, endPoint y: 335, distance: 91.4
click at [225, 335] on div "Select Service Product Membership Package Voucher Prepaid Gift Card Select Styl…" at bounding box center [306, 332] width 496 height 30
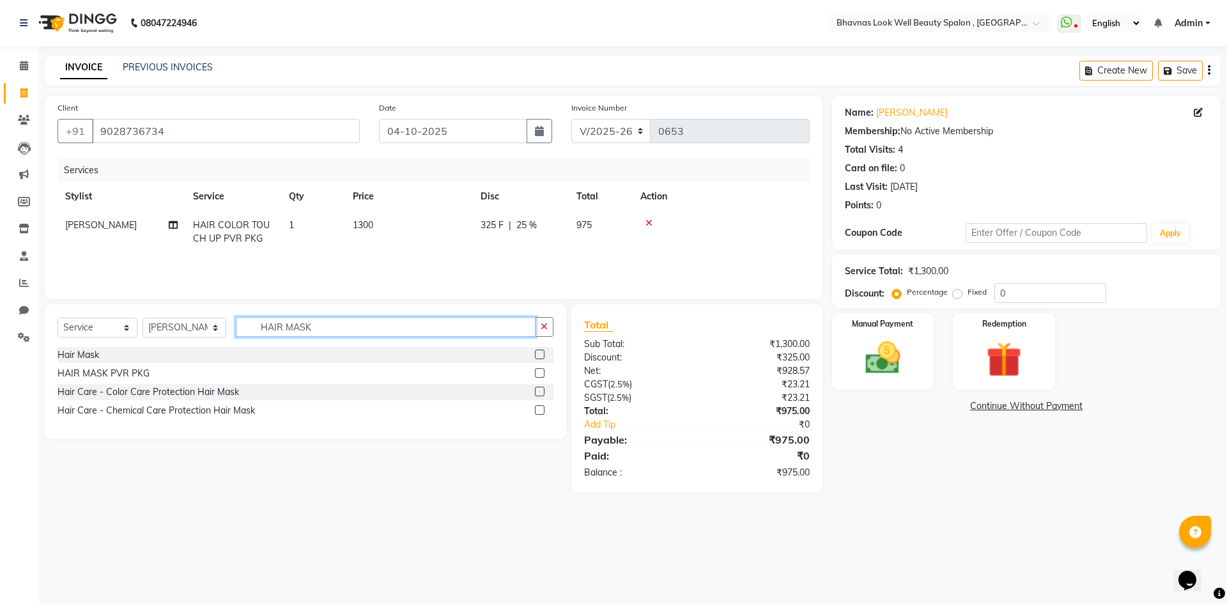
type input "HAIR MASK"
click at [543, 371] on label at bounding box center [540, 373] width 10 height 10
click at [543, 371] on input "checkbox" at bounding box center [539, 373] width 8 height 8
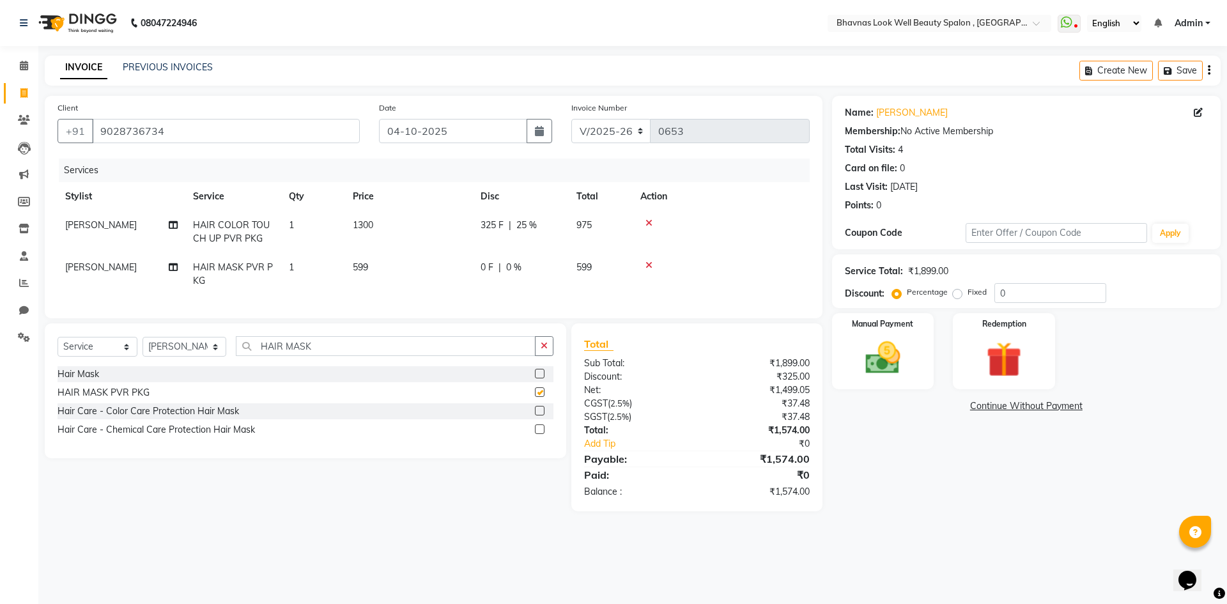
checkbox input "false"
click at [362, 265] on span "599" at bounding box center [360, 267] width 15 height 12
select select "46640"
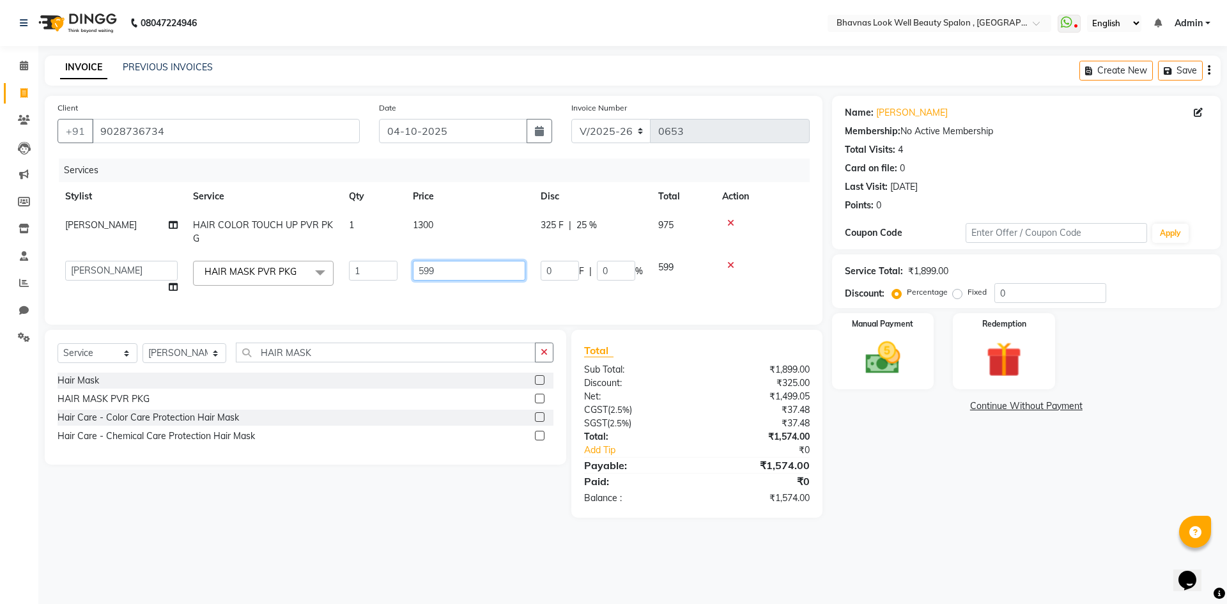
drag, startPoint x: 448, startPoint y: 272, endPoint x: 330, endPoint y: 271, distance: 117.6
click at [330, 271] on tr "[PERSON_NAME] [PERSON_NAME] ANMAL [PERSON_NAME] JYOTI [PERSON_NAME] [PERSON_NAM…" at bounding box center [434, 277] width 752 height 49
type input "499"
click at [591, 290] on tr "[PERSON_NAME] [PERSON_NAME] ANMAL [PERSON_NAME] JYOTI [PERSON_NAME] [PERSON_NAM…" at bounding box center [434, 277] width 752 height 49
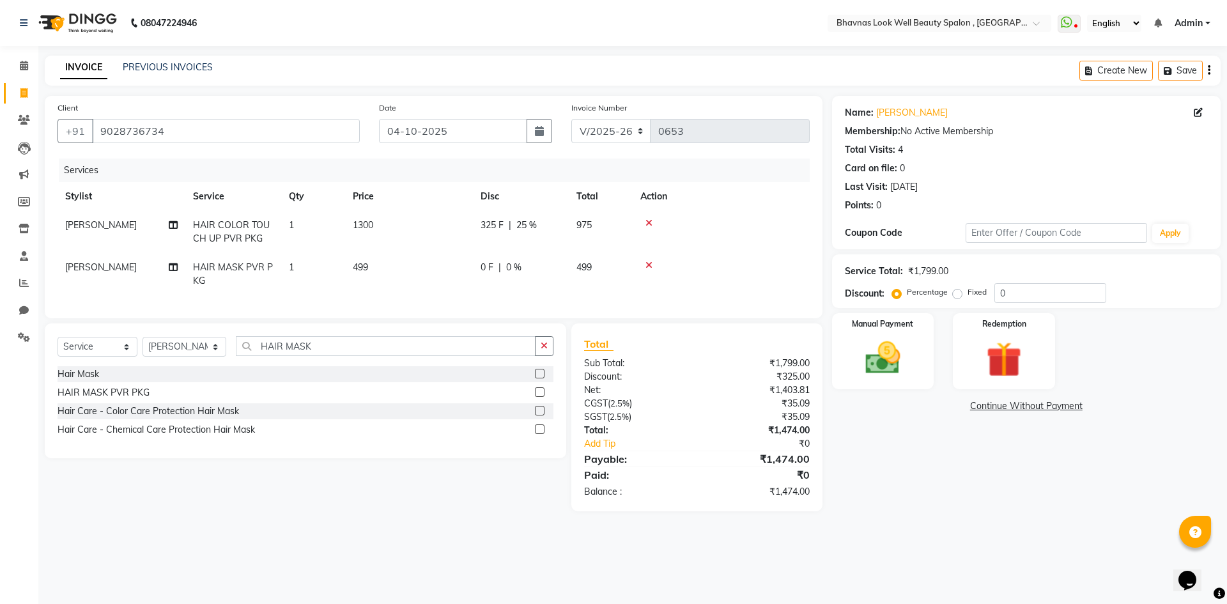
click at [509, 281] on td "0 F | 0 %" at bounding box center [521, 274] width 96 height 42
select select "46640"
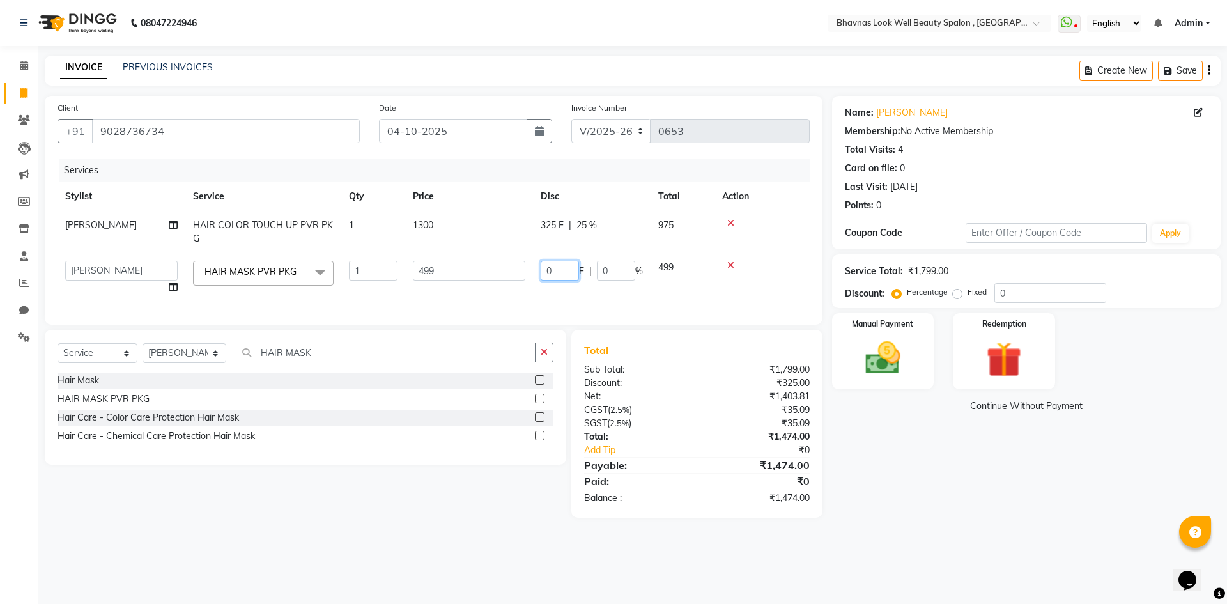
drag, startPoint x: 554, startPoint y: 263, endPoint x: 527, endPoint y: 263, distance: 26.8
click at [527, 263] on tr "[PERSON_NAME] [PERSON_NAME] ANMAL [PERSON_NAME] JYOTI [PERSON_NAME] [PERSON_NAM…" at bounding box center [434, 277] width 752 height 49
type input "126"
click at [587, 303] on div "Services Stylist Service Qty Price Disc Total Action [PERSON_NAME] CHANDPUR HAI…" at bounding box center [434, 235] width 752 height 153
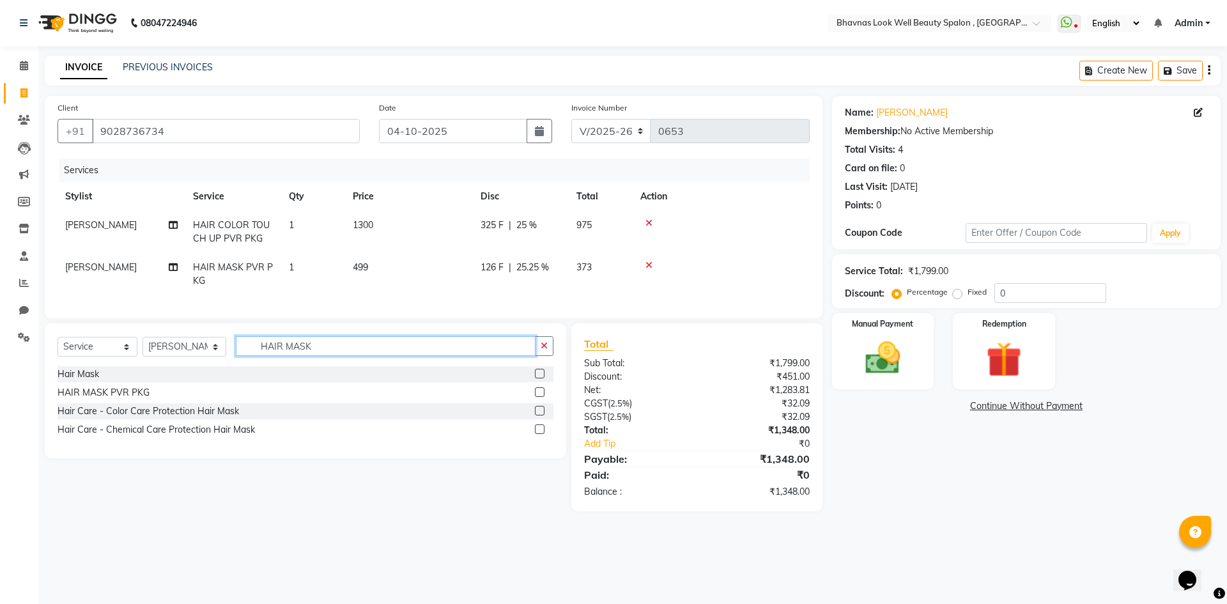
drag, startPoint x: 306, startPoint y: 350, endPoint x: 174, endPoint y: 352, distance: 131.7
click at [174, 352] on div "Select Service Product Membership Package Voucher Prepaid Gift Card Select Styl…" at bounding box center [306, 351] width 496 height 30
type input "FACIAL"
click at [541, 397] on label at bounding box center [540, 392] width 10 height 10
click at [541, 397] on input "checkbox" at bounding box center [539, 393] width 8 height 8
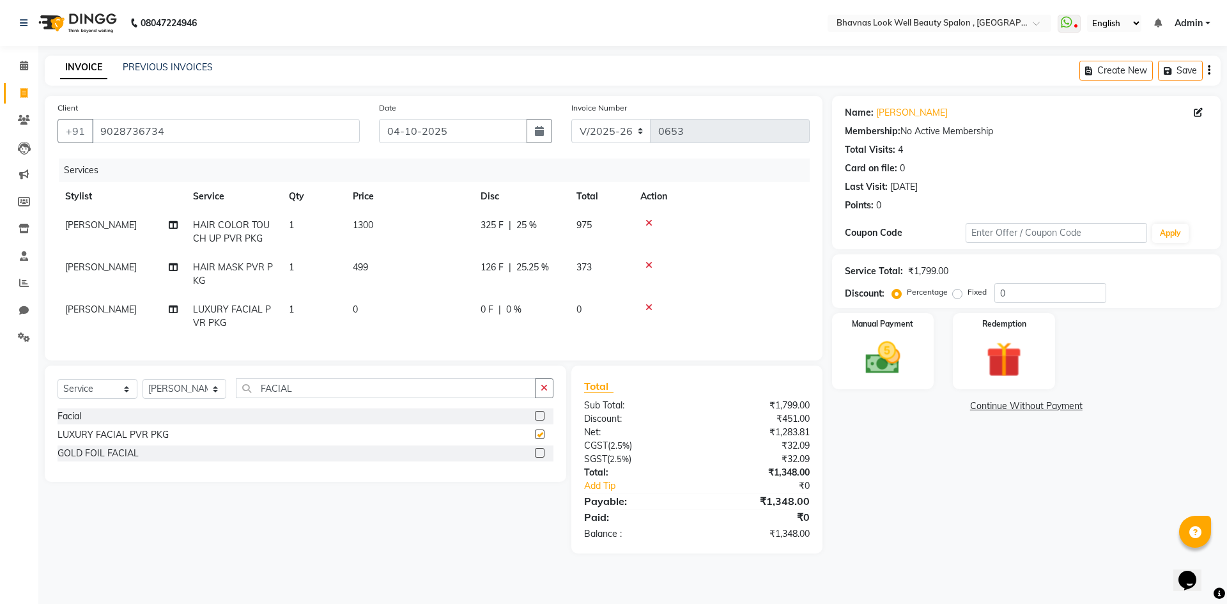
checkbox input "false"
click at [380, 311] on td "0" at bounding box center [409, 316] width 128 height 42
select select "46640"
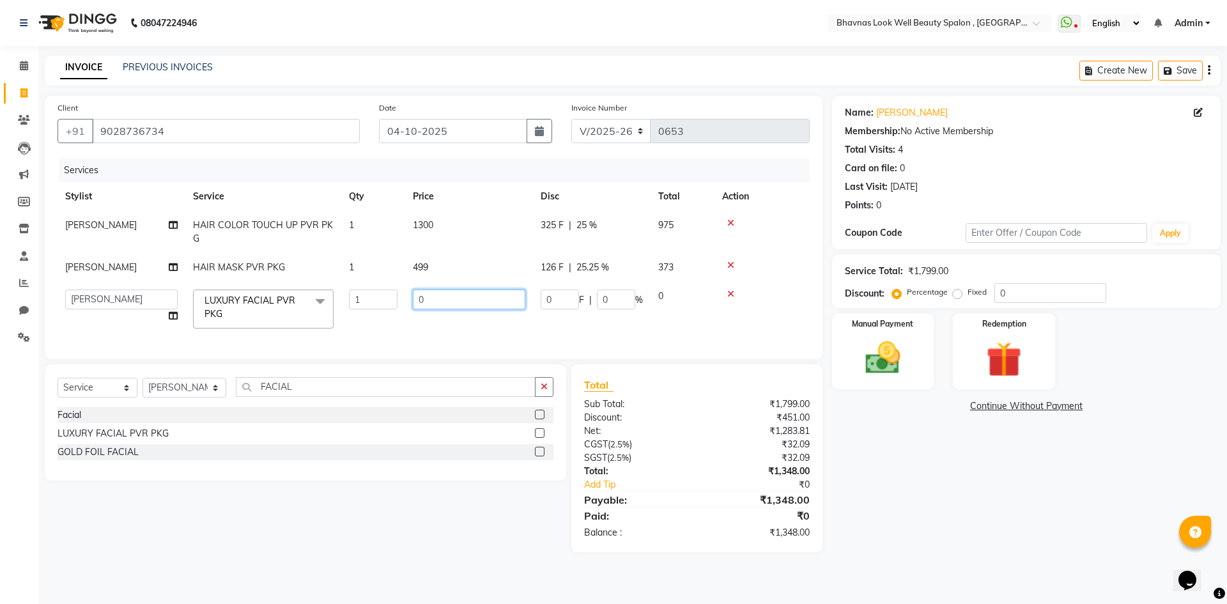
drag, startPoint x: 464, startPoint y: 319, endPoint x: 397, endPoint y: 320, distance: 67.1
click at [397, 320] on tr "[PERSON_NAME] [PERSON_NAME] ANMAL [PERSON_NAME] JYOTI [PERSON_NAME] [PERSON_NAM…" at bounding box center [434, 309] width 752 height 54
type input "4000"
click at [534, 337] on div "Services Stylist Service Qty Price Disc Total Action [PERSON_NAME] CHANDPUR HAI…" at bounding box center [434, 253] width 752 height 188
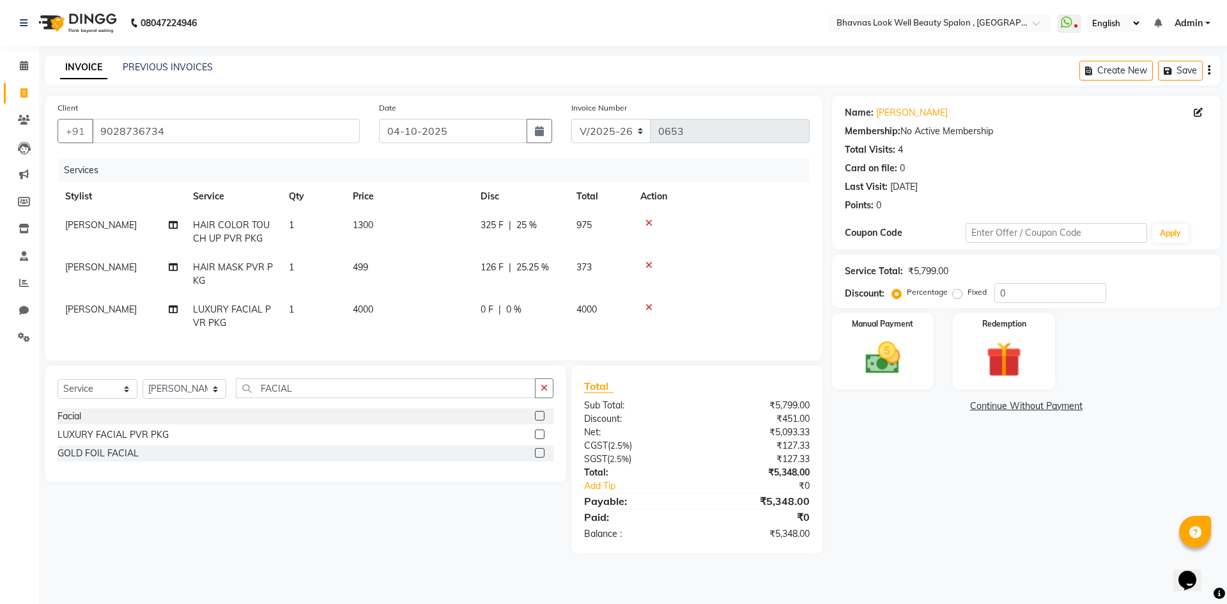
click at [515, 309] on span "0 %" at bounding box center [513, 309] width 15 height 13
select select "46640"
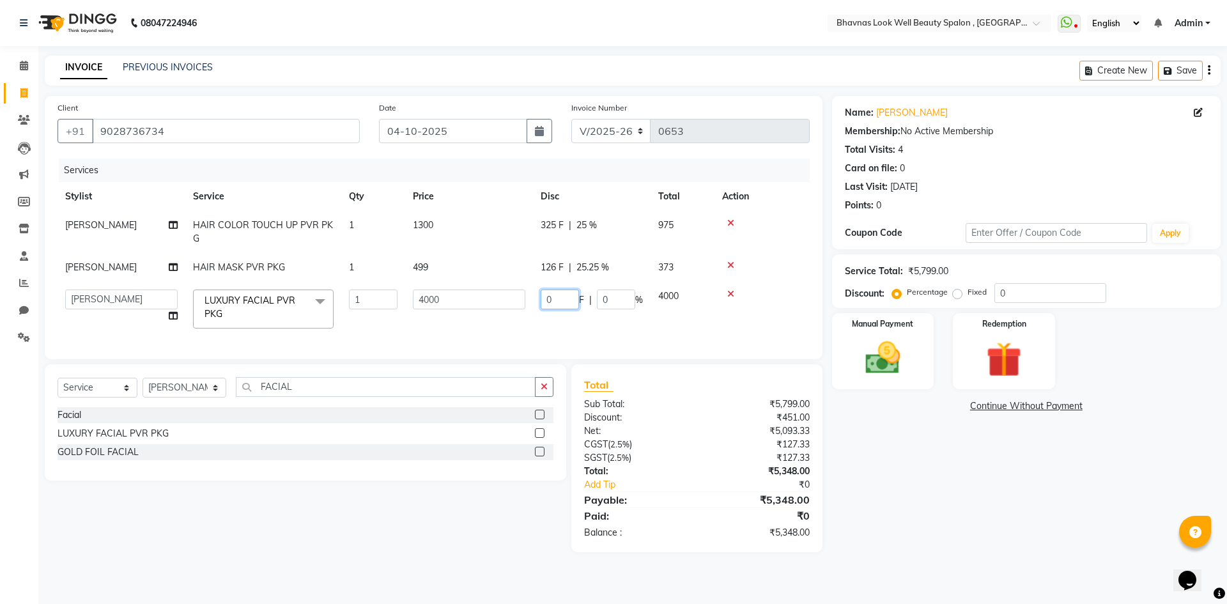
drag, startPoint x: 562, startPoint y: 314, endPoint x: 458, endPoint y: 320, distance: 104.3
click at [458, 320] on tr "[PERSON_NAME] [PERSON_NAME] ANMAL [PERSON_NAME] JYOTI [PERSON_NAME] [PERSON_NAM…" at bounding box center [434, 309] width 752 height 54
type input "167"
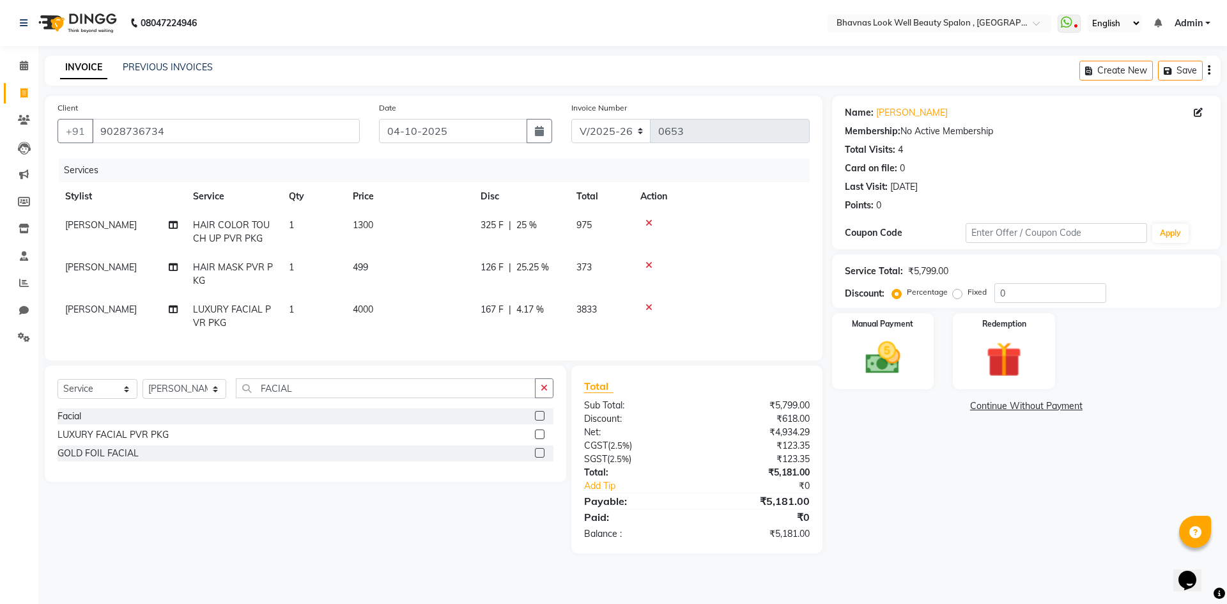
click at [598, 344] on div "Services Stylist Service Qty Price Disc Total Action [PERSON_NAME] CHANDPUR HAI…" at bounding box center [434, 253] width 752 height 189
click at [485, 318] on td "167 F | 4.17 %" at bounding box center [521, 316] width 96 height 42
select select "46640"
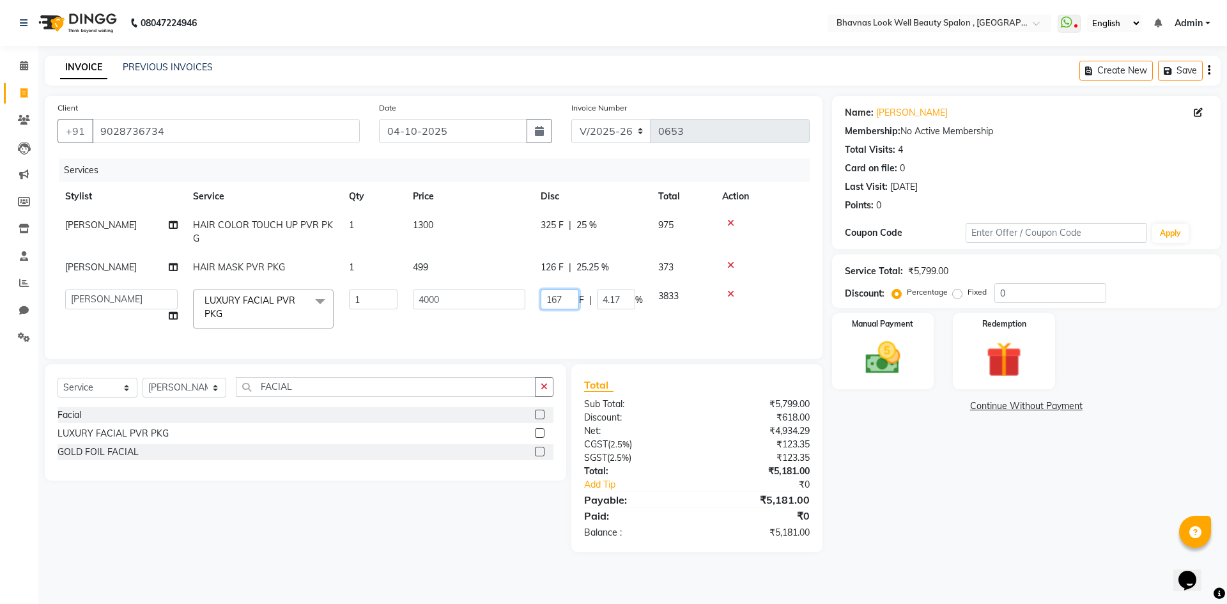
click at [548, 309] on input "167" at bounding box center [560, 300] width 38 height 20
type input "667"
click at [554, 329] on td "667 F | 4.17 %" at bounding box center [592, 309] width 118 height 54
select select "46640"
click at [855, 341] on img at bounding box center [882, 358] width 59 height 42
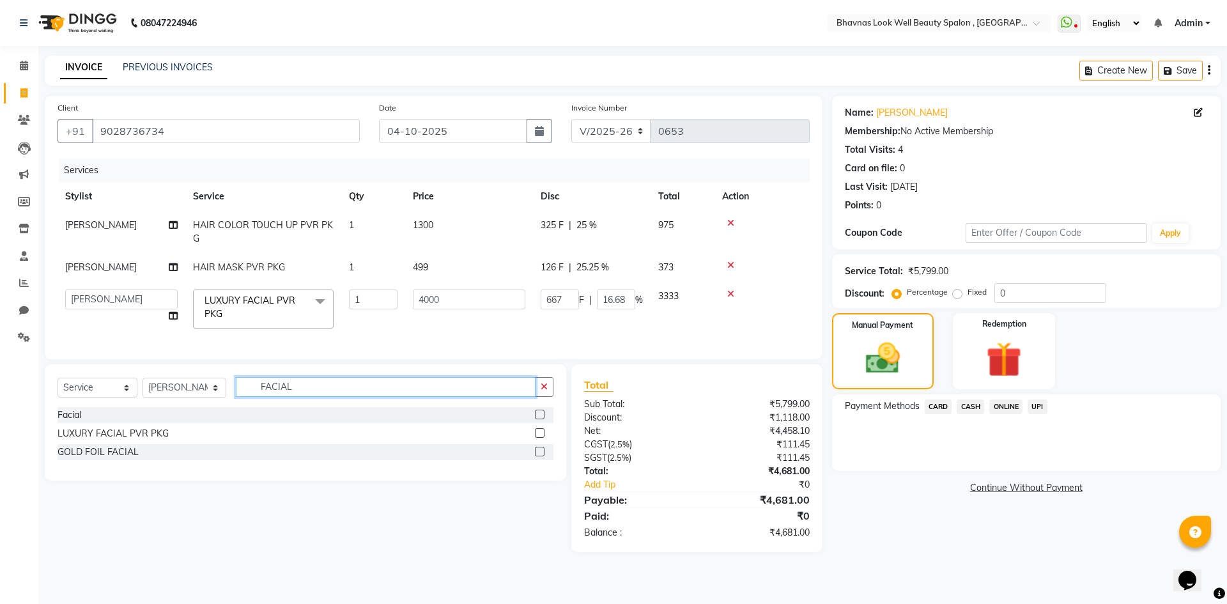
drag, startPoint x: 304, startPoint y: 416, endPoint x: 249, endPoint y: 416, distance: 55.0
click at [249, 397] on input "FACIAL" at bounding box center [386, 387] width 300 height 20
type input "UNDER"
click at [538, 438] on label at bounding box center [540, 433] width 10 height 10
click at [538, 438] on input "checkbox" at bounding box center [539, 434] width 8 height 8
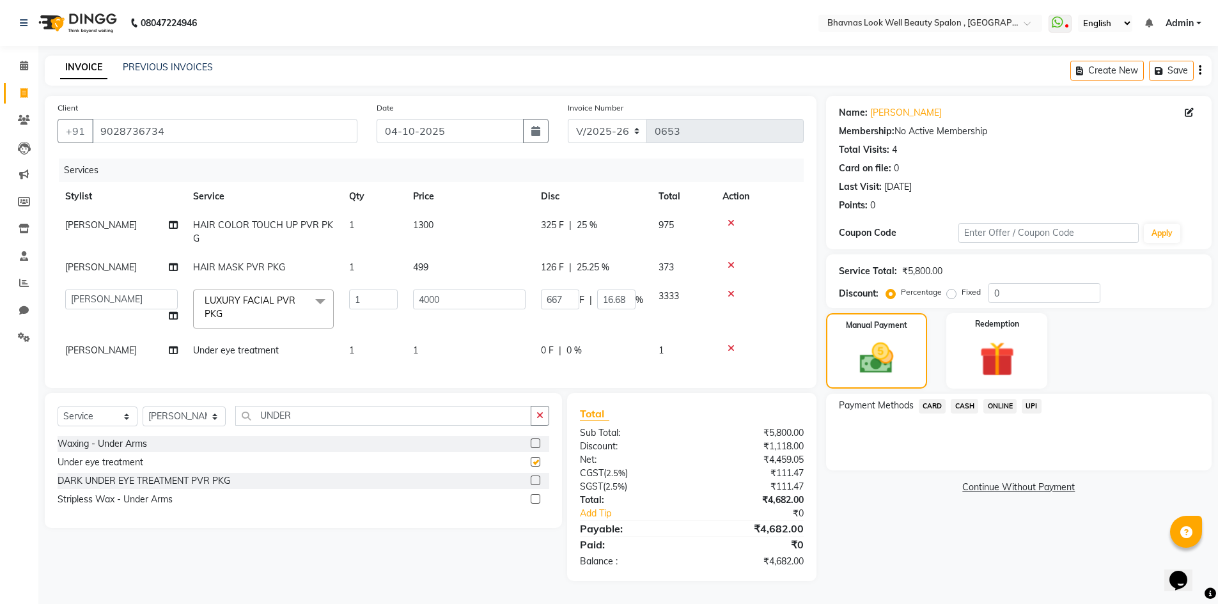
checkbox input "false"
click at [405, 359] on td "1" at bounding box center [373, 350] width 64 height 29
select select "46640"
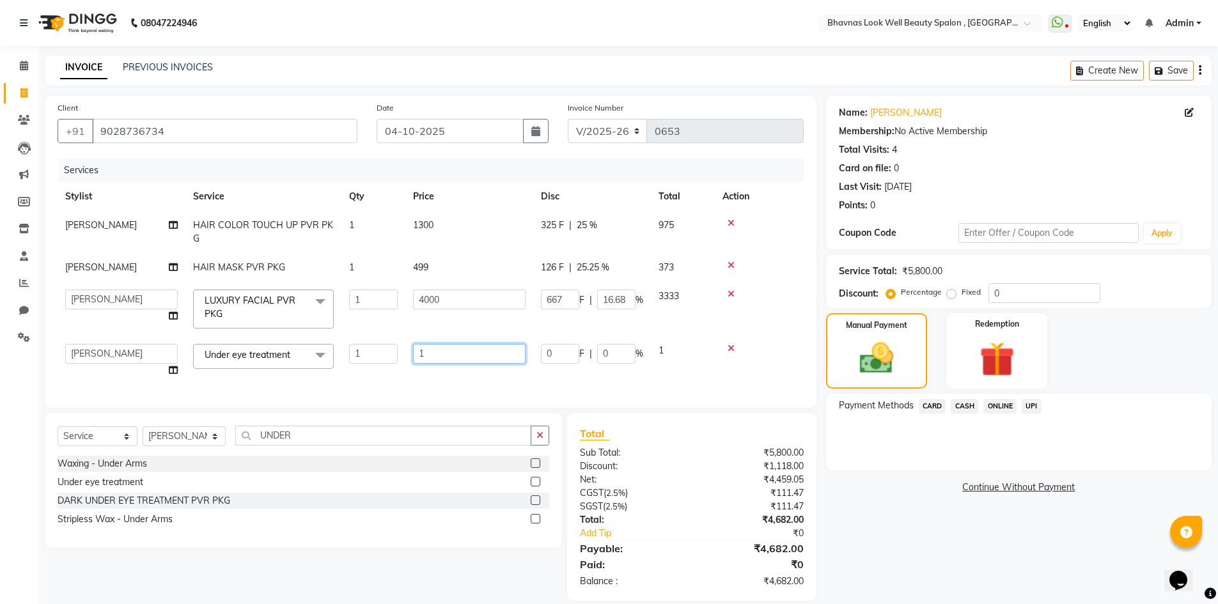
click at [518, 364] on input "1" at bounding box center [469, 354] width 112 height 20
type input "1000"
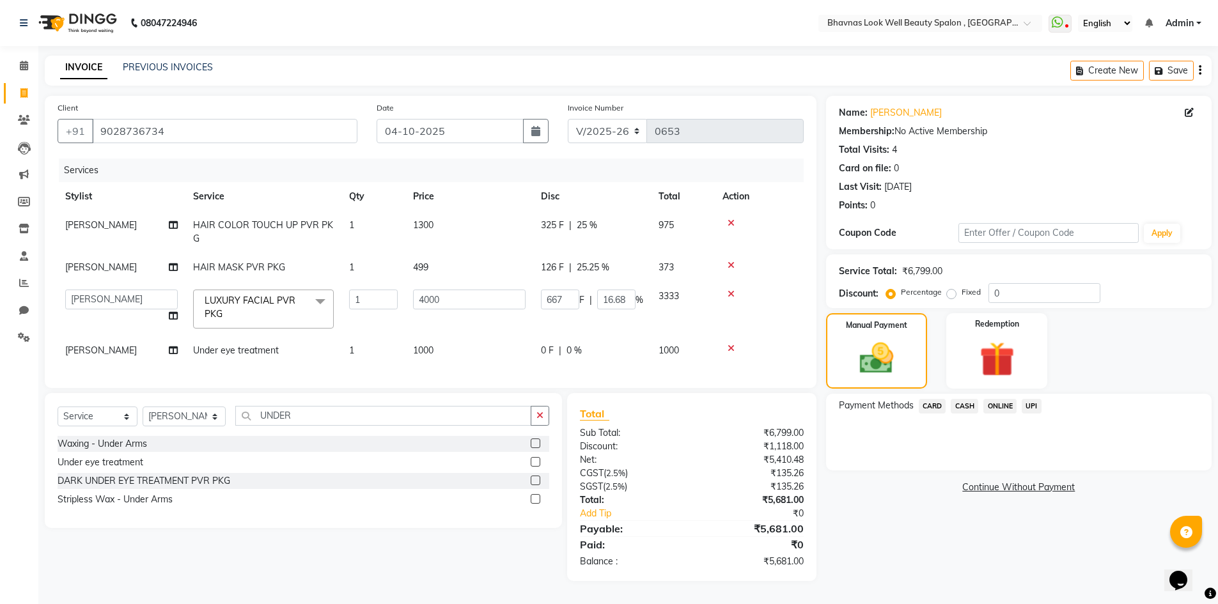
click at [532, 365] on td "1000" at bounding box center [469, 350] width 128 height 29
select select "46640"
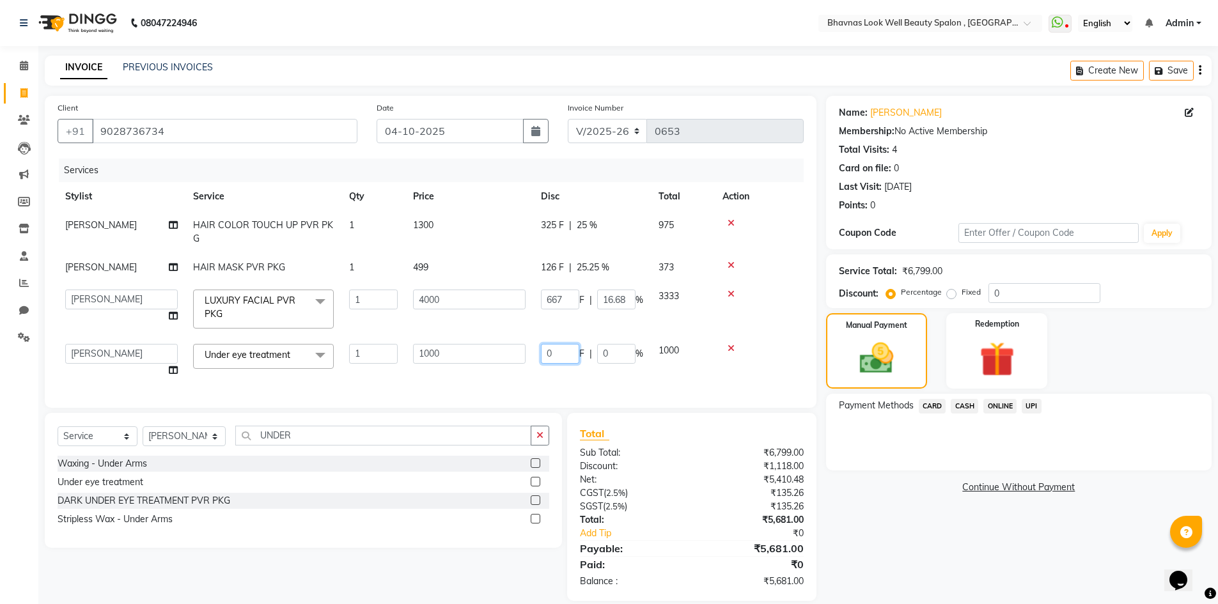
click at [551, 360] on input "0" at bounding box center [560, 354] width 38 height 20
type input "167"
click at [683, 394] on div "Services Stylist Service Qty Price Disc Total Action [PERSON_NAME] CHANDPUR HAI…" at bounding box center [431, 277] width 746 height 236
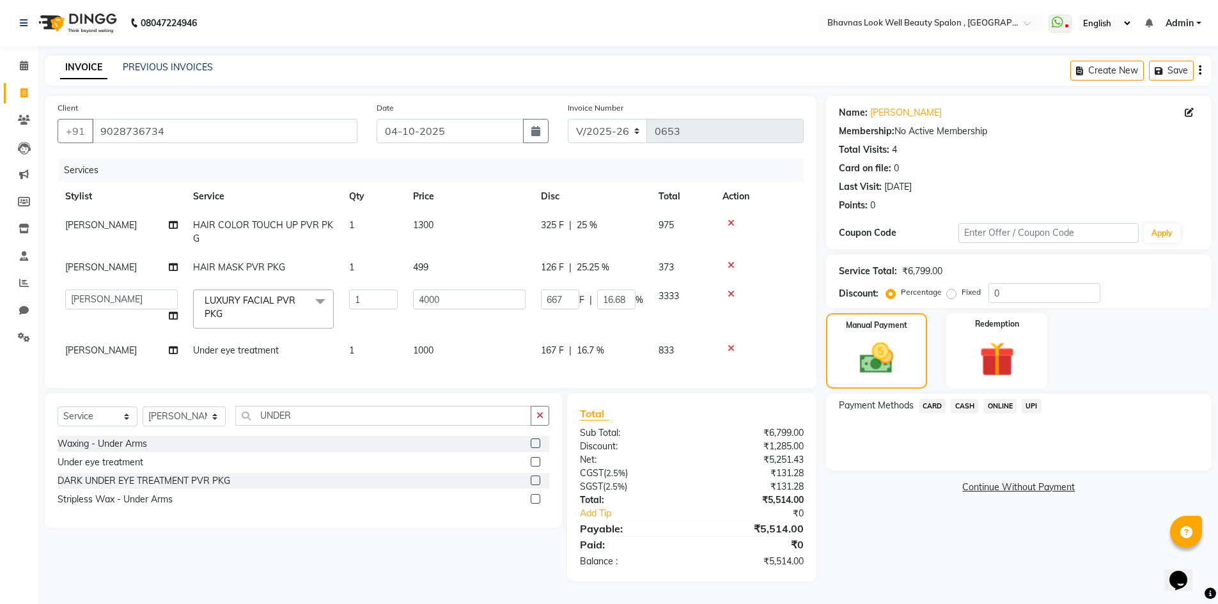
click at [961, 406] on span "CASH" at bounding box center [963, 406] width 27 height 15
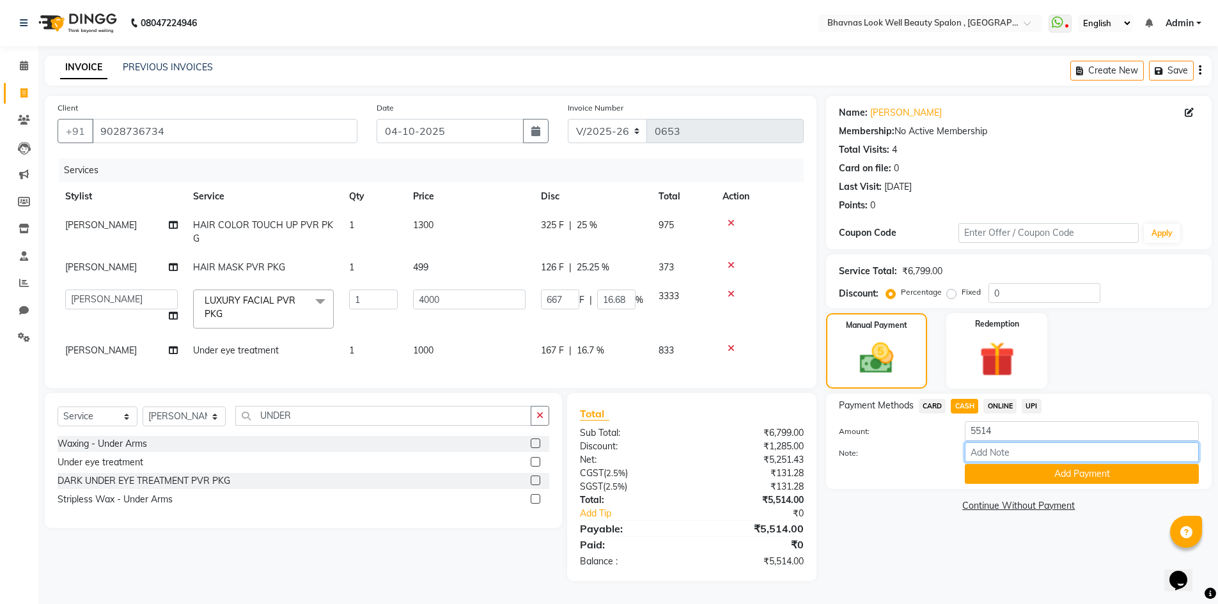
click at [1016, 458] on input "Note:" at bounding box center [1082, 452] width 234 height 20
type input "Package"
click at [1007, 472] on button "Add Payment" at bounding box center [1082, 474] width 234 height 20
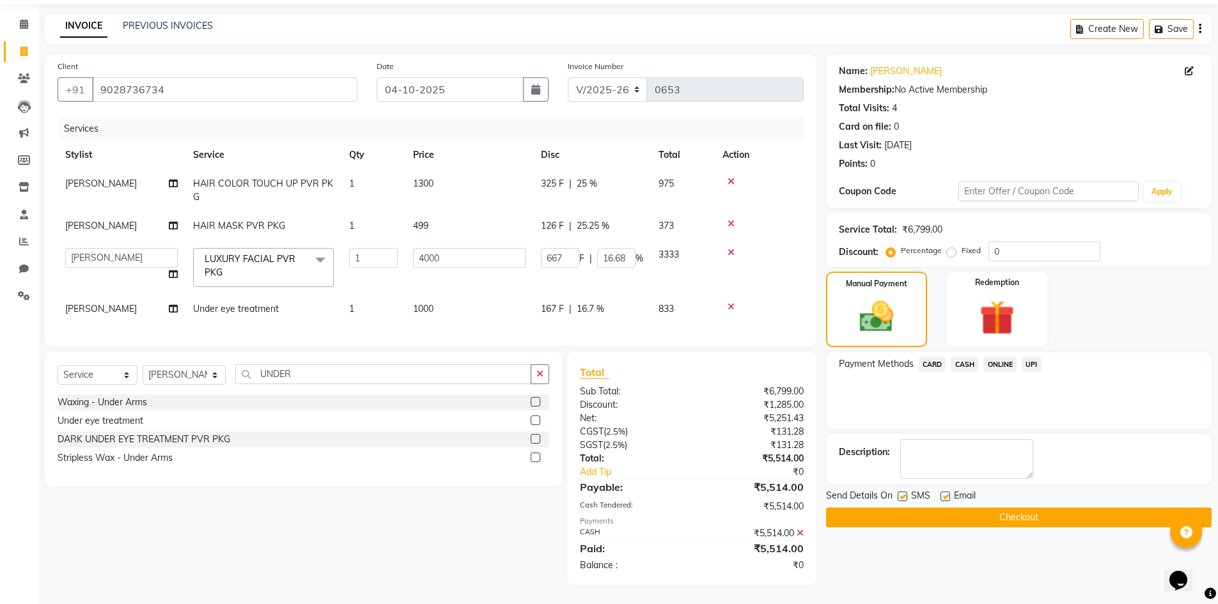
scroll to position [64, 0]
click at [945, 492] on label at bounding box center [945, 497] width 10 height 10
click at [945, 493] on input "checkbox" at bounding box center [944, 497] width 8 height 8
checkbox input "false"
click at [899, 492] on label at bounding box center [902, 497] width 10 height 10
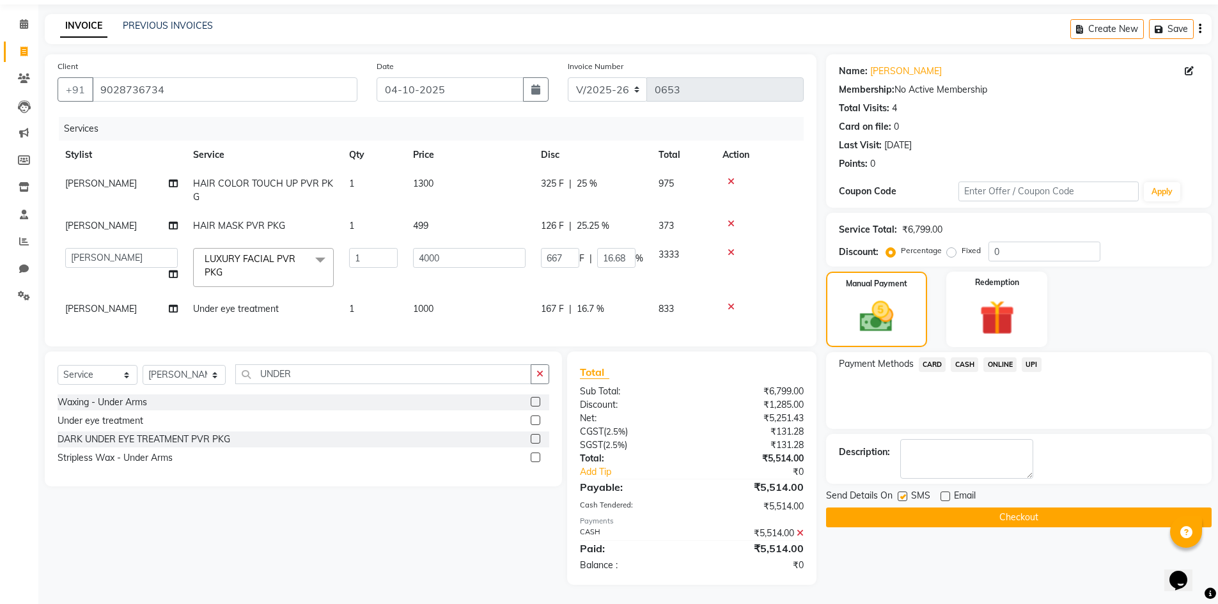
click at [899, 493] on input "checkbox" at bounding box center [901, 497] width 8 height 8
checkbox input "false"
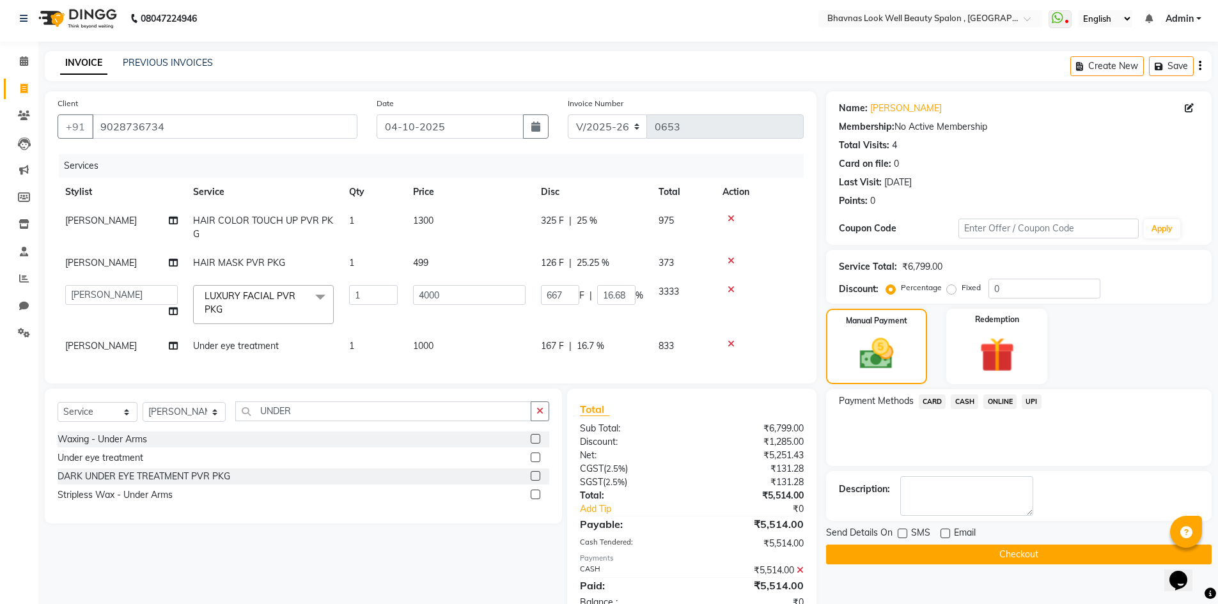
scroll to position [0, 0]
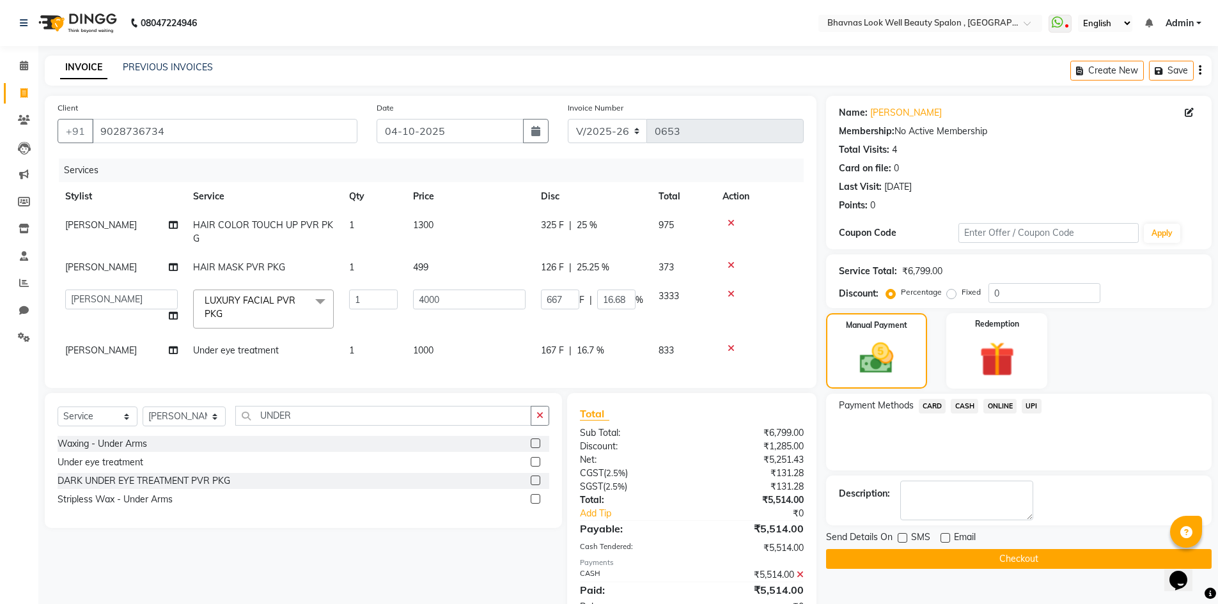
click at [968, 400] on span "CASH" at bounding box center [963, 406] width 27 height 15
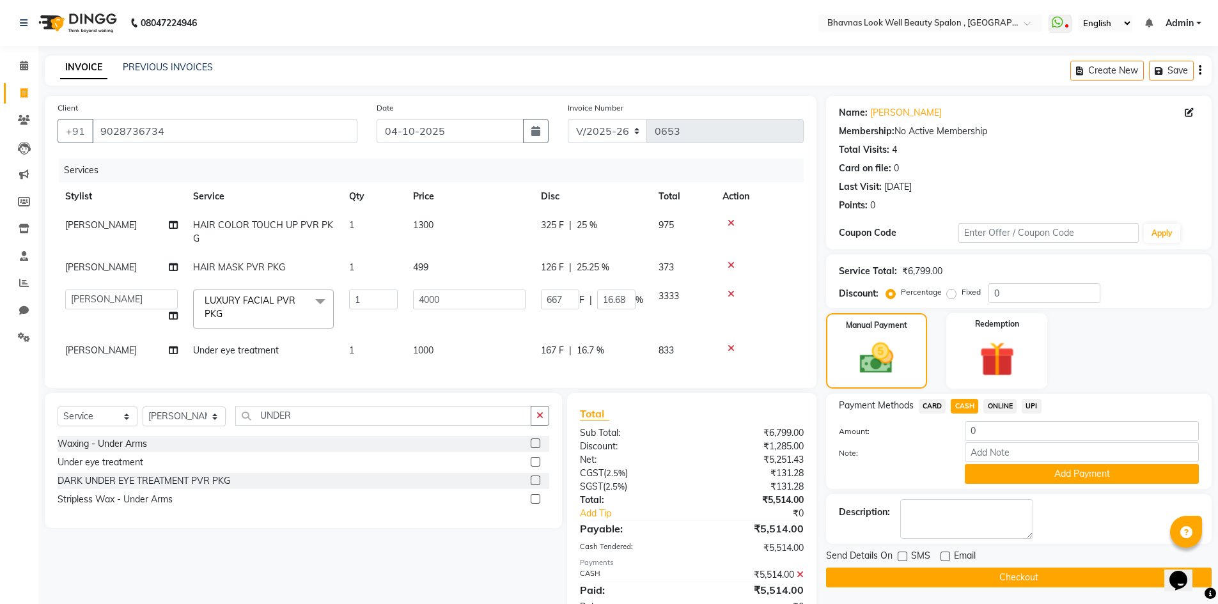
scroll to position [78, 0]
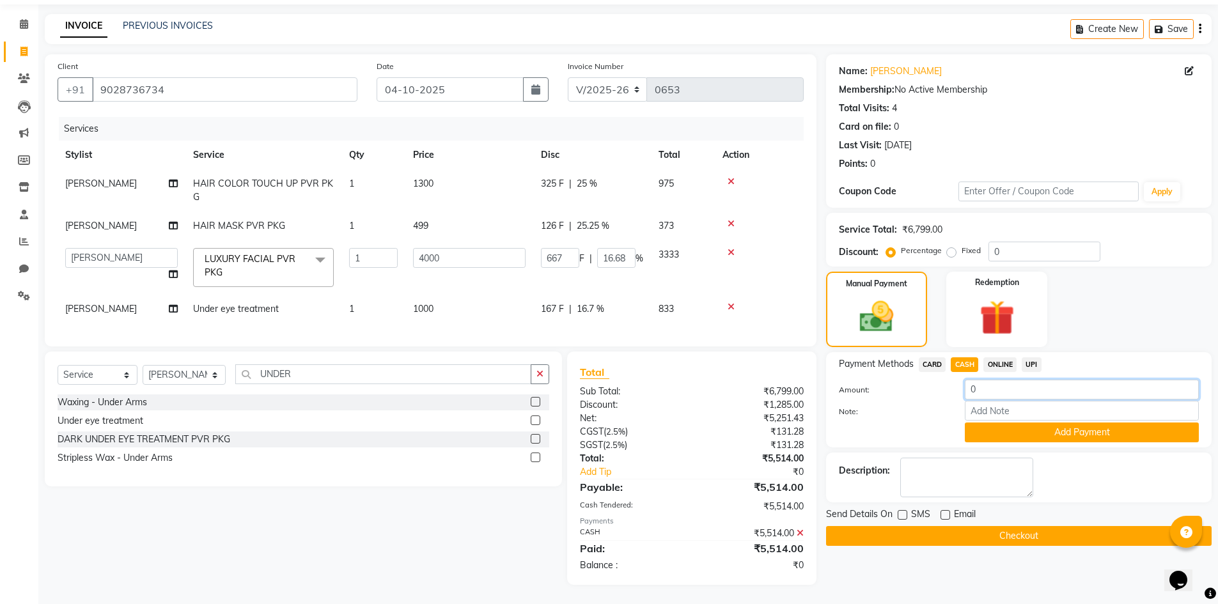
drag, startPoint x: 1007, startPoint y: 355, endPoint x: 968, endPoint y: 355, distance: 39.0
click at [968, 380] on input "0" at bounding box center [1082, 390] width 234 height 20
click at [454, 526] on div "Select Service Product Membership Package Voucher Prepaid Gift Card Select Styl…" at bounding box center [298, 468] width 527 height 233
click at [934, 357] on span "CARD" at bounding box center [932, 364] width 27 height 15
click at [972, 357] on span "CASH" at bounding box center [963, 364] width 27 height 15
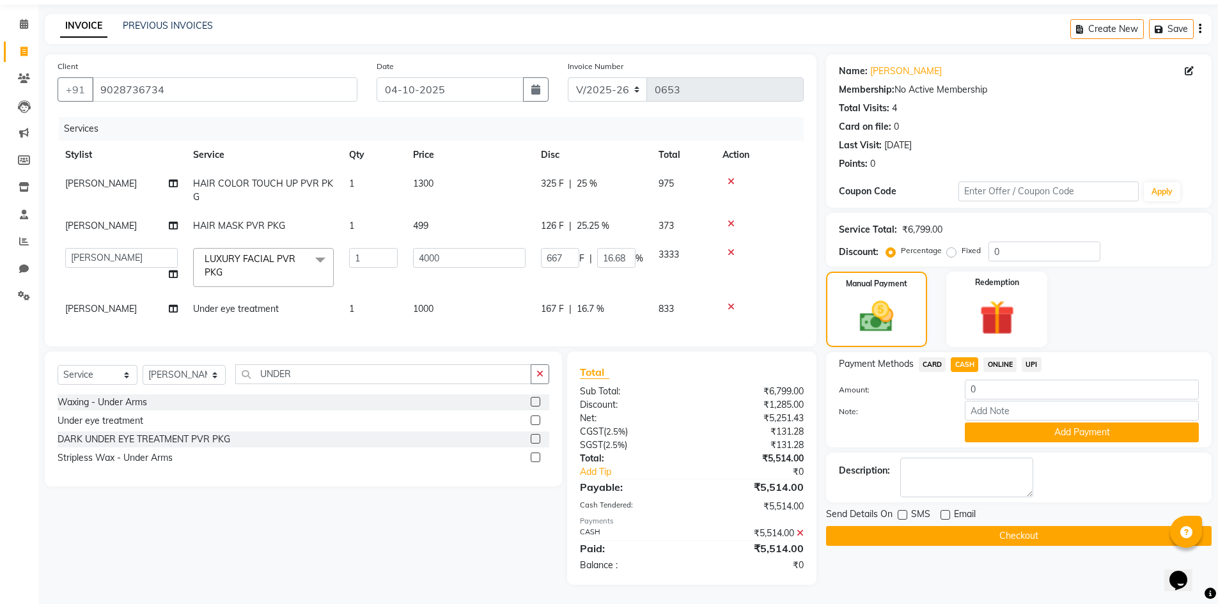
click at [1004, 357] on span "ONLINE" at bounding box center [999, 364] width 33 height 15
click at [1026, 357] on span "UPI" at bounding box center [1031, 364] width 20 height 15
click at [1011, 380] on input "0" at bounding box center [1082, 390] width 234 height 20
click at [968, 357] on span "CASH" at bounding box center [963, 364] width 27 height 15
drag, startPoint x: 989, startPoint y: 353, endPoint x: 917, endPoint y: 360, distance: 73.3
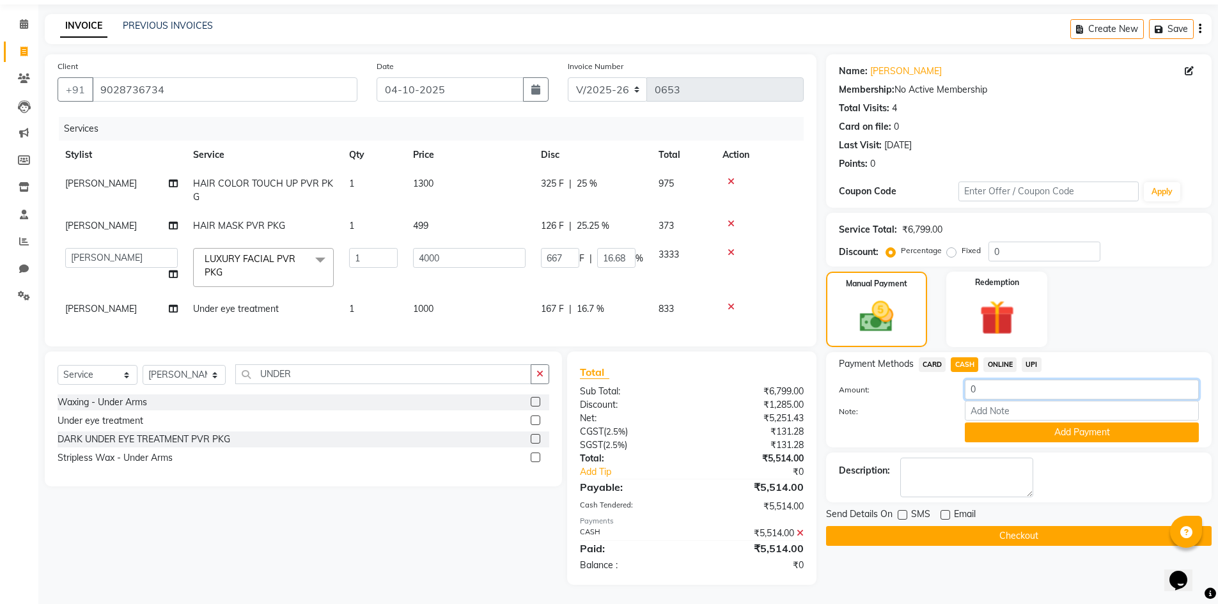
click at [917, 380] on div "Amount: 0" at bounding box center [1018, 391] width 379 height 22
type input "5514"
click at [917, 545] on div "Name: [PERSON_NAME] Membership: No Active Membership Total Visits: 4 Card on fi…" at bounding box center [1023, 319] width 395 height 531
click at [1002, 401] on input "Note:" at bounding box center [1082, 411] width 234 height 20
type input "Package"
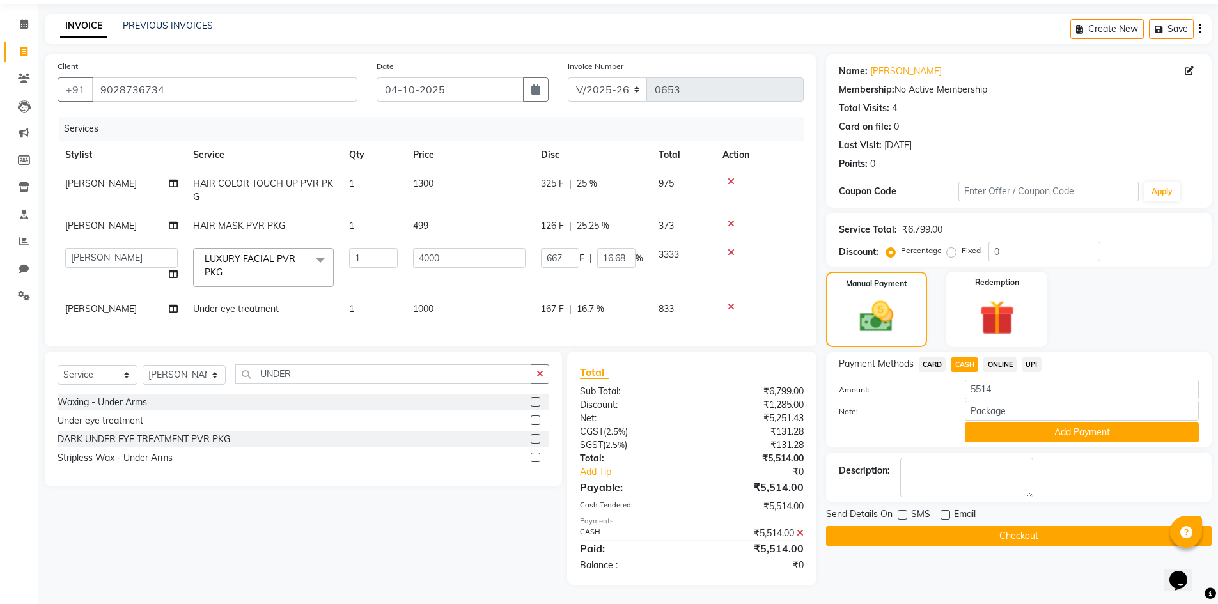
click at [908, 508] on div "SMS" at bounding box center [918, 516] width 43 height 16
click at [899, 510] on label at bounding box center [902, 515] width 10 height 10
click at [899, 511] on input "checkbox" at bounding box center [901, 515] width 8 height 8
checkbox input "true"
click at [1106, 422] on button "Add Payment" at bounding box center [1082, 432] width 234 height 20
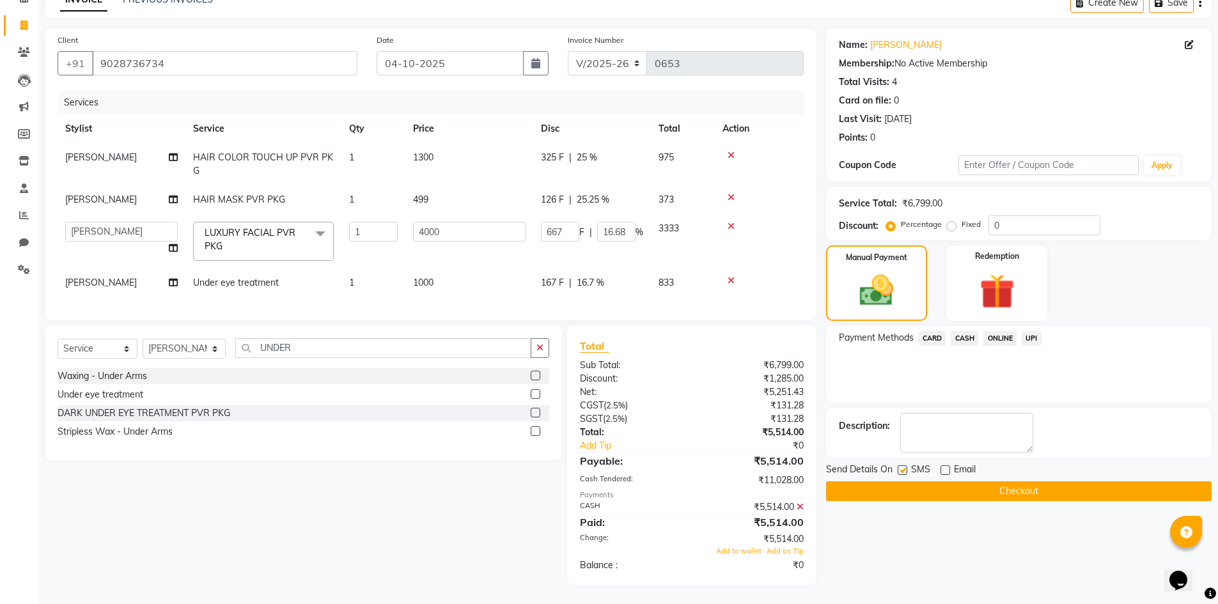
click at [1002, 481] on button "Checkout" at bounding box center [1018, 491] width 385 height 20
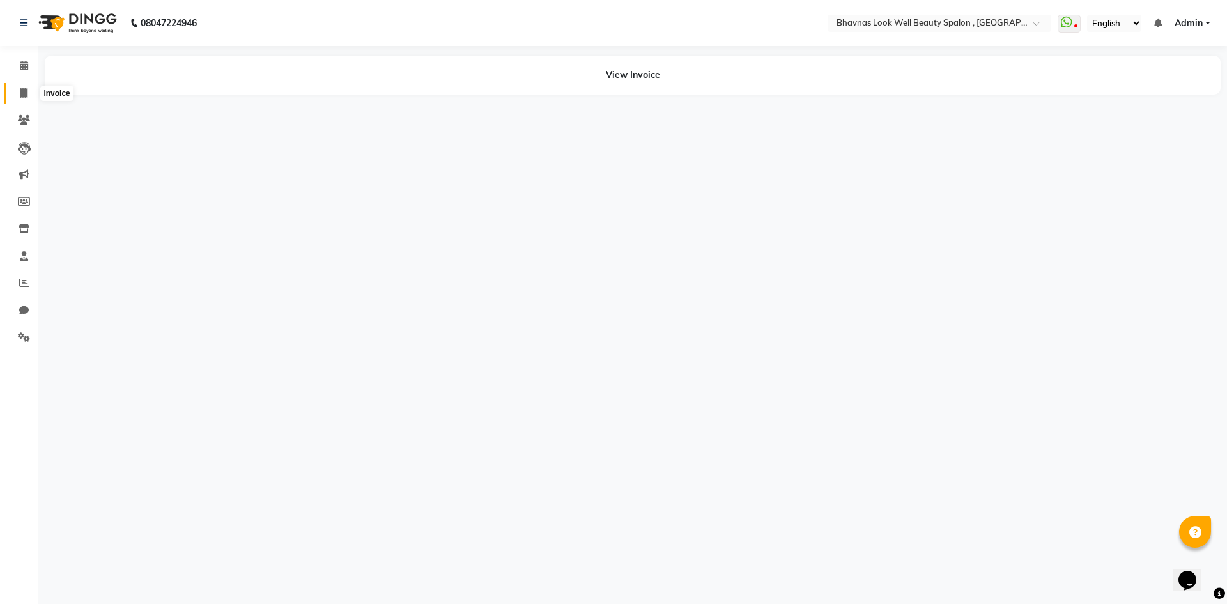
click at [22, 93] on icon at bounding box center [23, 93] width 7 height 10
select select "service"
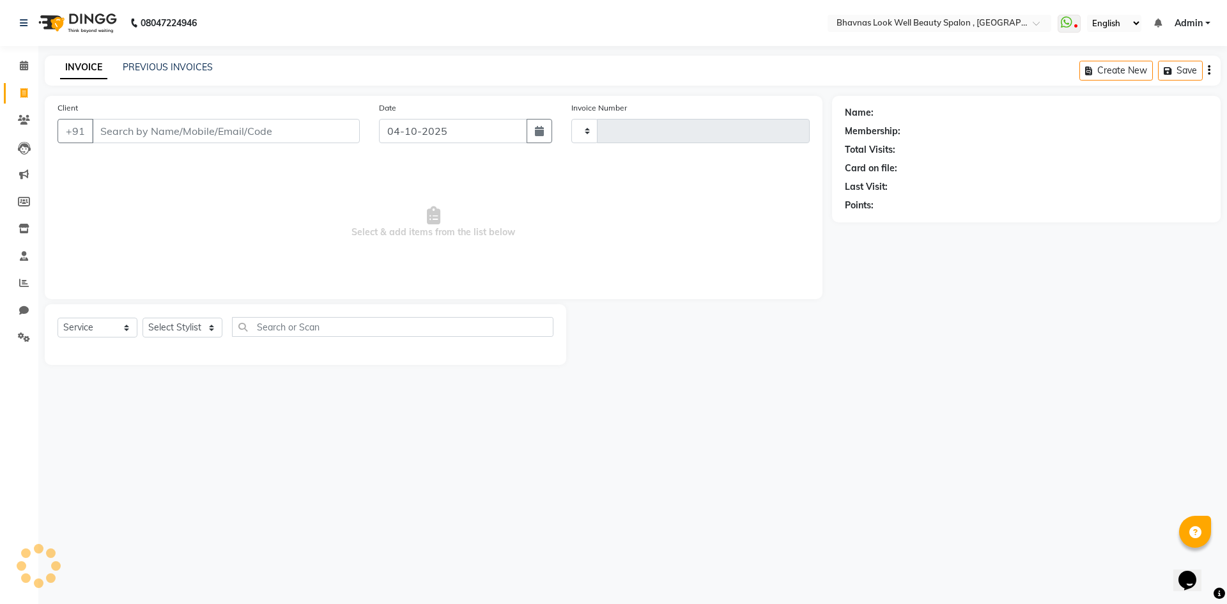
type input "0654"
select select "6251"
click at [153, 77] on div "INVOICE PREVIOUS INVOICES Create New Save" at bounding box center [633, 71] width 1176 height 30
click at [156, 68] on link "PREVIOUS INVOICES" at bounding box center [168, 67] width 90 height 12
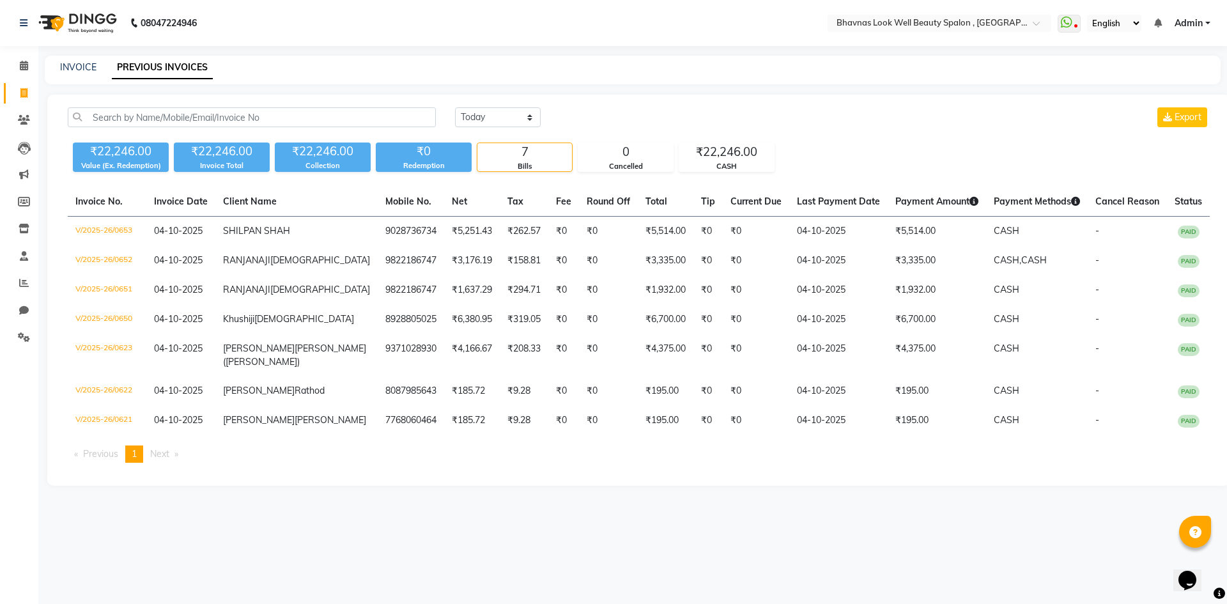
click at [169, 460] on span "Next page" at bounding box center [159, 454] width 19 height 12
click at [542, 166] on div "Bills" at bounding box center [524, 166] width 95 height 11
click at [86, 75] on div "INVOICE PREVIOUS INVOICES" at bounding box center [633, 70] width 1176 height 29
click at [91, 72] on link "INVOICE" at bounding box center [78, 67] width 36 height 12
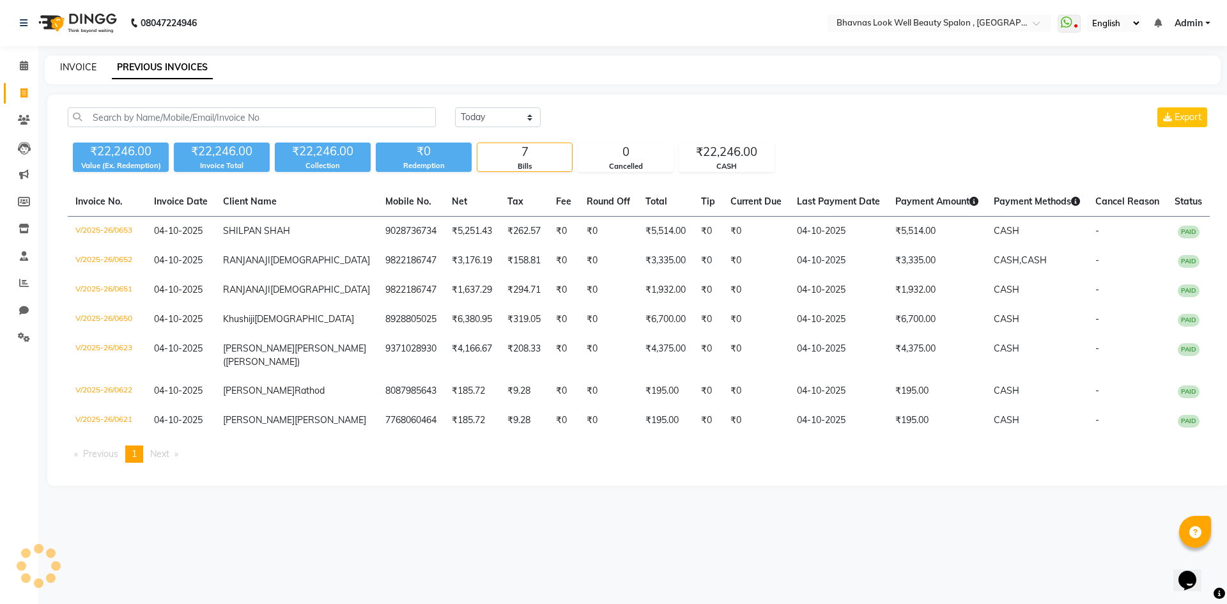
select select "service"
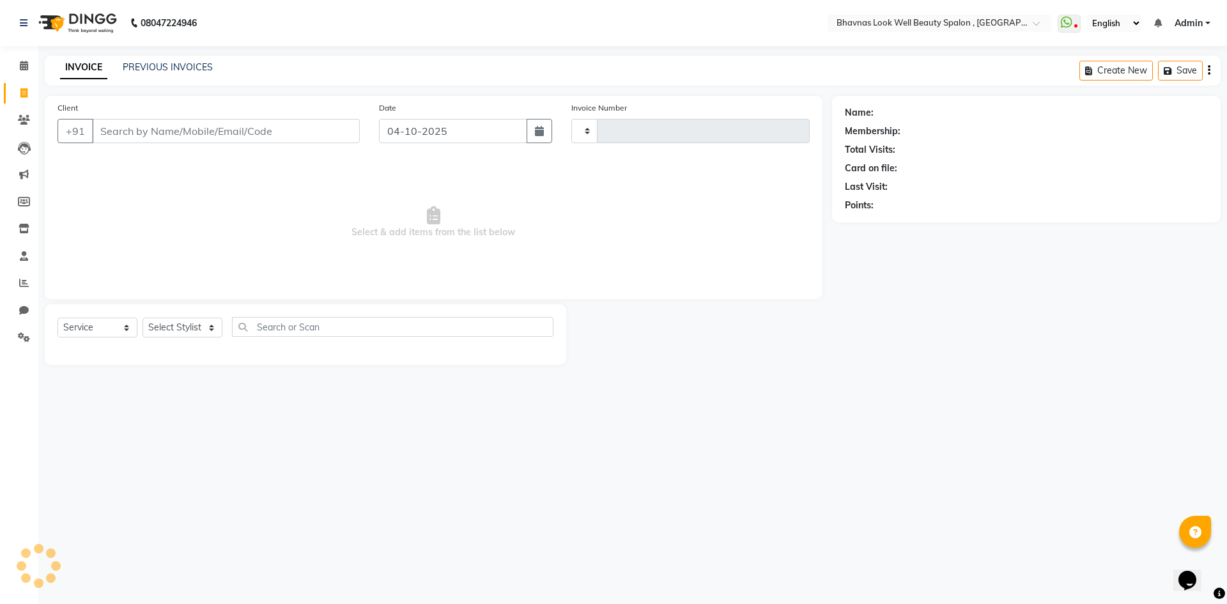
type input "0654"
select select "6251"
click at [147, 69] on link "PREVIOUS INVOICES" at bounding box center [168, 67] width 90 height 12
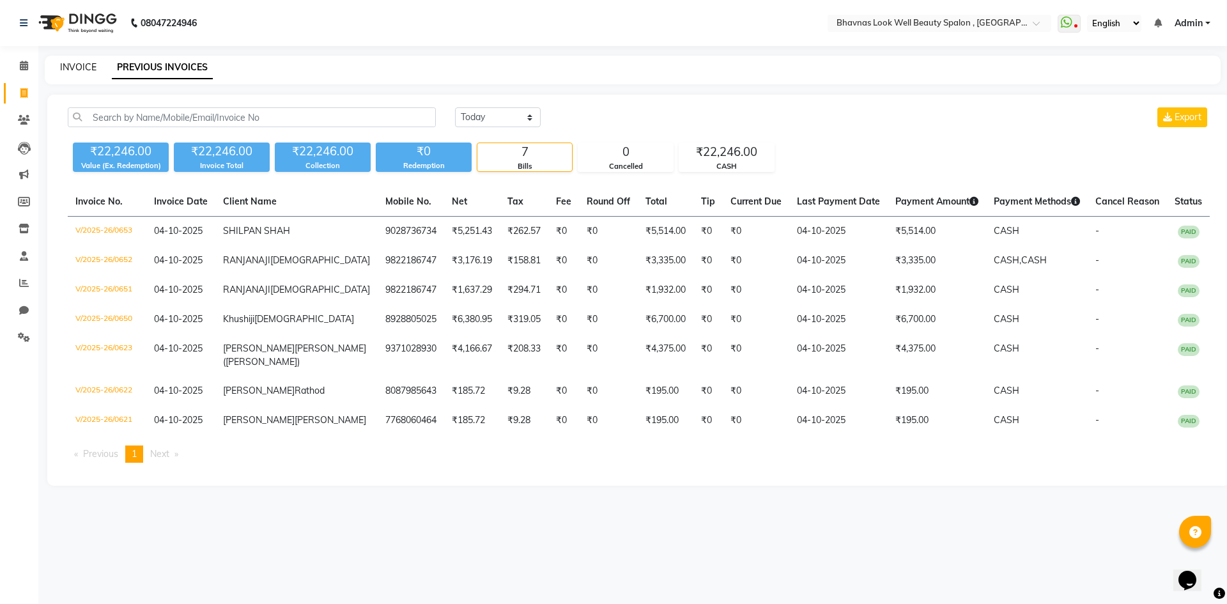
click at [91, 69] on link "INVOICE" at bounding box center [78, 67] width 36 height 12
select select "6251"
select select "service"
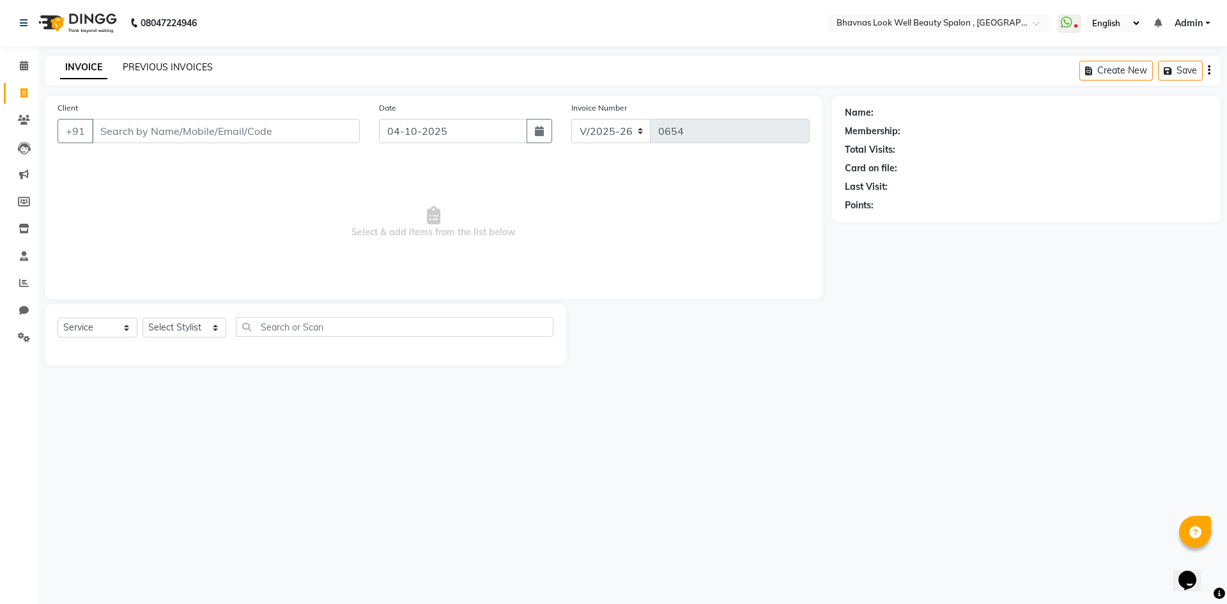
click at [182, 66] on link "PREVIOUS INVOICES" at bounding box center [168, 67] width 90 height 12
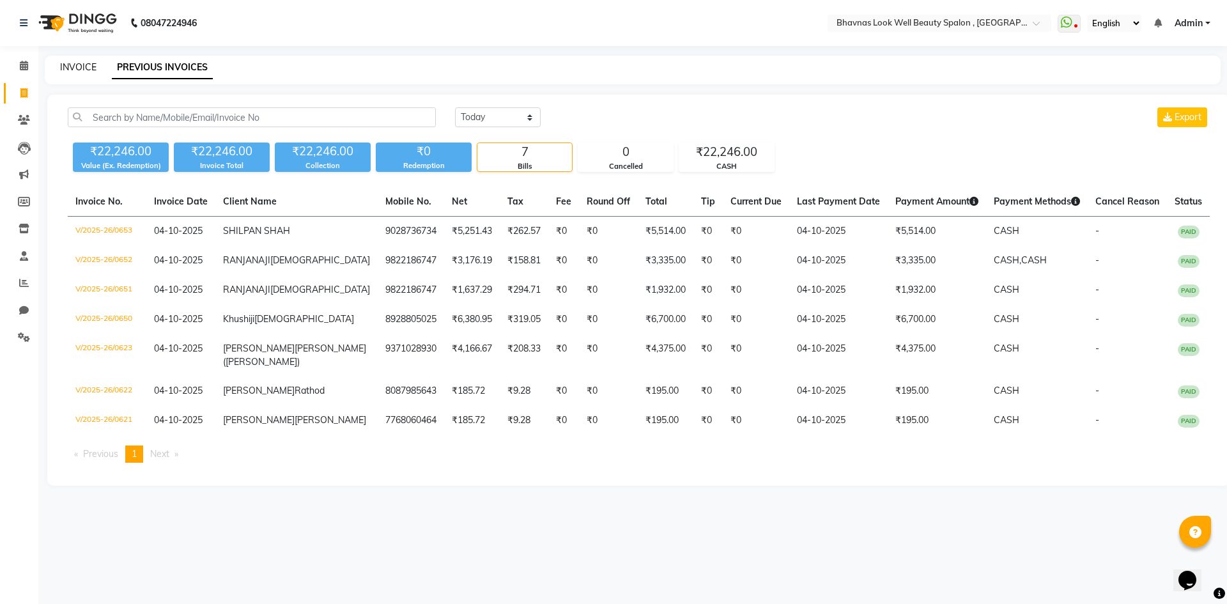
click at [61, 68] on link "INVOICE" at bounding box center [78, 67] width 36 height 12
select select "service"
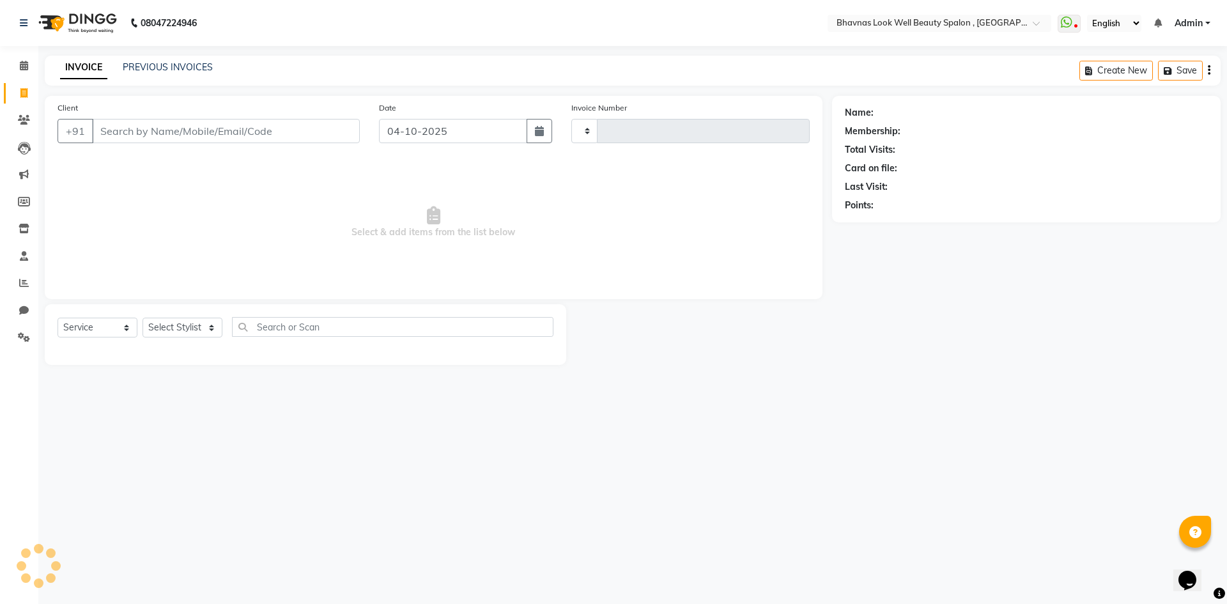
type input "0654"
select select "6251"
click at [185, 63] on link "PREVIOUS INVOICES" at bounding box center [168, 67] width 90 height 12
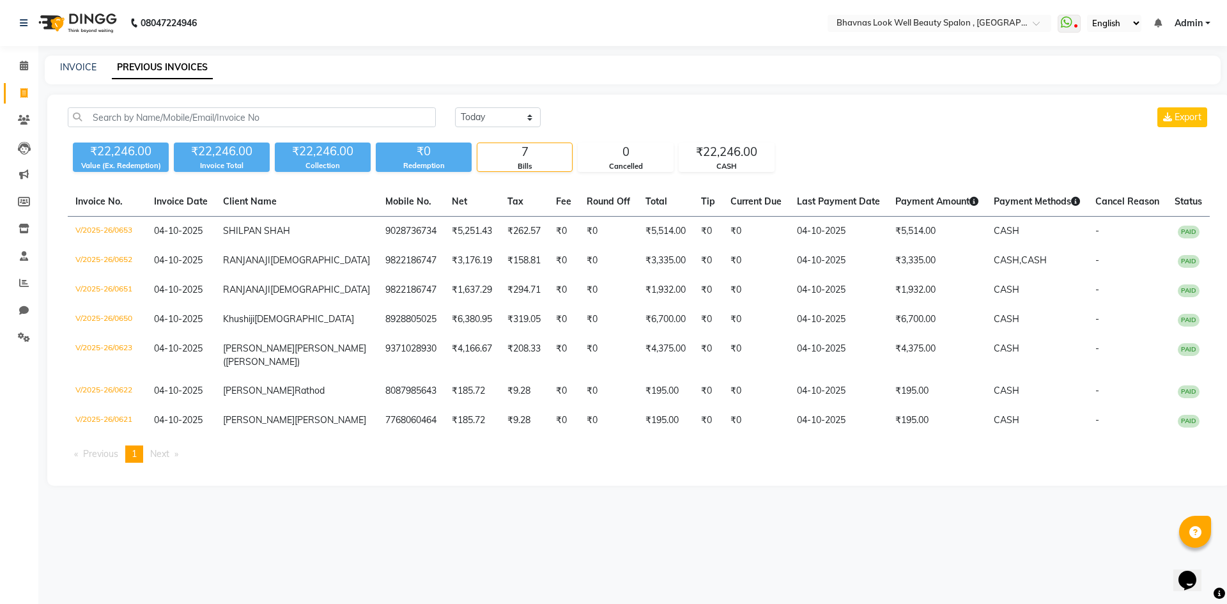
click at [155, 460] on span "Next page" at bounding box center [159, 454] width 19 height 12
click at [83, 460] on span "Previous page" at bounding box center [100, 454] width 35 height 12
click at [77, 463] on li "Previous page" at bounding box center [96, 454] width 57 height 17
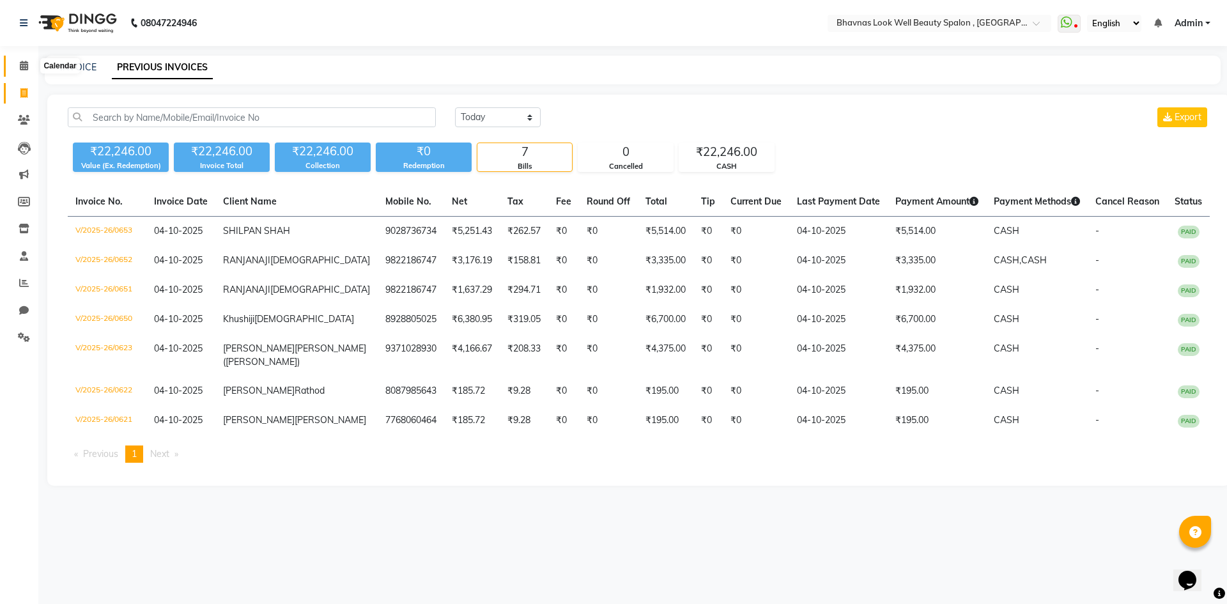
click at [29, 68] on span at bounding box center [24, 66] width 22 height 15
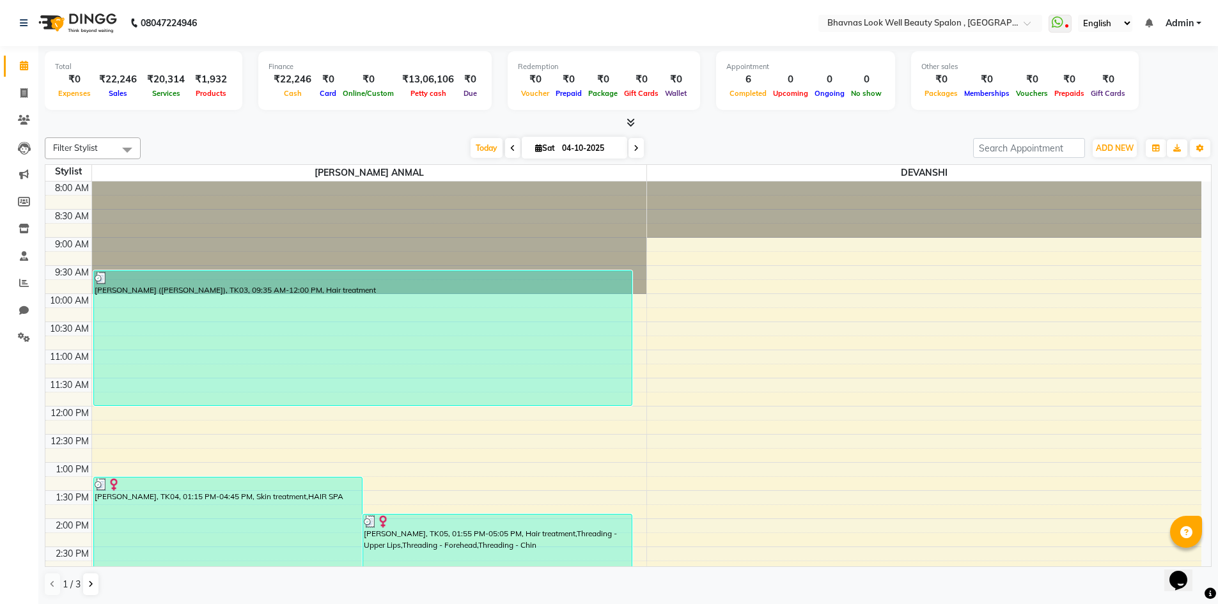
click at [633, 148] on icon at bounding box center [635, 148] width 5 height 8
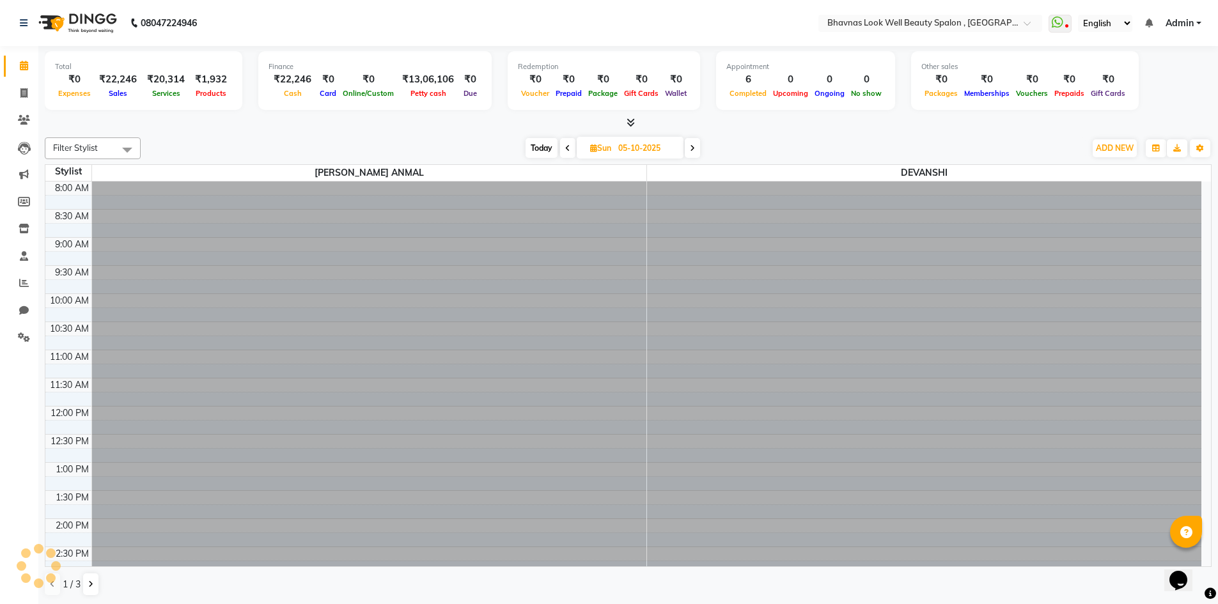
scroll to position [346, 0]
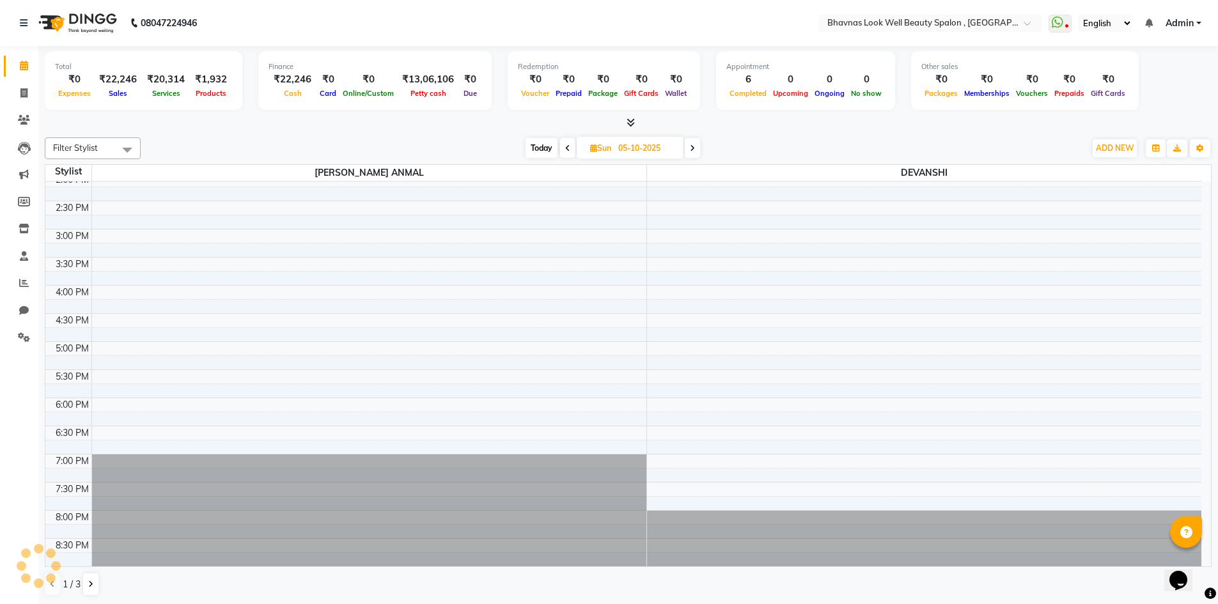
click at [570, 151] on span at bounding box center [567, 148] width 15 height 20
type input "04-10-2025"
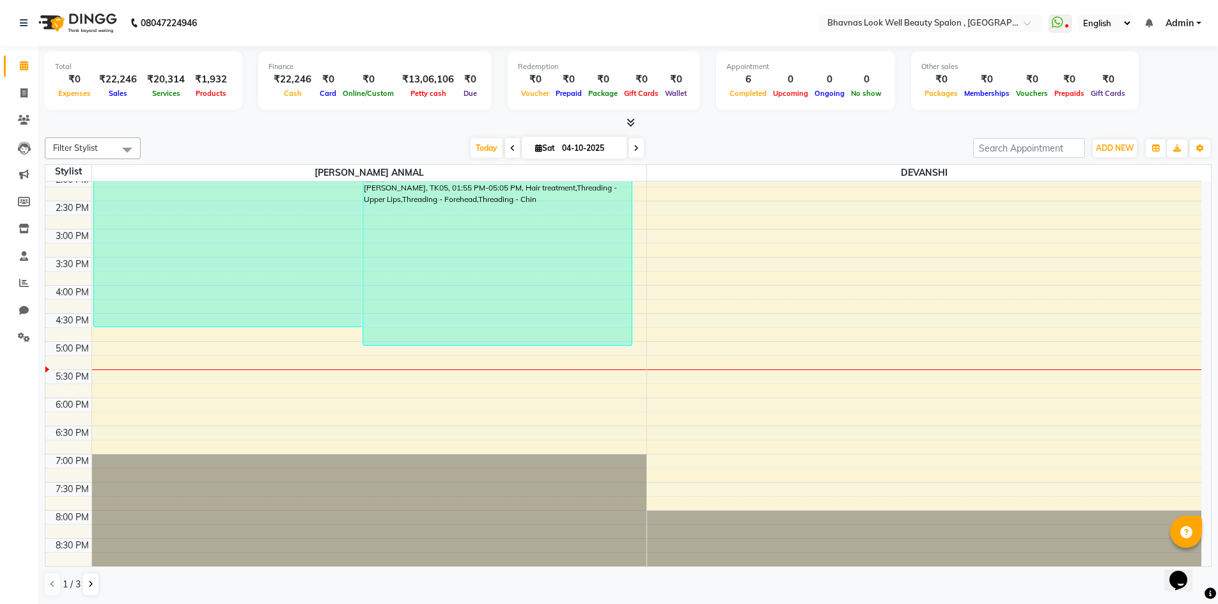
click at [97, 145] on span "Filter Stylist" at bounding box center [75, 148] width 45 height 10
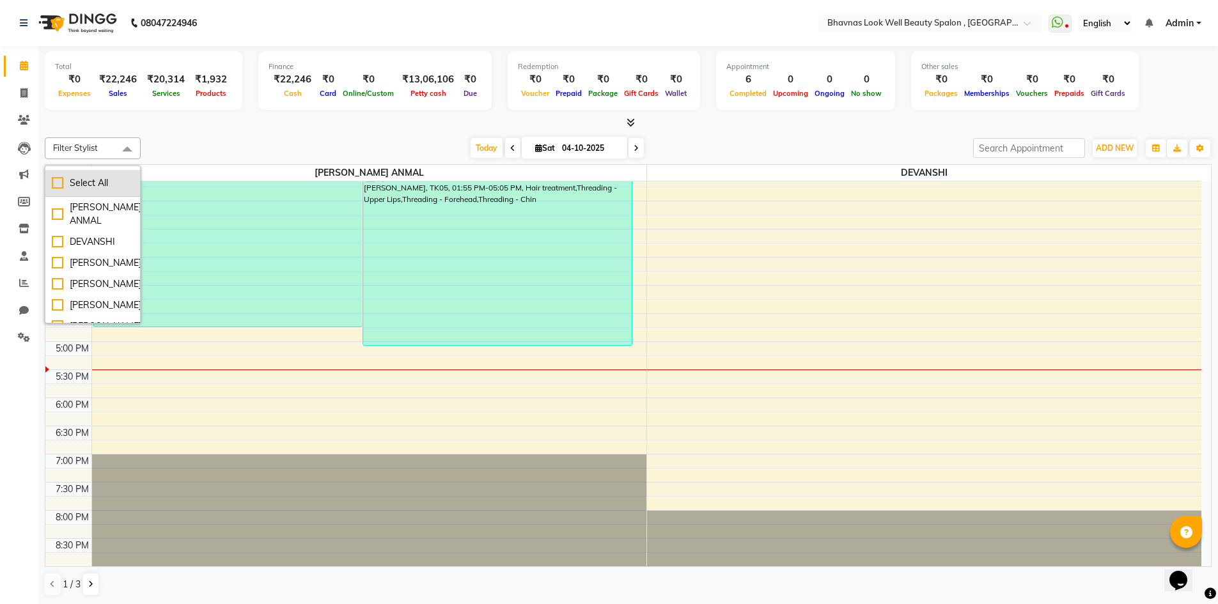
click at [56, 181] on div "Select All" at bounding box center [93, 182] width 82 height 13
checkbox input "true"
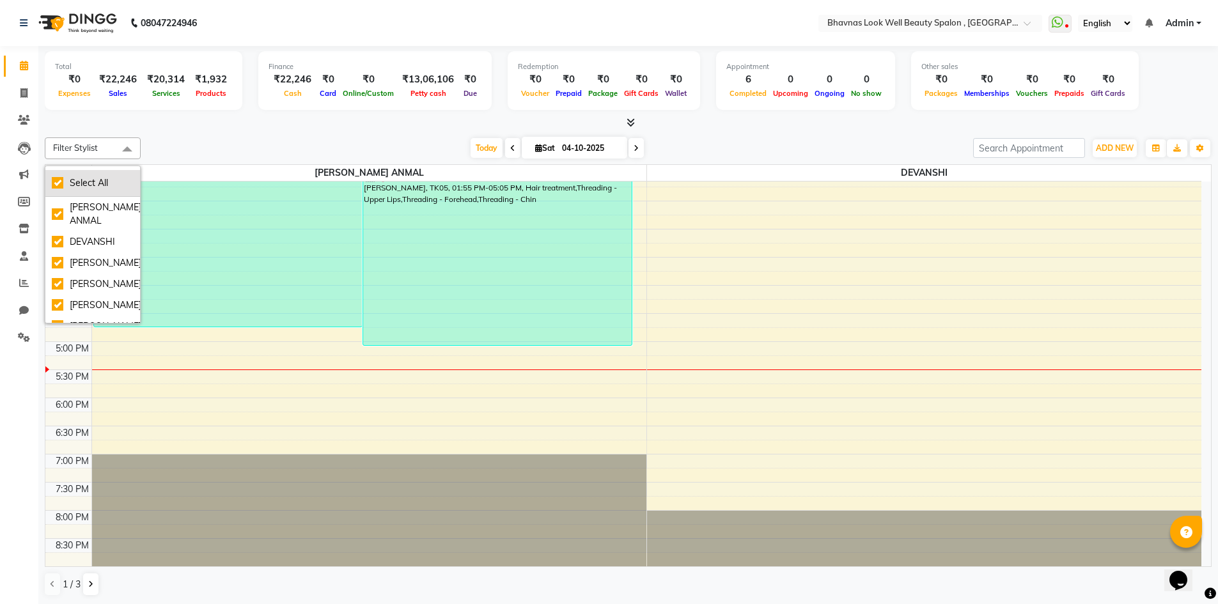
checkbox input "true"
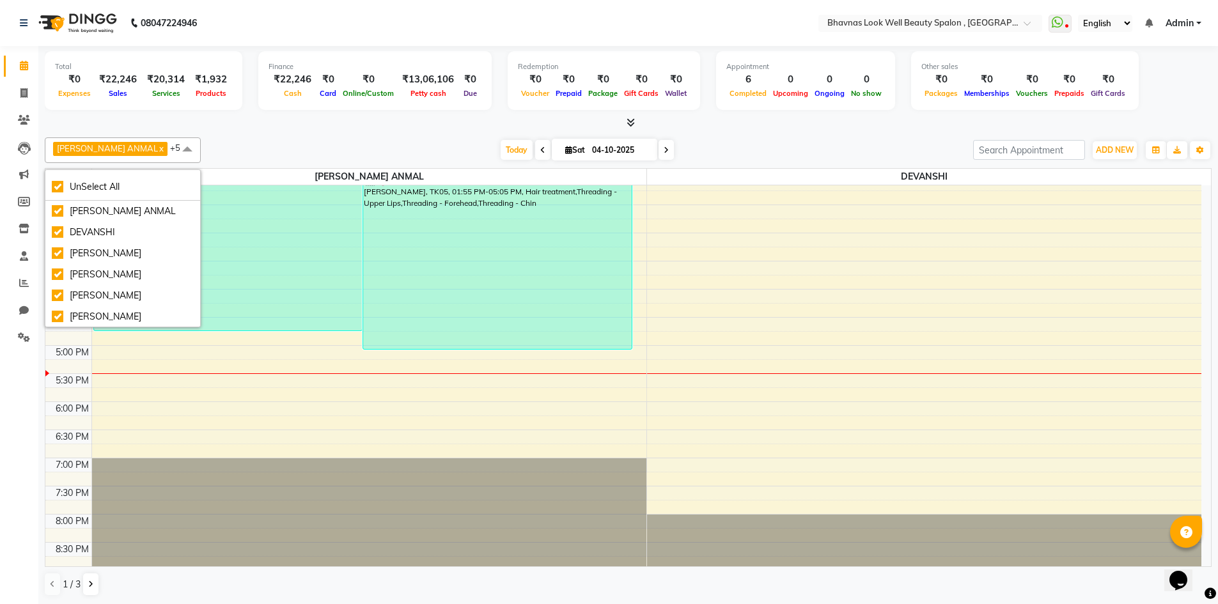
click at [641, 296] on div "8:00 AM 8:30 AM 9:00 AM 9:30 AM 10:00 AM 10:30 AM 11:00 AM 11:30 AM 12:00 PM 12…" at bounding box center [623, 205] width 1156 height 731
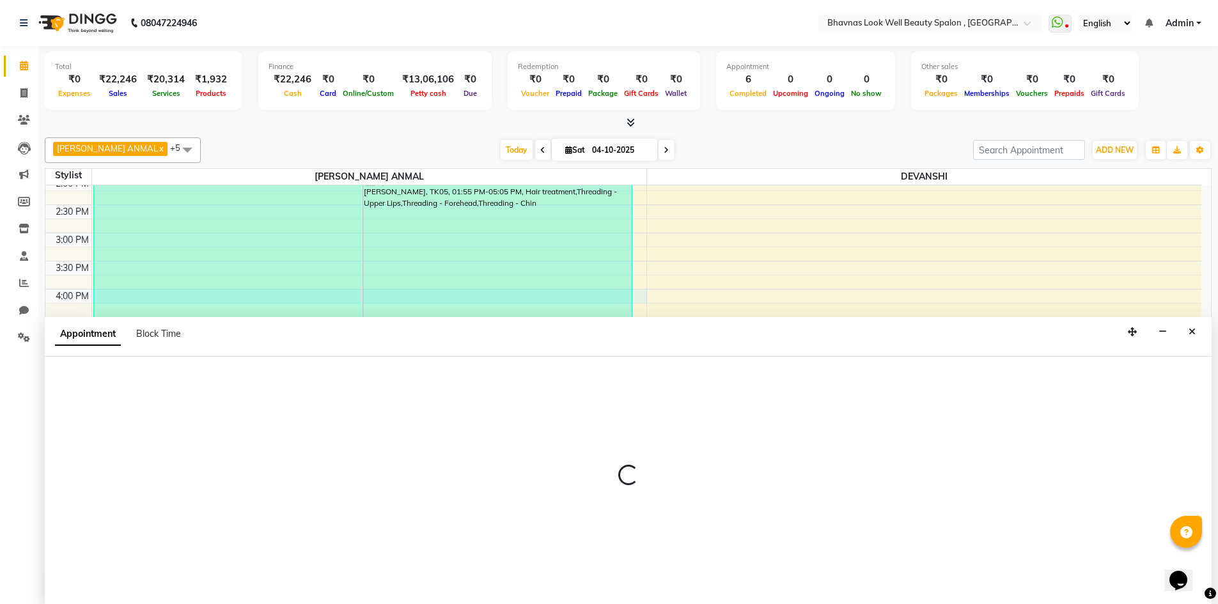
scroll to position [1, 0]
select select "46639"
select select "tentative"
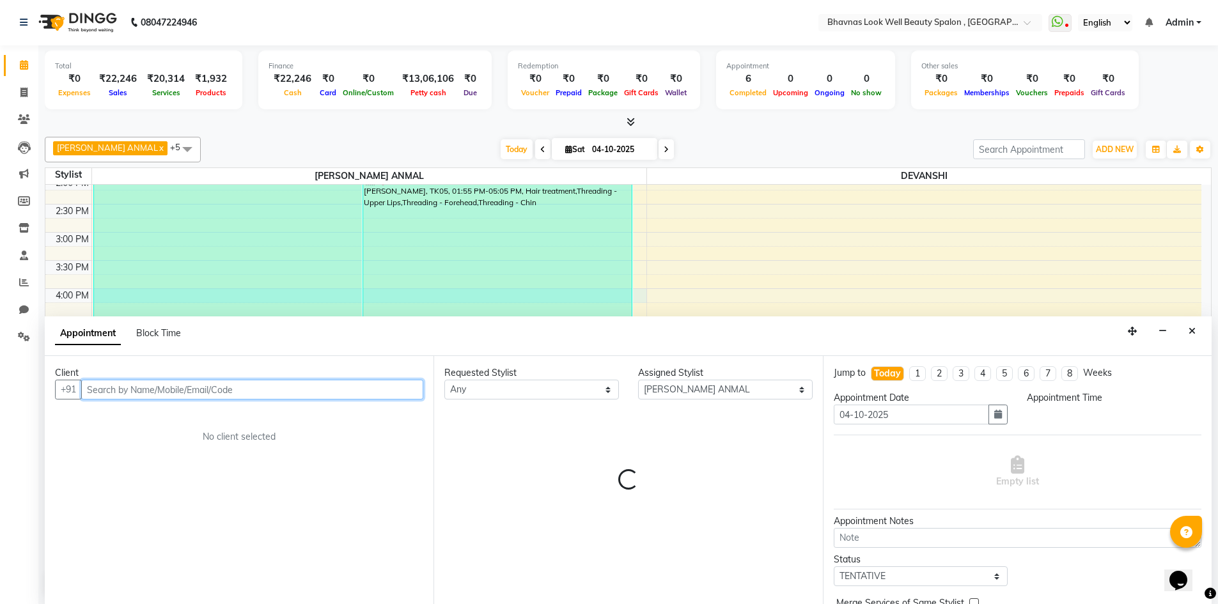
select select "960"
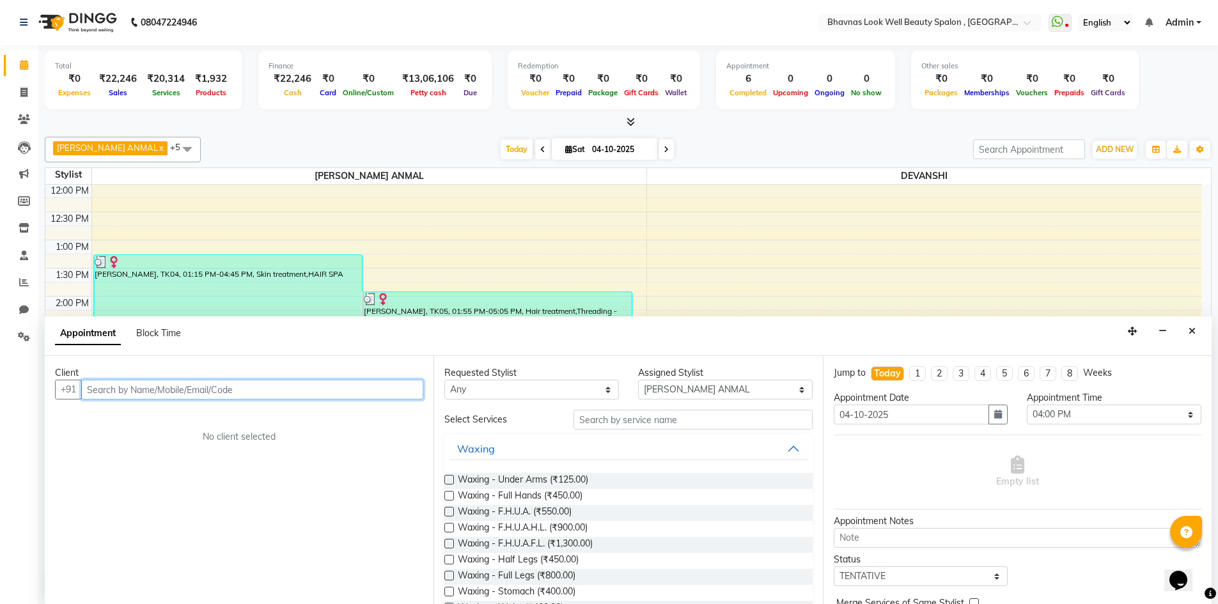
scroll to position [256, 0]
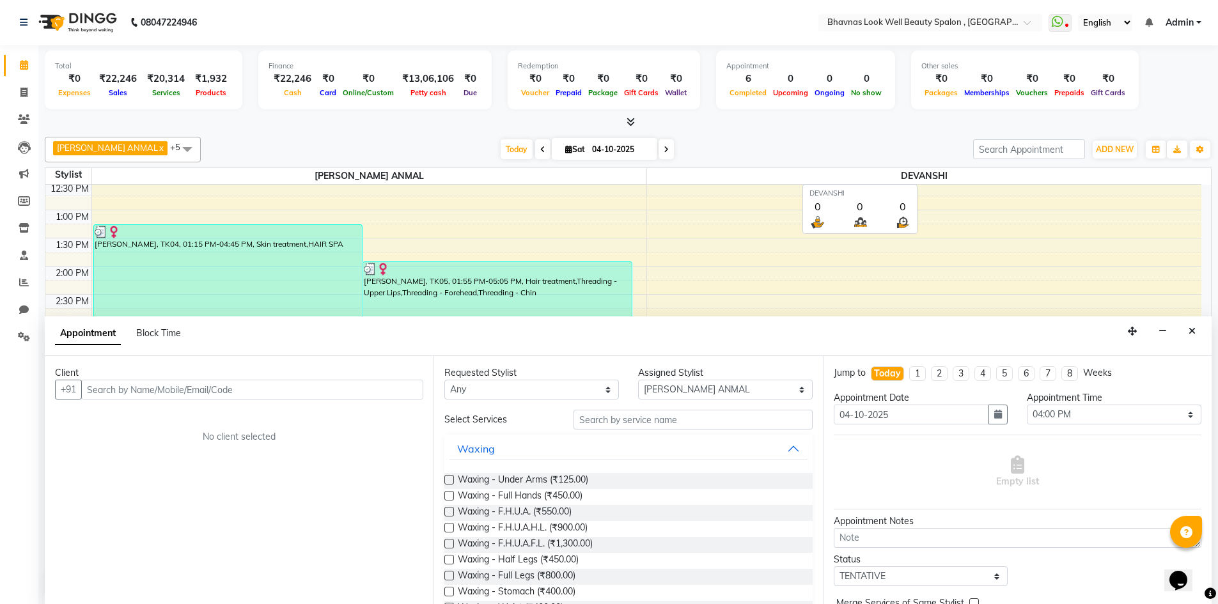
click at [945, 178] on span "DEVANSHI" at bounding box center [924, 176] width 555 height 16
click at [174, 144] on span at bounding box center [187, 149] width 26 height 24
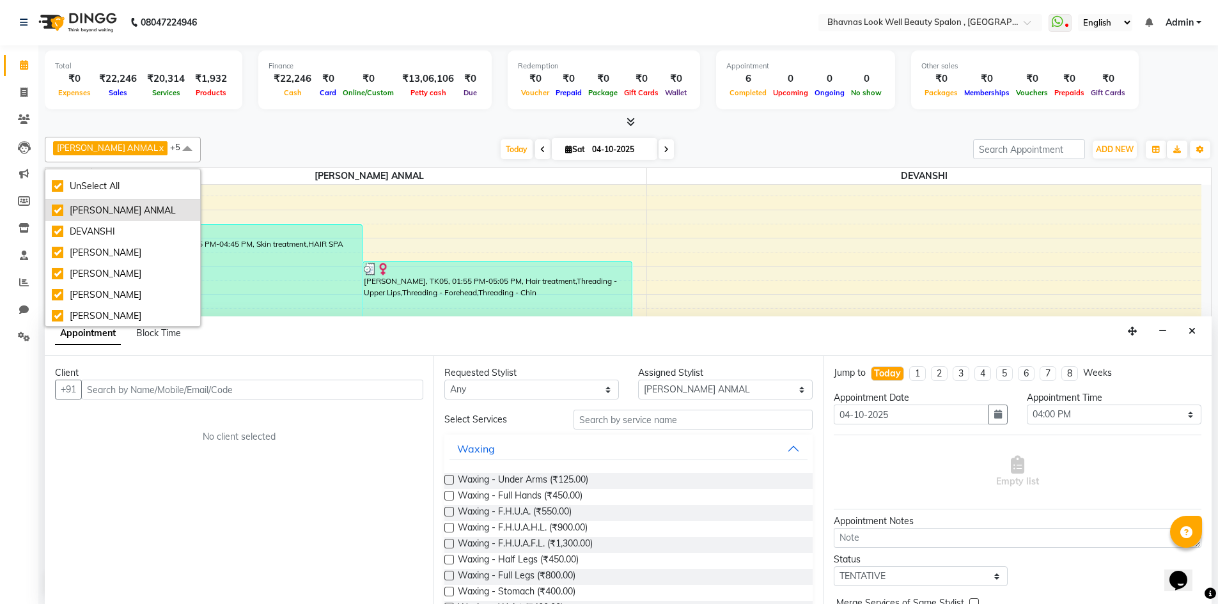
click at [52, 208] on div "[PERSON_NAME] ANMAL" at bounding box center [123, 210] width 142 height 13
checkbox input "false"
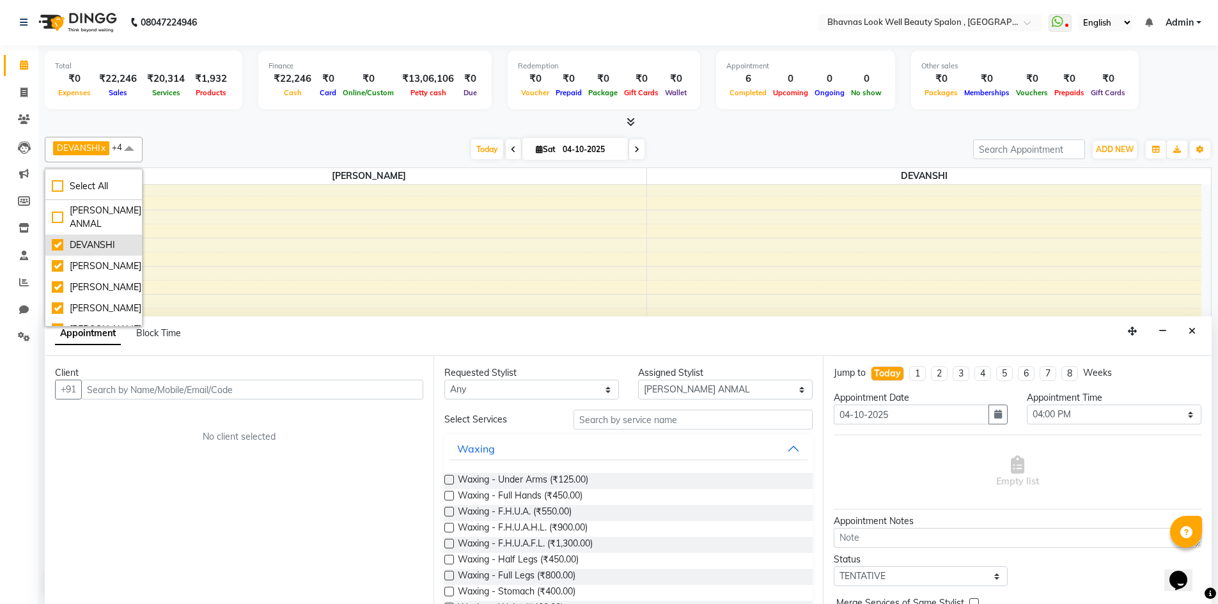
click at [56, 247] on div "DEVANSHI" at bounding box center [94, 244] width 84 height 13
checkbox input "false"
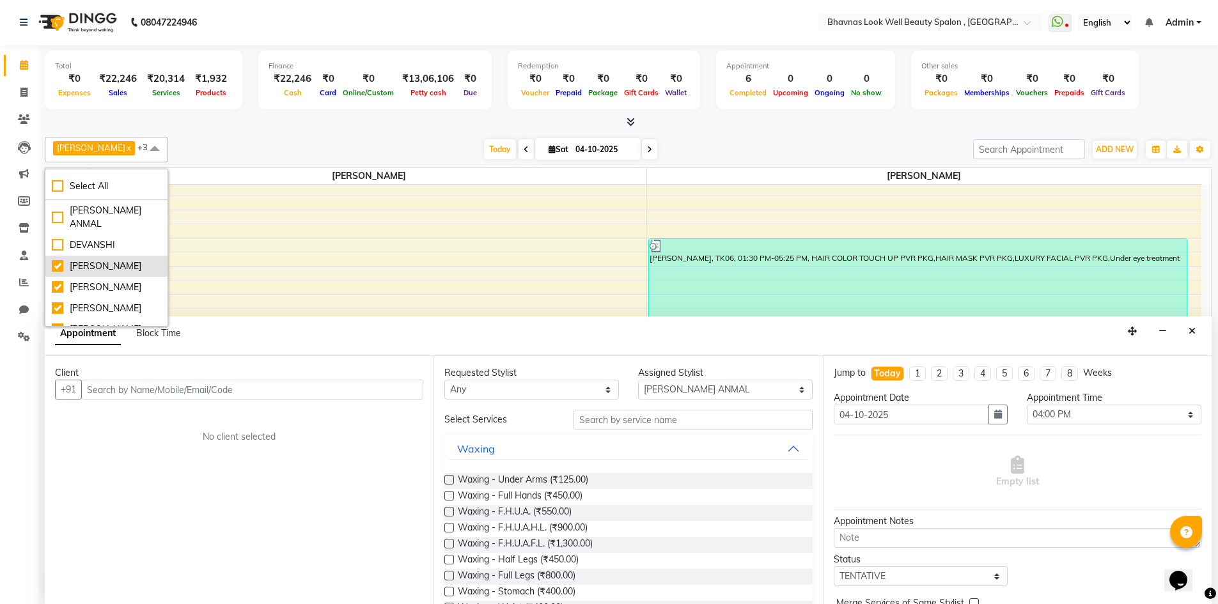
click at [63, 260] on div "[PERSON_NAME]" at bounding box center [106, 266] width 109 height 13
checkbox input "false"
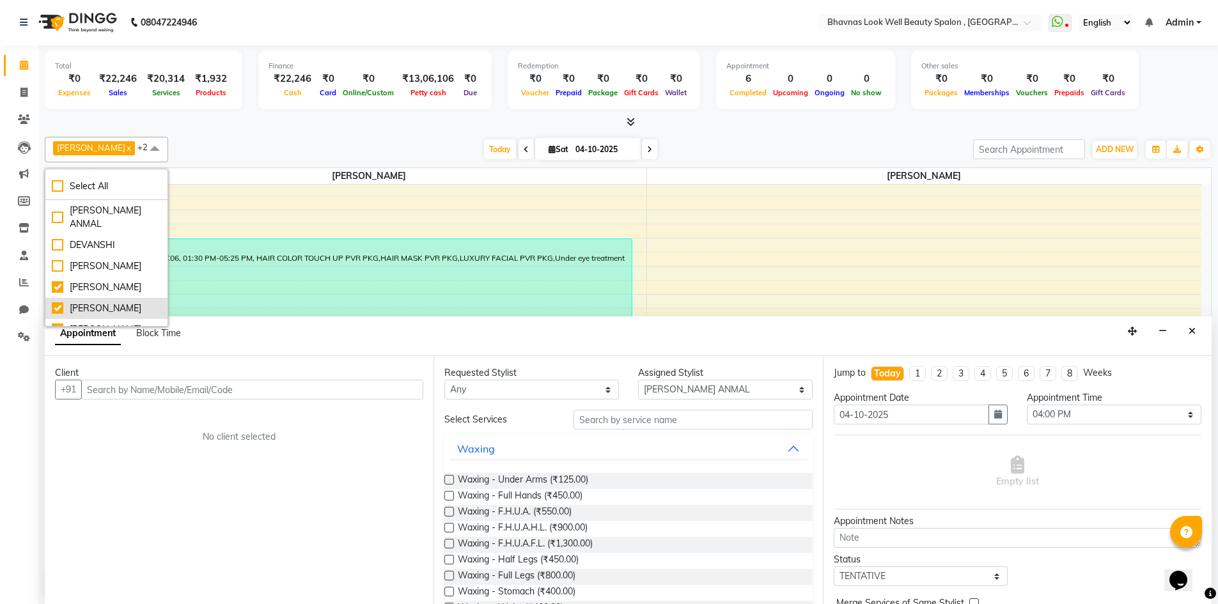
click at [59, 302] on div "[PERSON_NAME]" at bounding box center [106, 308] width 109 height 13
checkbox input "true"
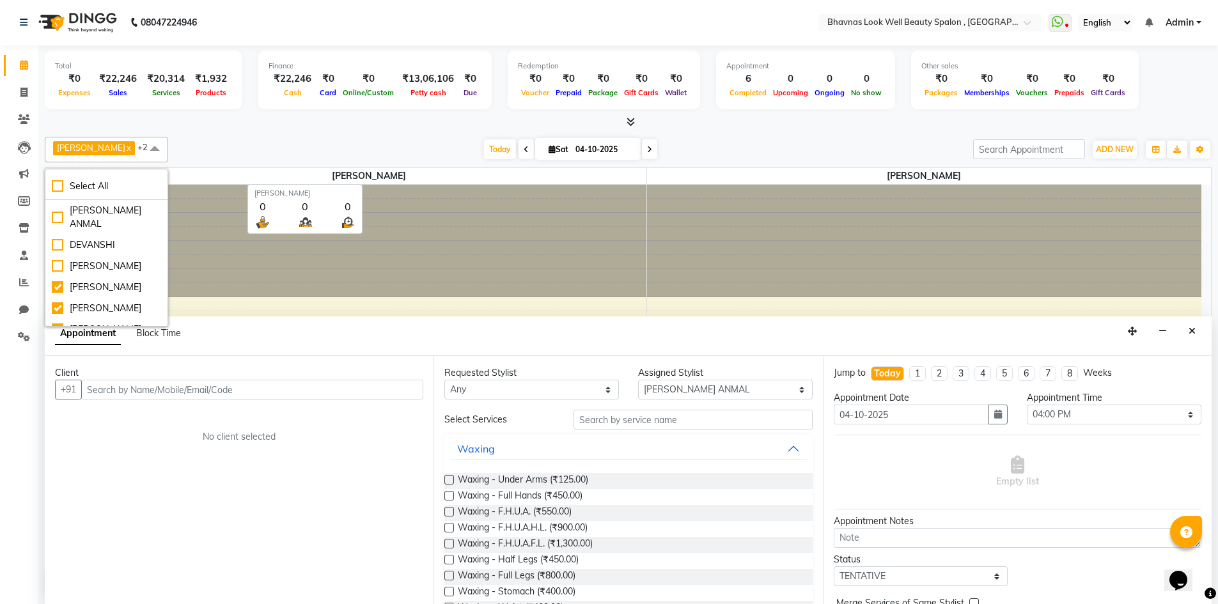
scroll to position [0, 0]
click at [754, 144] on div "[DATE] [DATE]" at bounding box center [570, 150] width 792 height 19
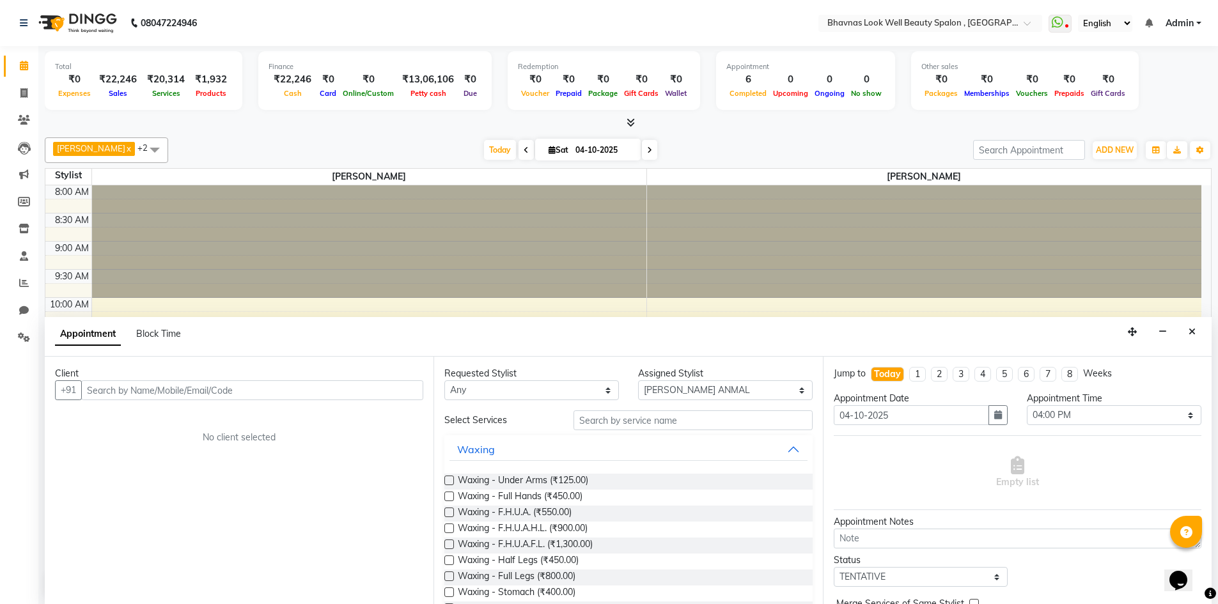
click at [167, 159] on span at bounding box center [155, 149] width 26 height 24
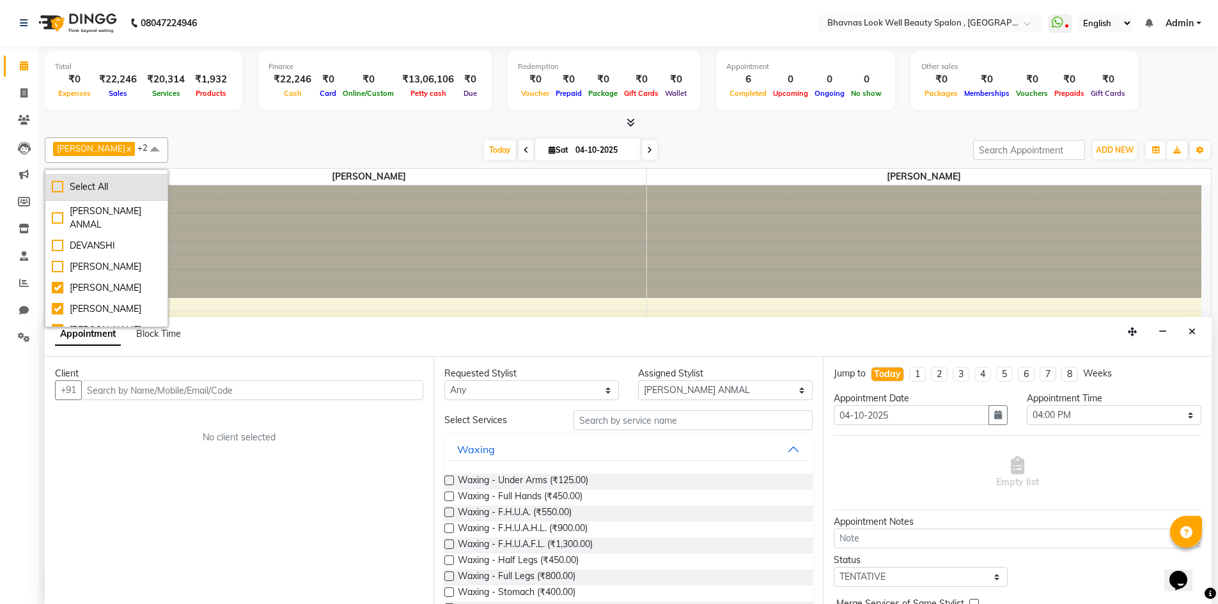
click at [56, 196] on li "Select All" at bounding box center [106, 187] width 122 height 27
checkbox input "true"
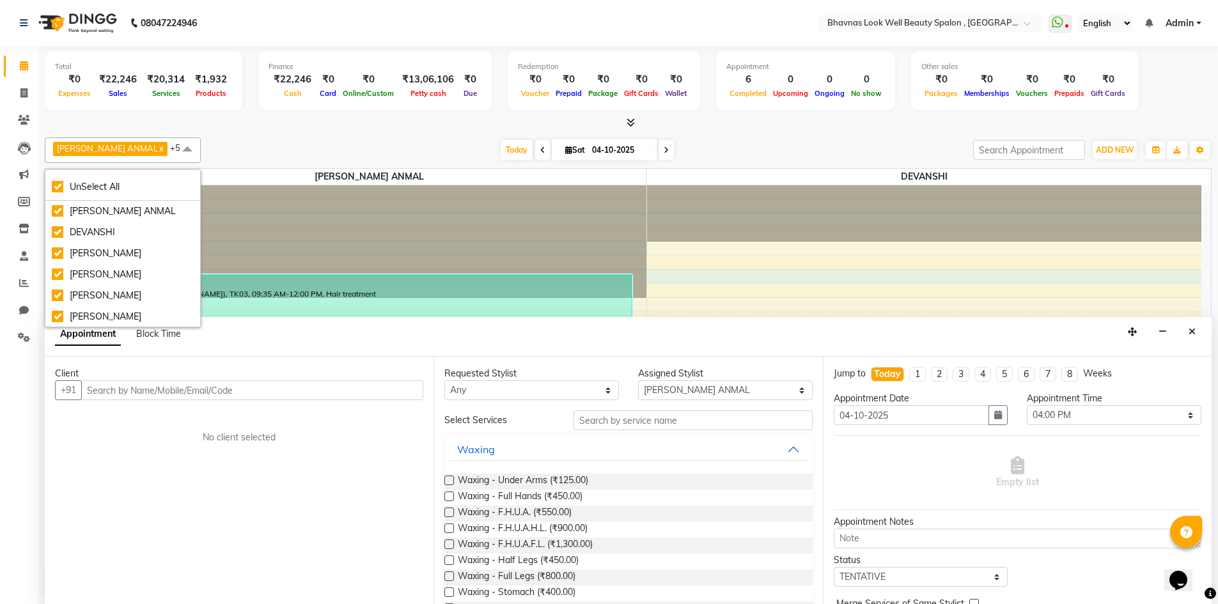
click at [832, 272] on div "8:00 AM 8:30 AM 9:00 AM 9:30 AM 10:00 AM 10:30 AM 11:00 AM 11:30 AM 12:00 PM 12…" at bounding box center [623, 550] width 1156 height 731
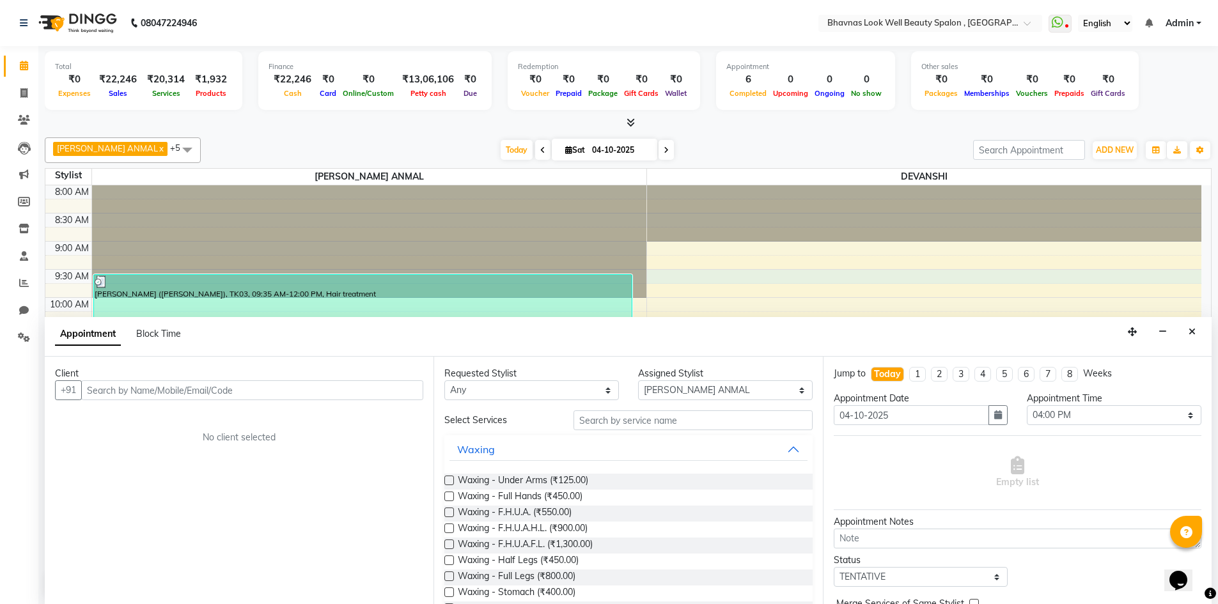
scroll to position [1, 0]
